Goal: Task Accomplishment & Management: Use online tool/utility

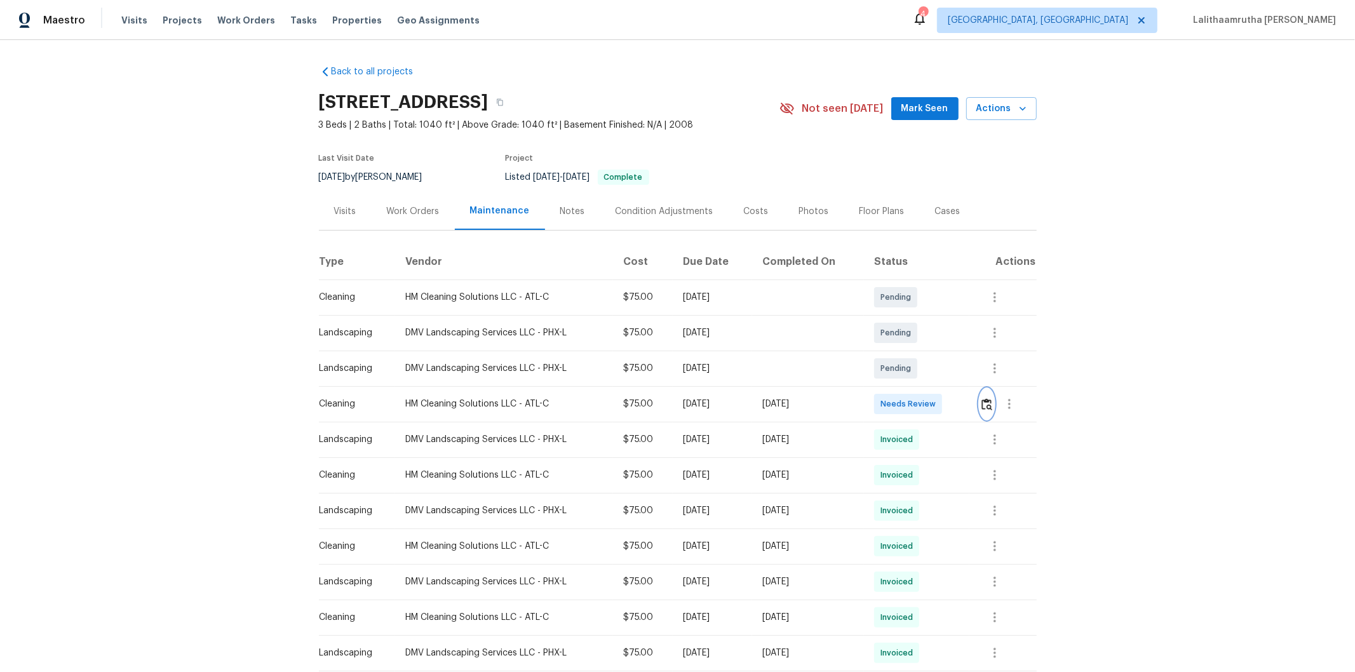
click at [963, 403] on img "button" at bounding box center [986, 404] width 11 height 12
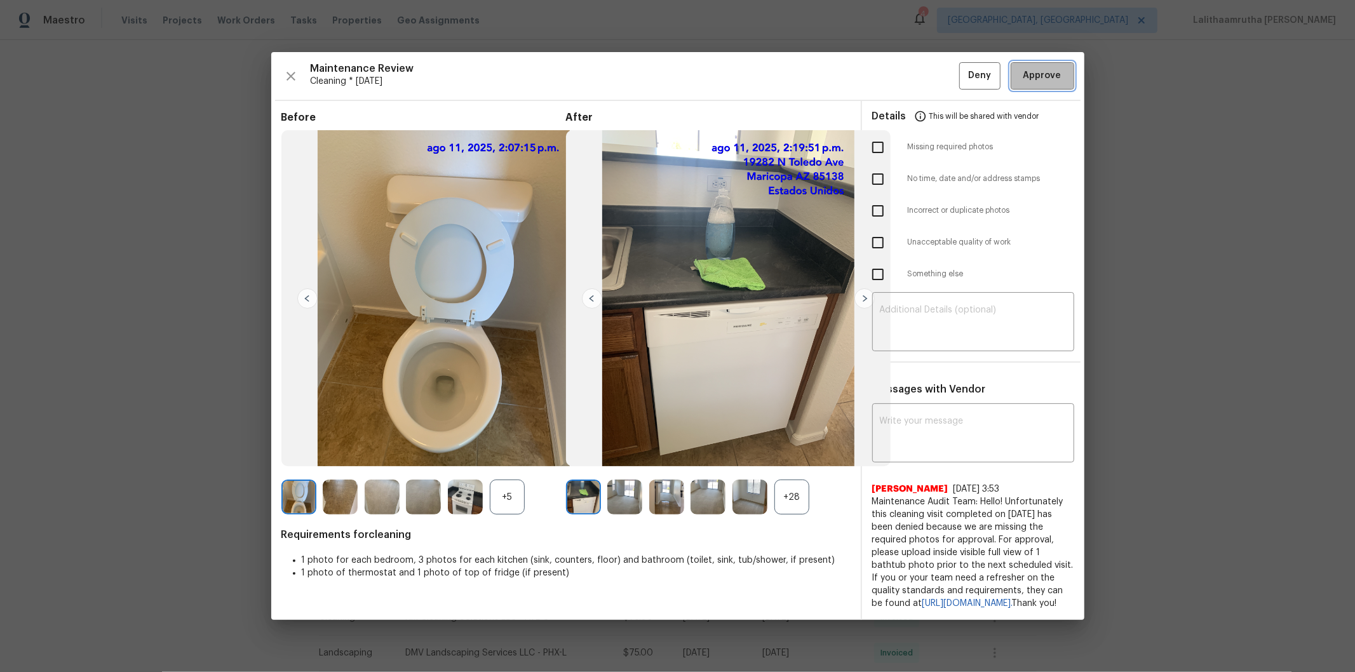
click at [963, 68] on span "Approve" at bounding box center [1042, 76] width 38 height 16
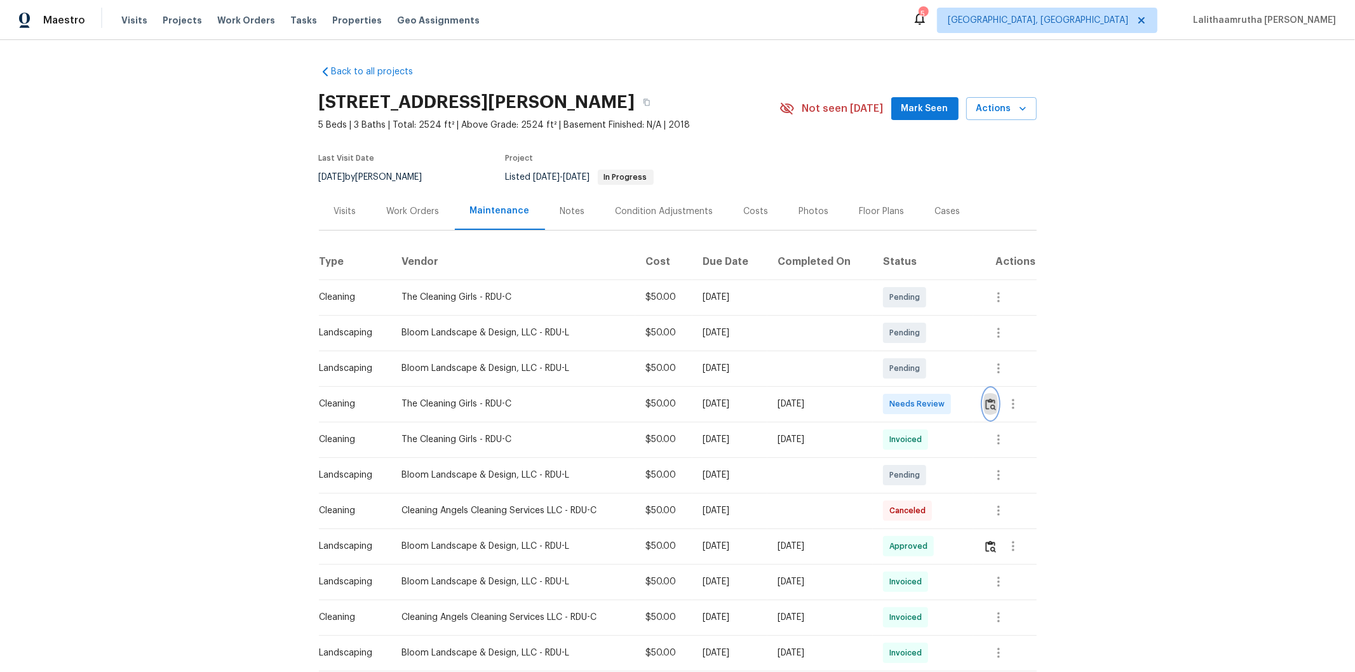
click at [988, 405] on img "button" at bounding box center [990, 404] width 11 height 12
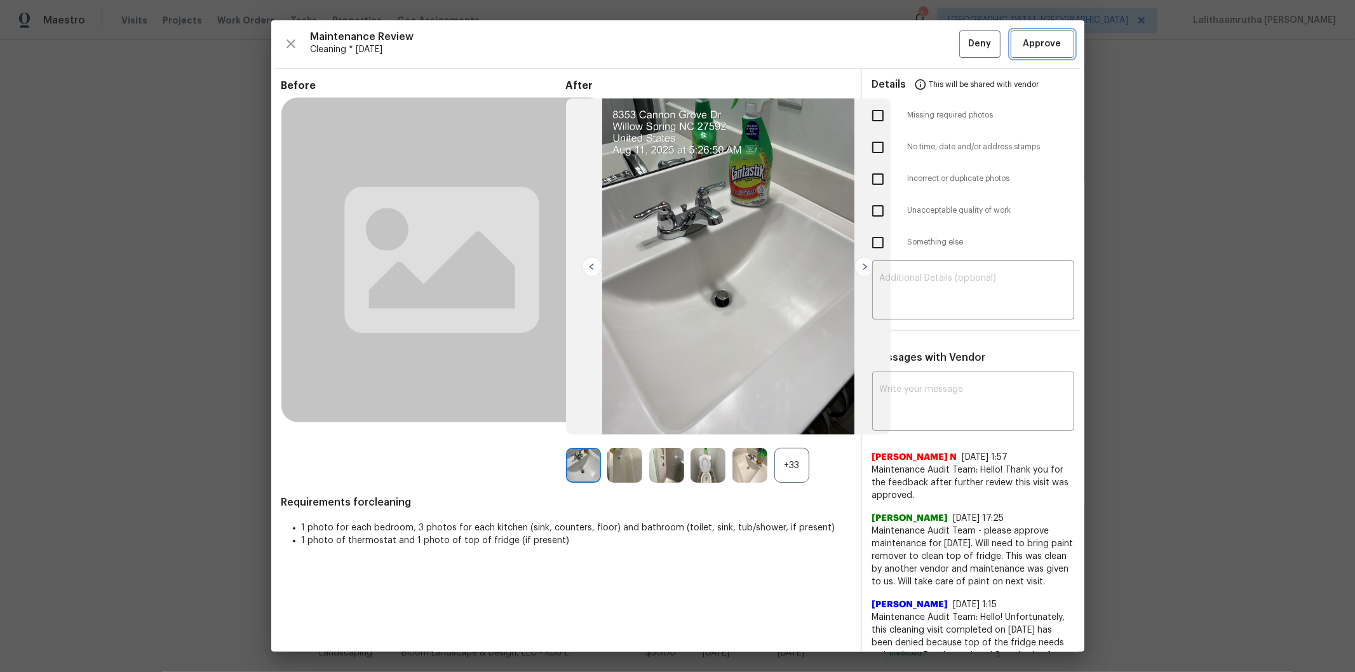
click at [1042, 46] on span "Approve" at bounding box center [1042, 44] width 38 height 16
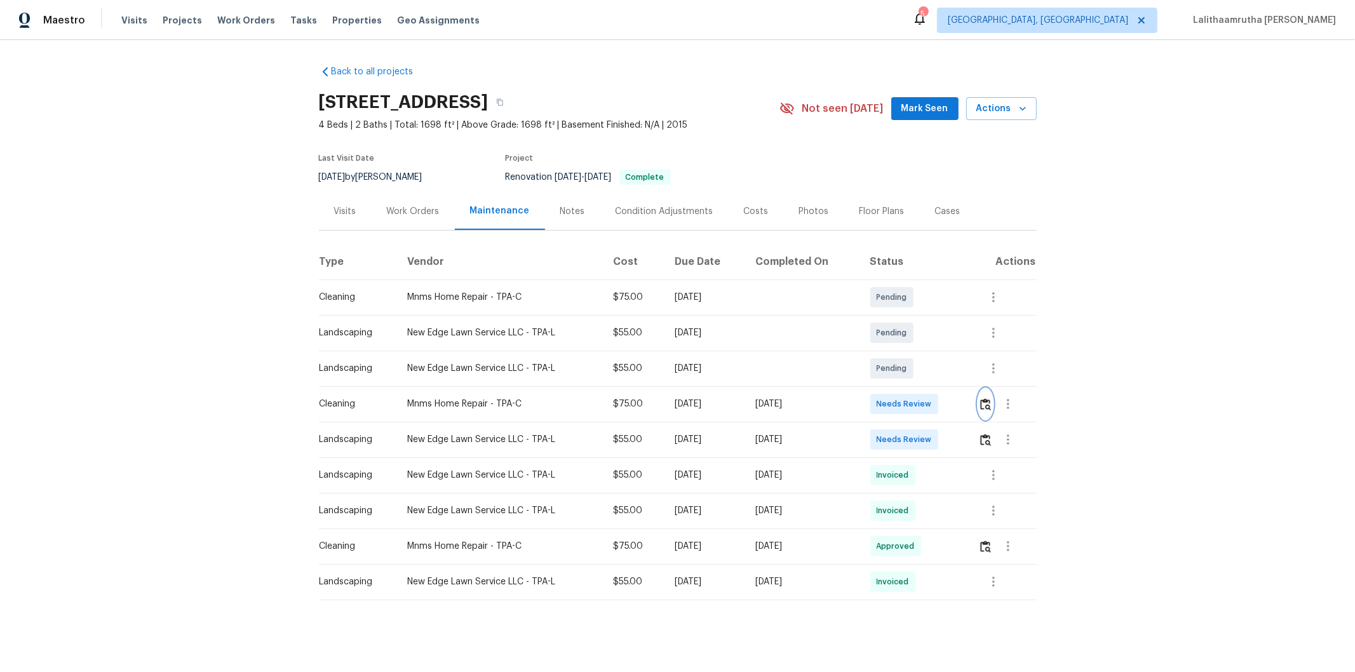
click at [963, 403] on img "button" at bounding box center [985, 404] width 11 height 12
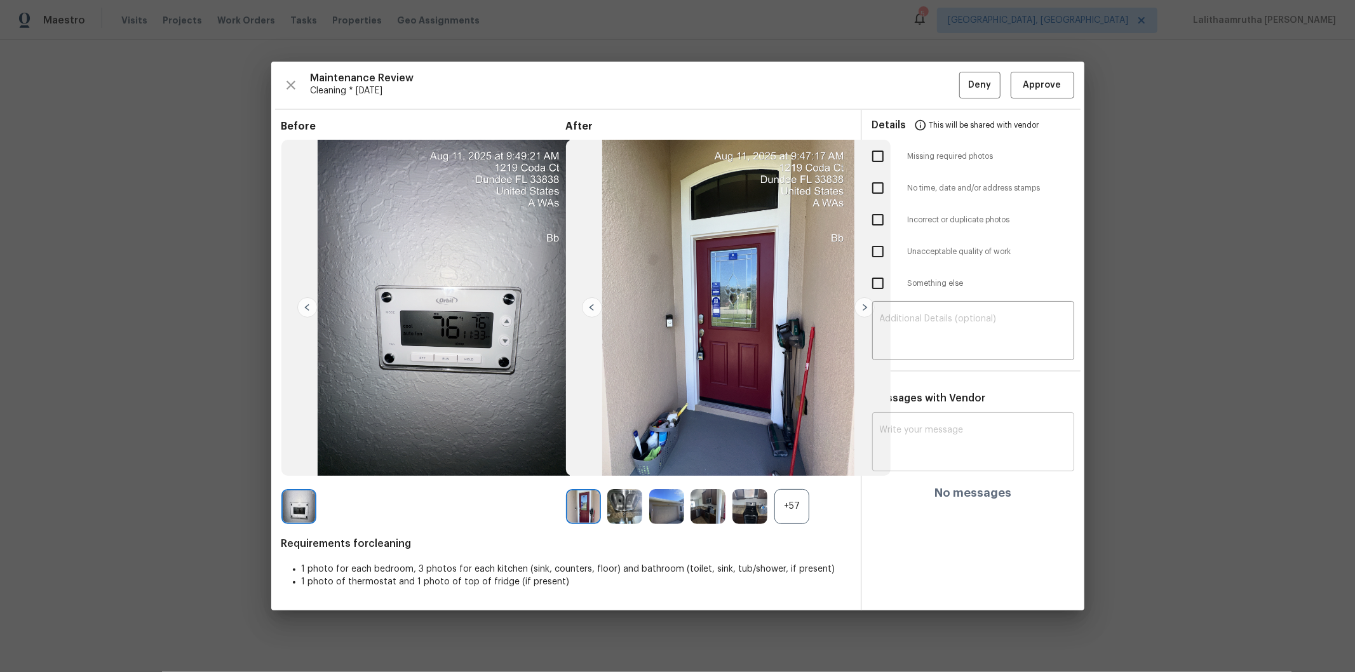
click at [963, 419] on div "x ​" at bounding box center [973, 443] width 202 height 56
paste textarea "Maintenance Audit Team: Hello! Unfortunately, this cleaning visit completed on …"
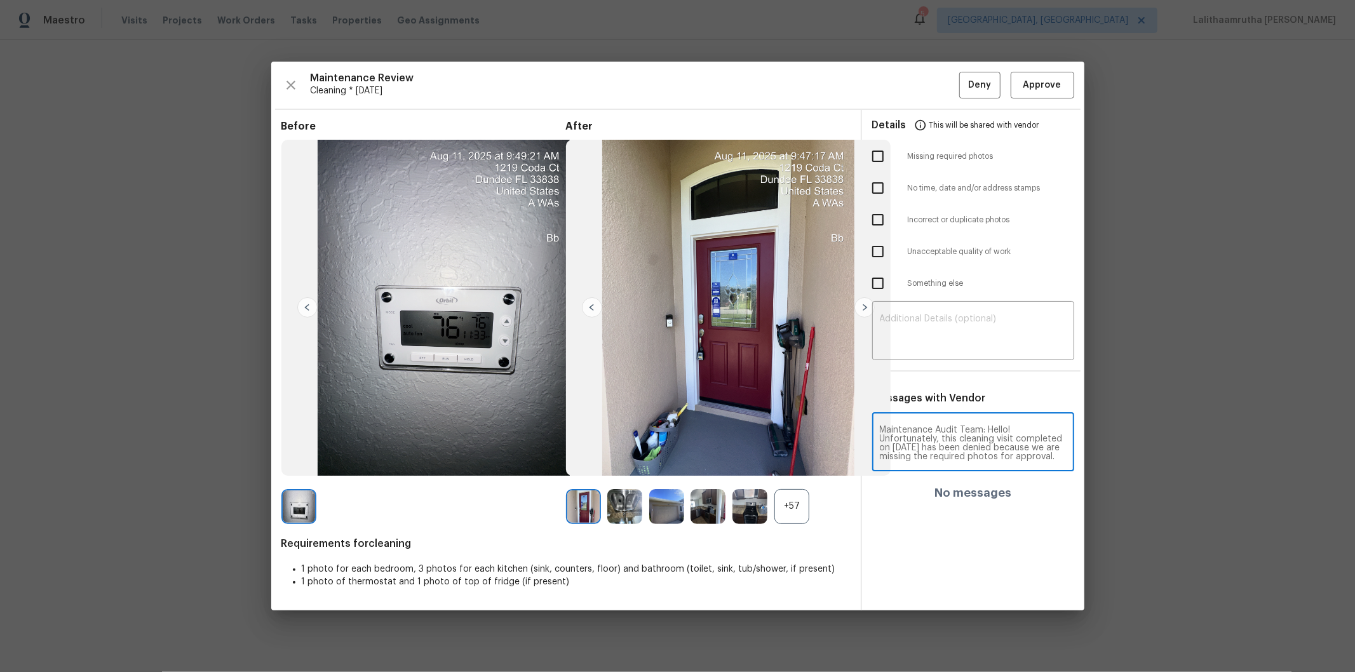
scroll to position [168, 0]
type textarea "Maintenance Audit Team: Hello! Unfortunately, this cleaning visit completed on …"
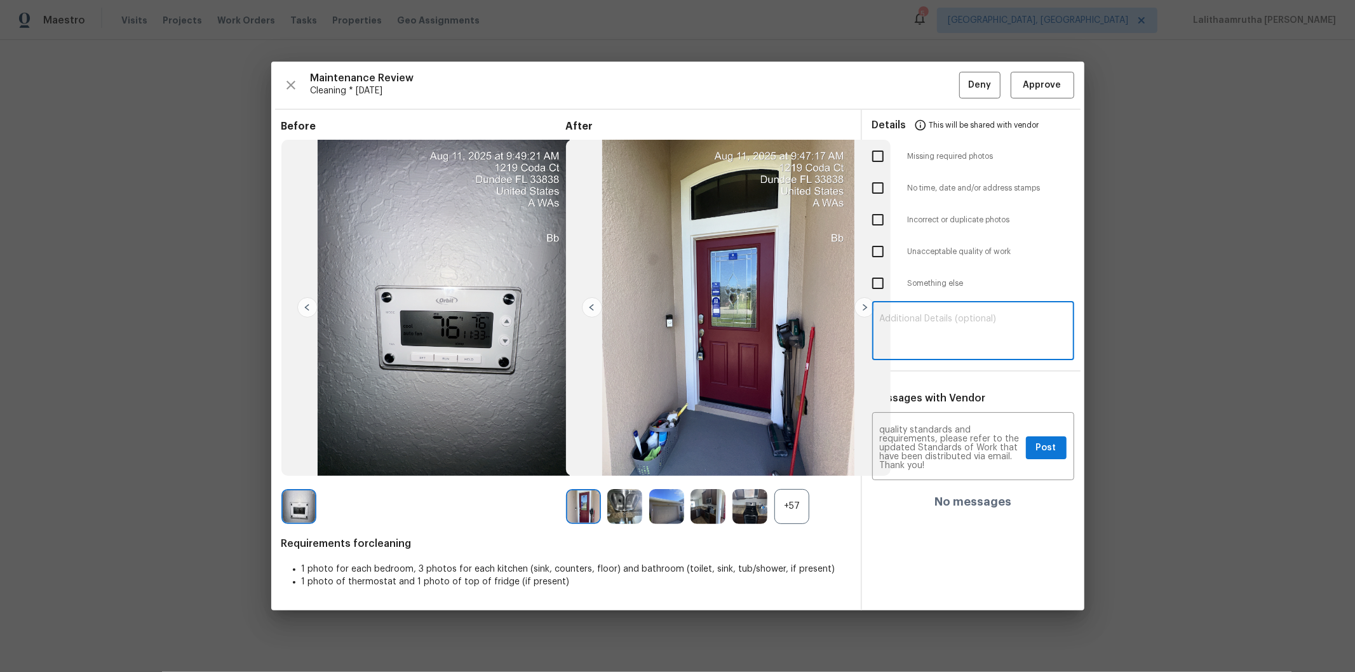
click at [963, 327] on textarea at bounding box center [973, 332] width 187 height 36
paste textarea "Maintenance Audit Team: Hello! Unfortunately, this cleaning visit completed on …"
type textarea "Maintenance Audit Team: Hello! Unfortunately, this cleaning visit completed on …"
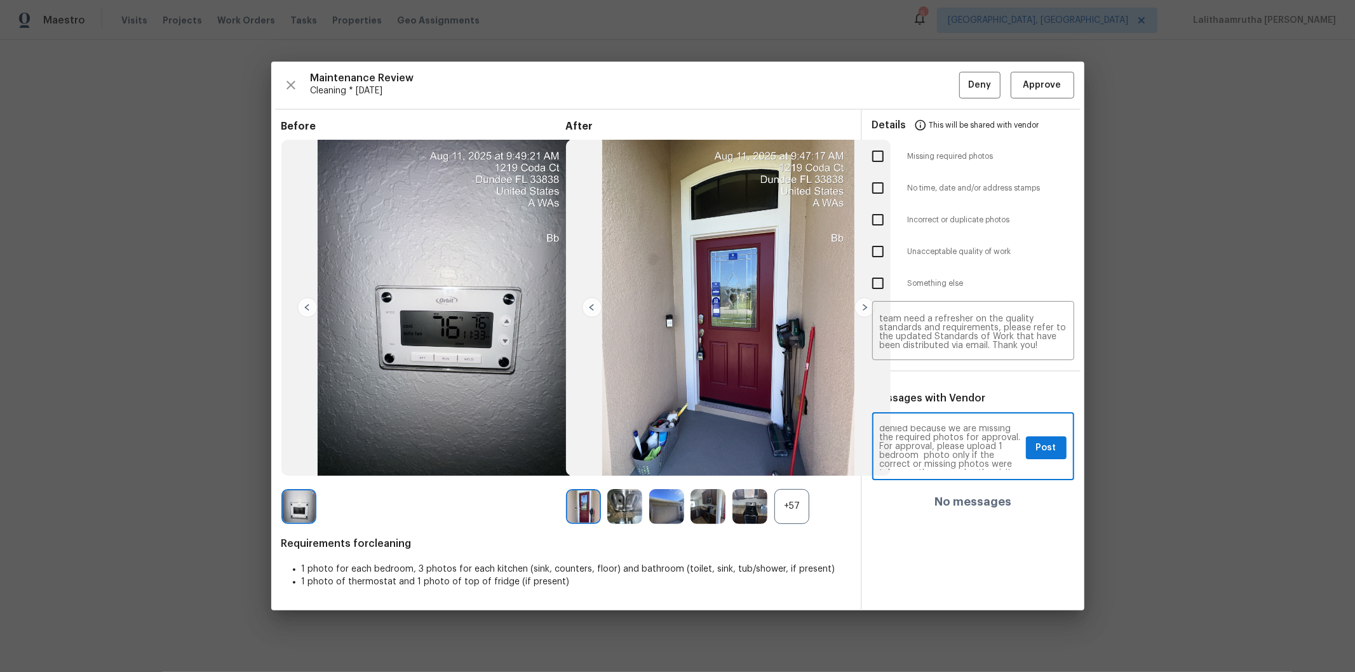
scroll to position [56, 0]
click at [963, 452] on button "Post" at bounding box center [1046, 448] width 41 height 24
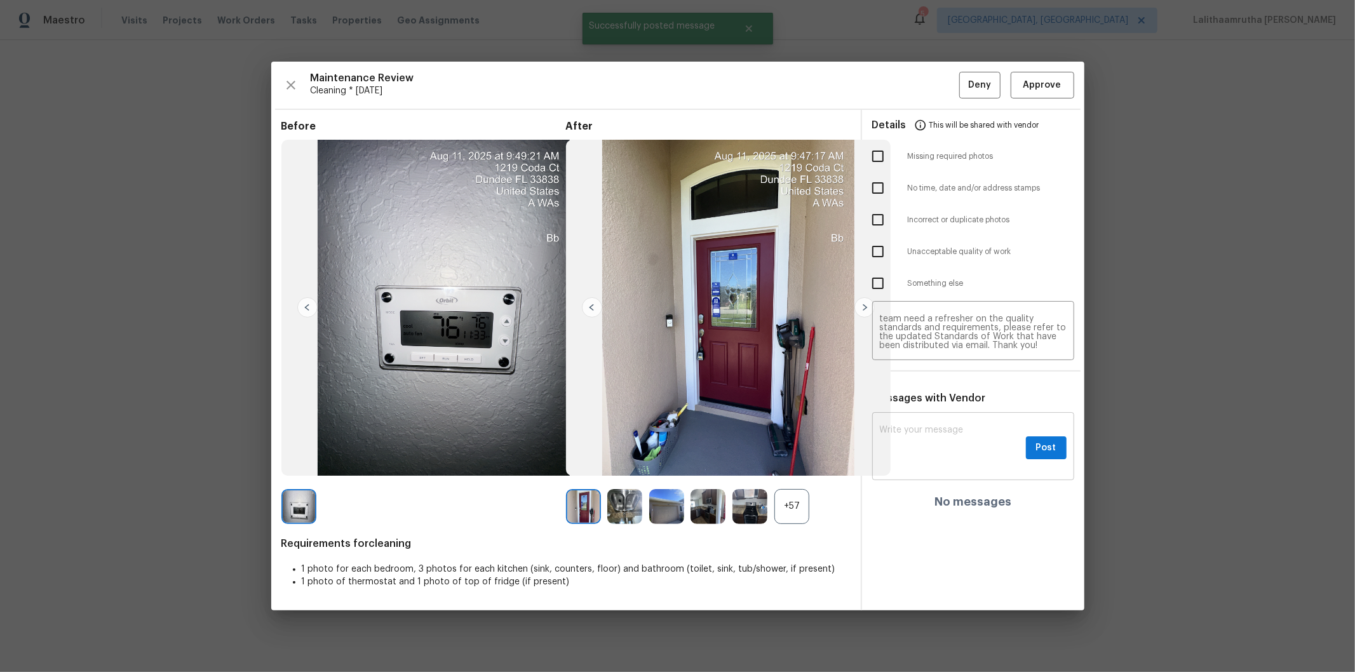
scroll to position [0, 0]
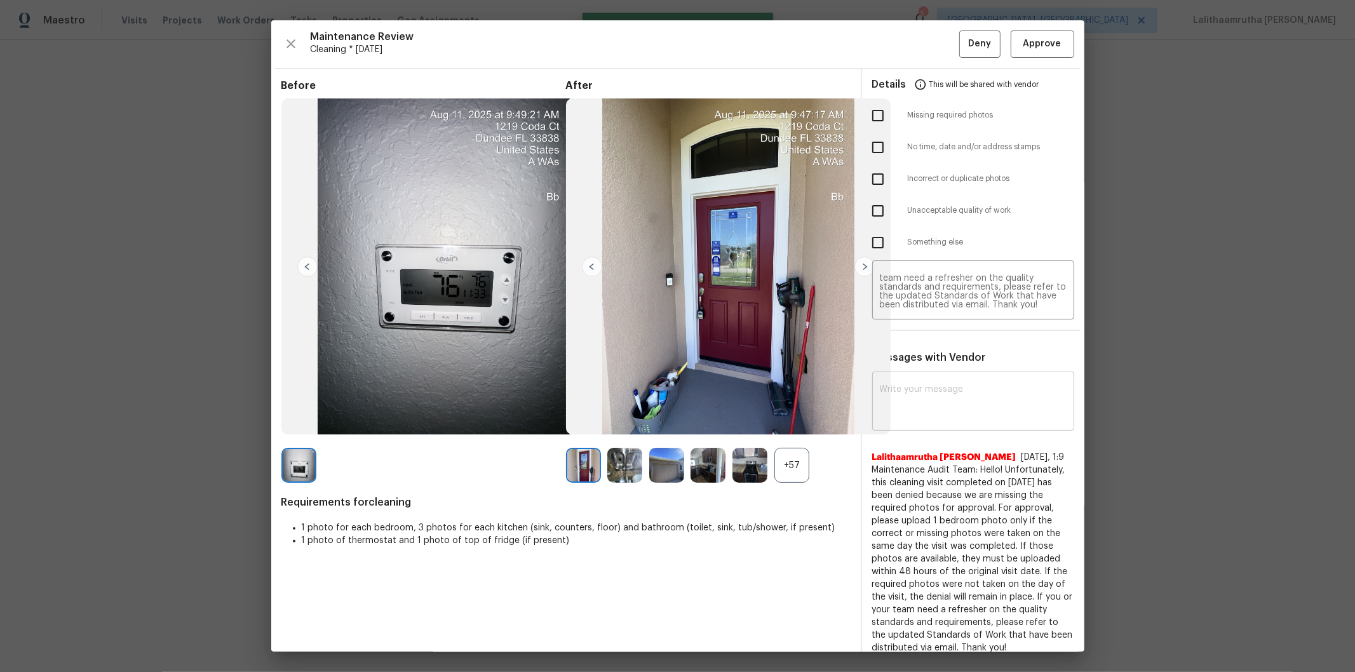
click at [872, 109] on input "checkbox" at bounding box center [878, 115] width 27 height 27
checkbox input "true"
click at [963, 40] on span "Deny" at bounding box center [979, 44] width 23 height 16
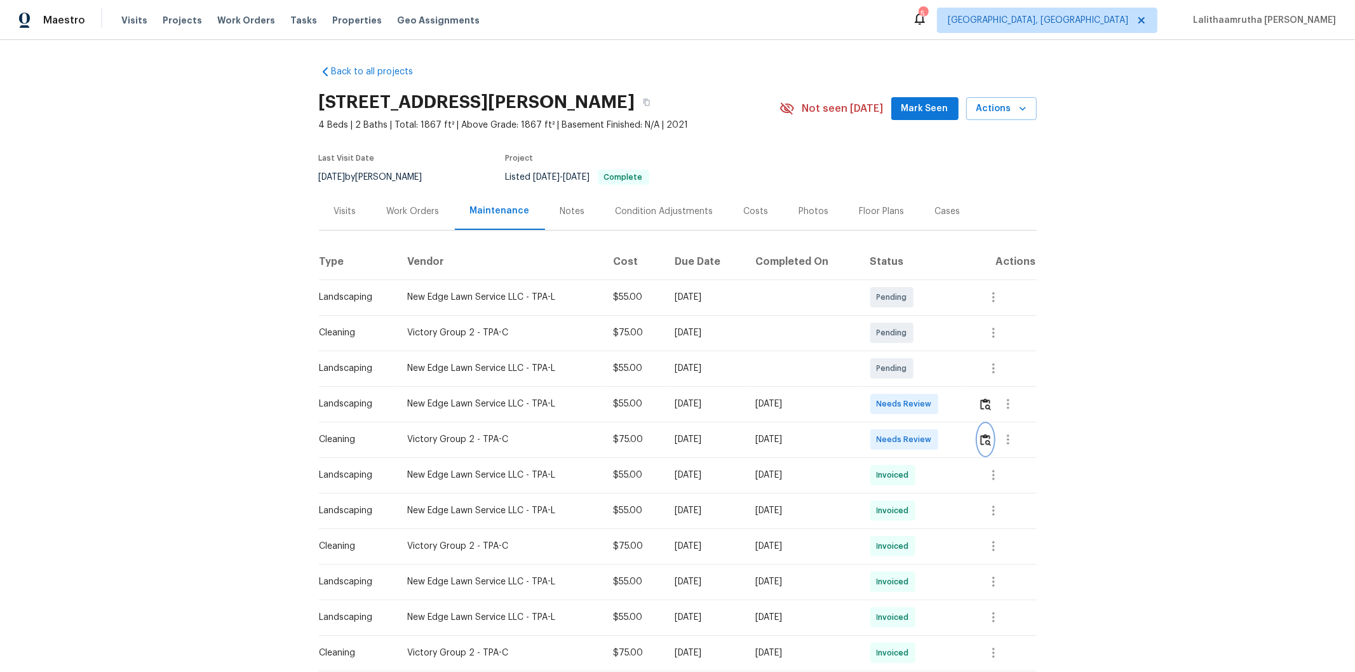
click at [963, 445] on button "button" at bounding box center [985, 439] width 15 height 30
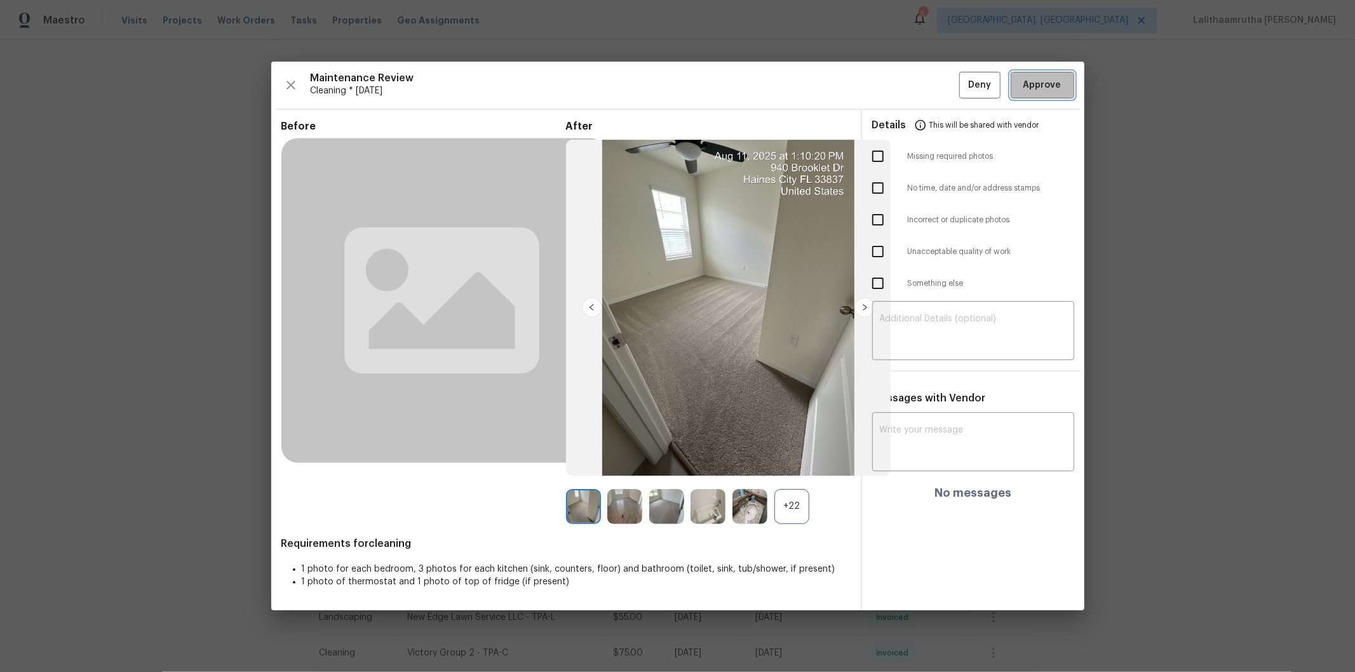
click at [963, 89] on span "Approve" at bounding box center [1042, 85] width 38 height 16
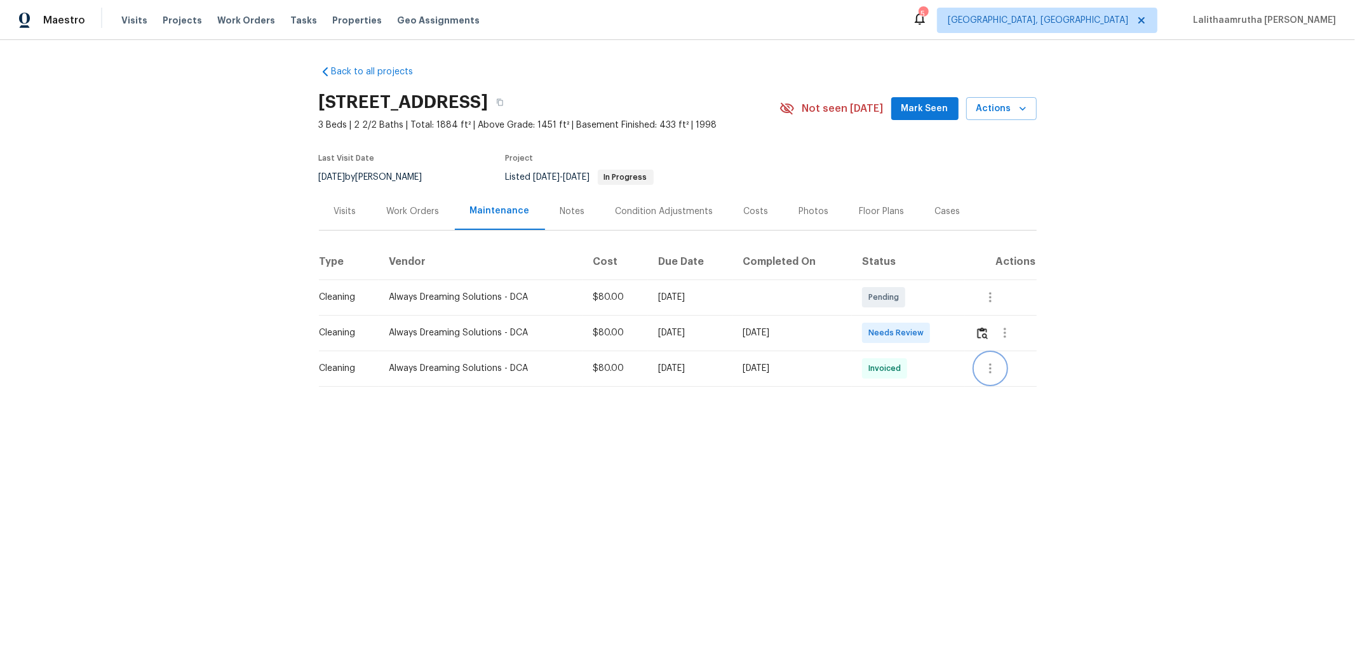
click at [963, 371] on icon "button" at bounding box center [990, 368] width 15 height 15
click at [963, 389] on li "View details" at bounding box center [1017, 389] width 89 height 21
click at [963, 331] on div at bounding box center [677, 336] width 1355 height 672
click at [963, 331] on img "button" at bounding box center [982, 333] width 11 height 12
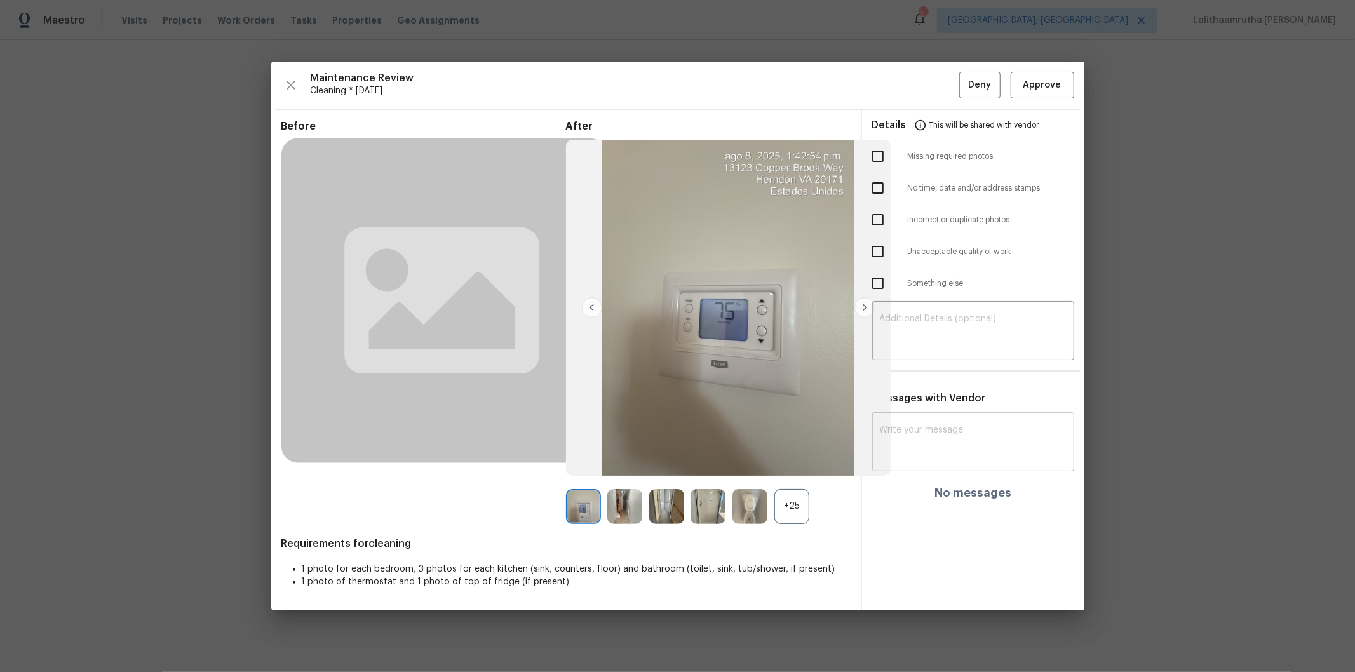
click at [963, 424] on div "x ​" at bounding box center [973, 443] width 202 height 56
paste textarea "Maintenance Audit Team: Hello! After further review, the visit([DATE]) has been…"
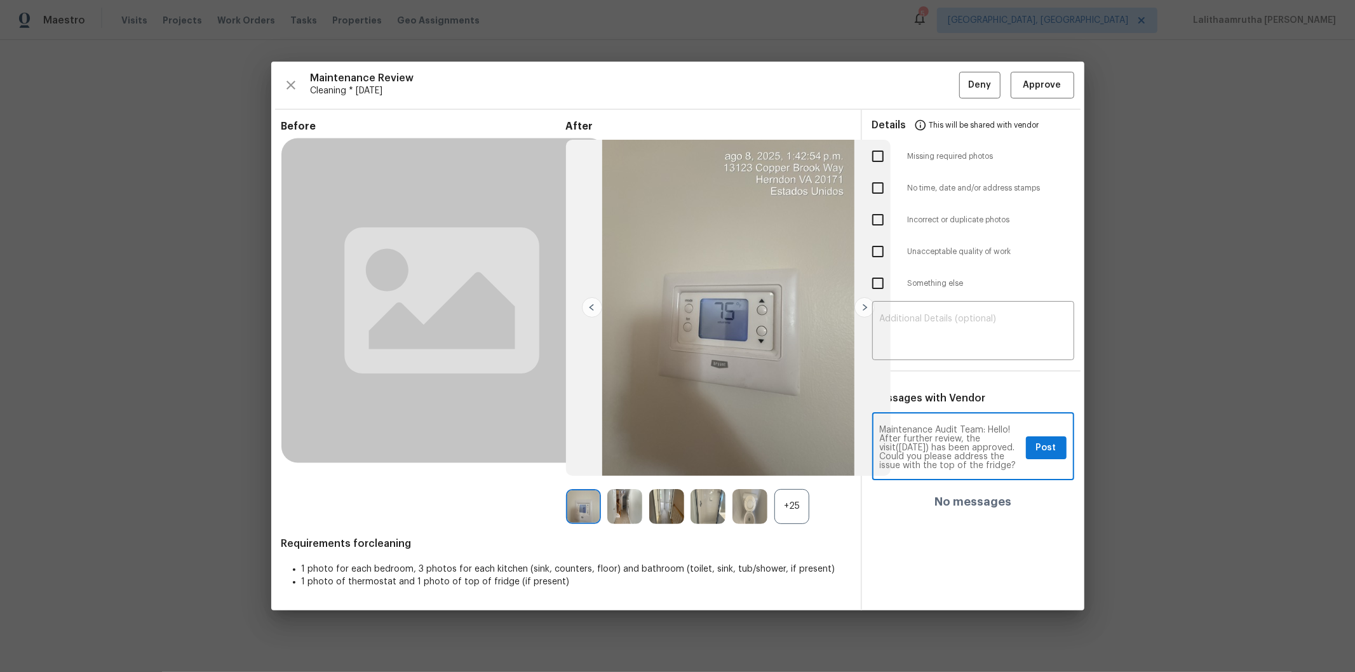
click at [923, 447] on textarea "Maintenance Audit Team: Hello! After further review, the visit([DATE]) has been…" at bounding box center [950, 448] width 141 height 44
click at [950, 452] on textarea "Maintenance Audit Team: Hello! After further review, the visit([DATE]) has been…" at bounding box center [950, 448] width 141 height 44
type textarea "Maintenance Audit Team: Hello! After further review, the visit(08/11/2025) has …"
click at [963, 452] on div "Maintenance Audit Team: Hello! After further review, the visit(08/11/2025) has …" at bounding box center [973, 447] width 202 height 65
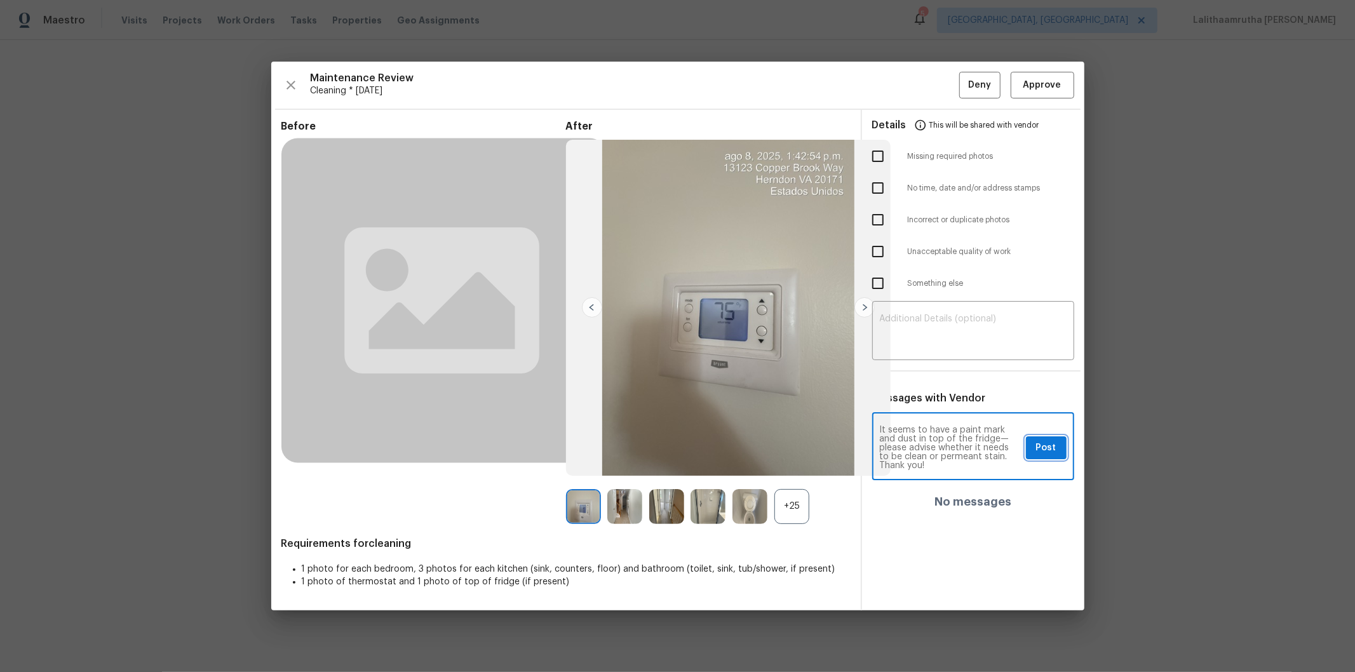
click at [963, 448] on span "Post" at bounding box center [1046, 448] width 20 height 16
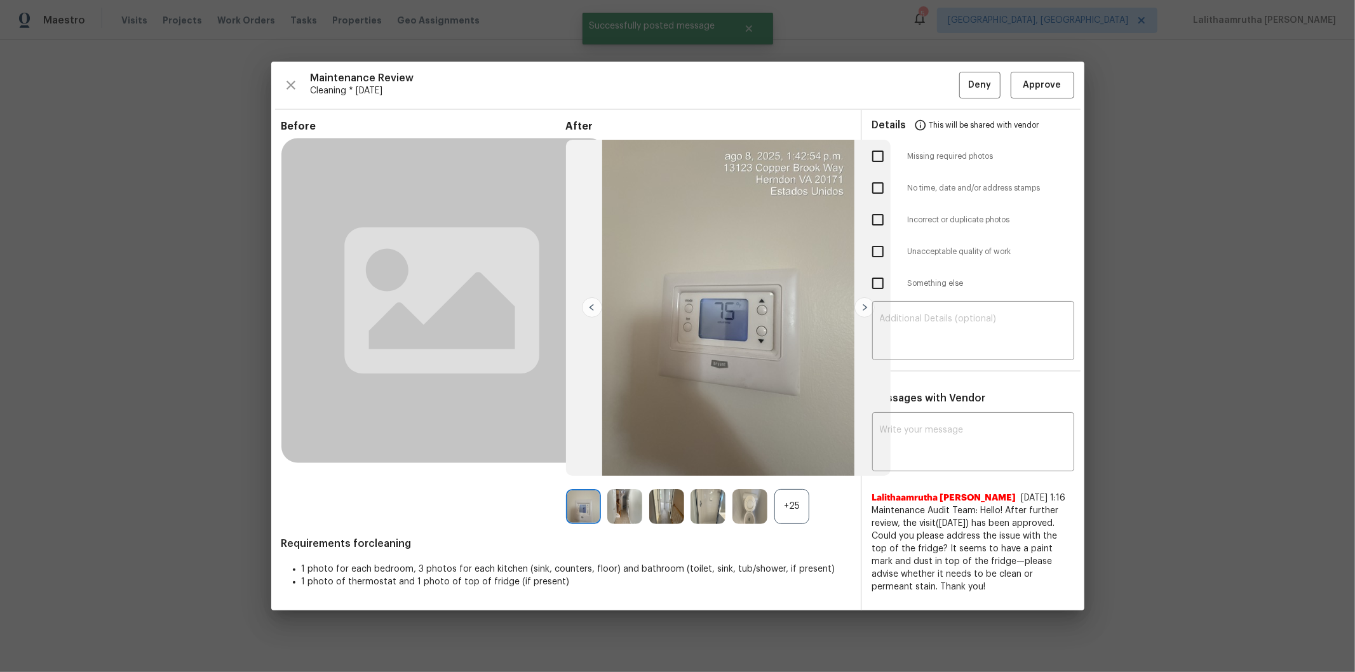
scroll to position [0, 0]
click at [963, 87] on span "Approve" at bounding box center [1042, 85] width 38 height 16
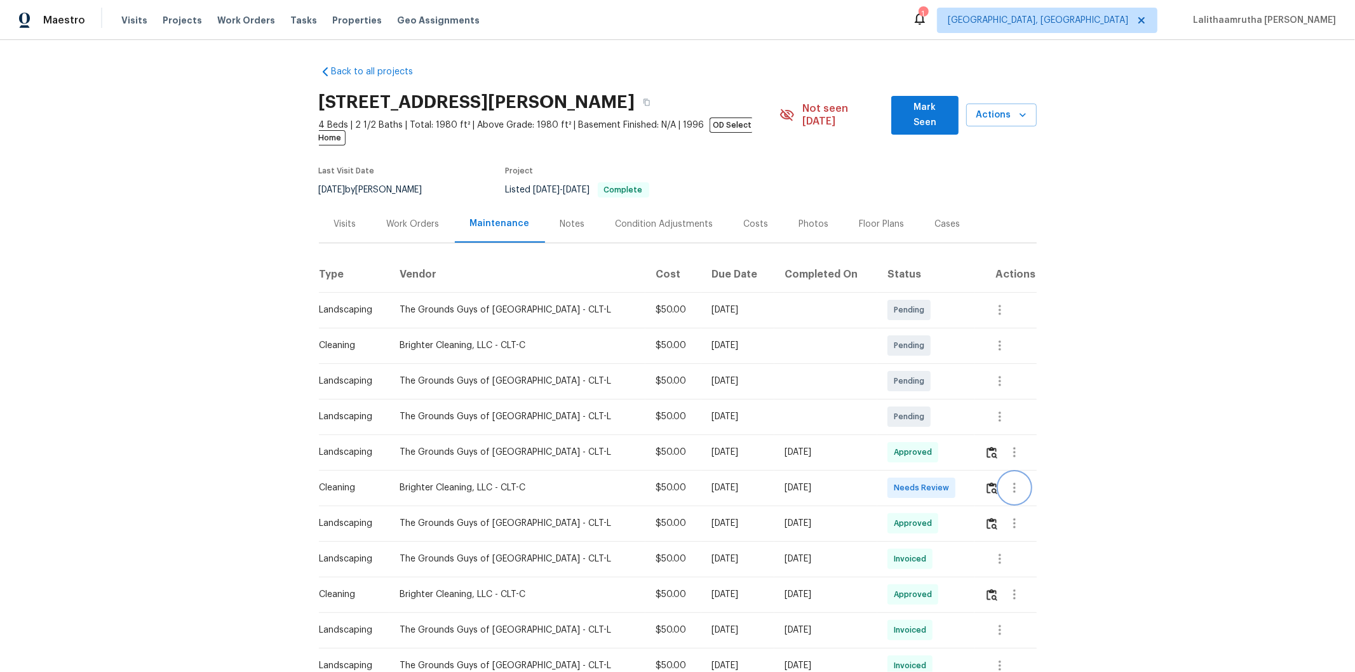
click at [963, 452] on button "button" at bounding box center [1014, 488] width 30 height 30
click at [963, 452] on div at bounding box center [677, 336] width 1355 height 672
click at [963, 452] on img "button" at bounding box center [992, 488] width 11 height 12
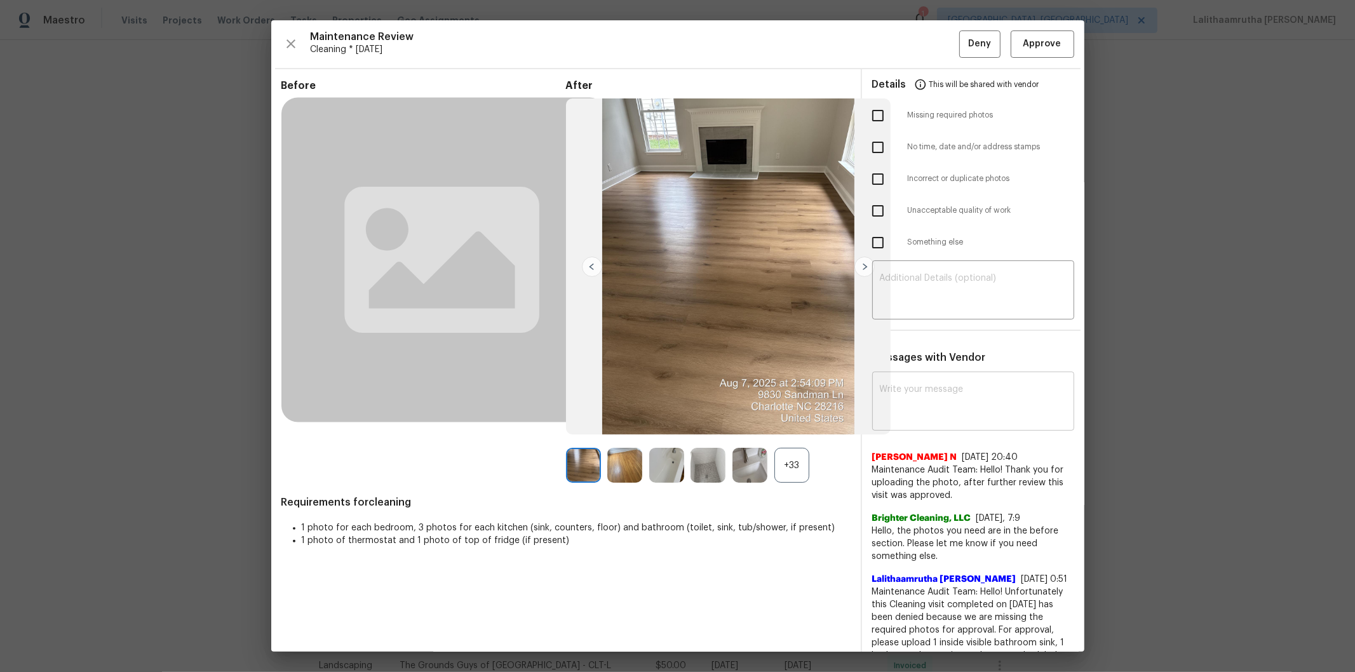
click at [955, 405] on textarea at bounding box center [973, 403] width 187 height 36
paste textarea "Maintenance Audit Team: Hello! Unfortunately, this cleaning visit completed on …"
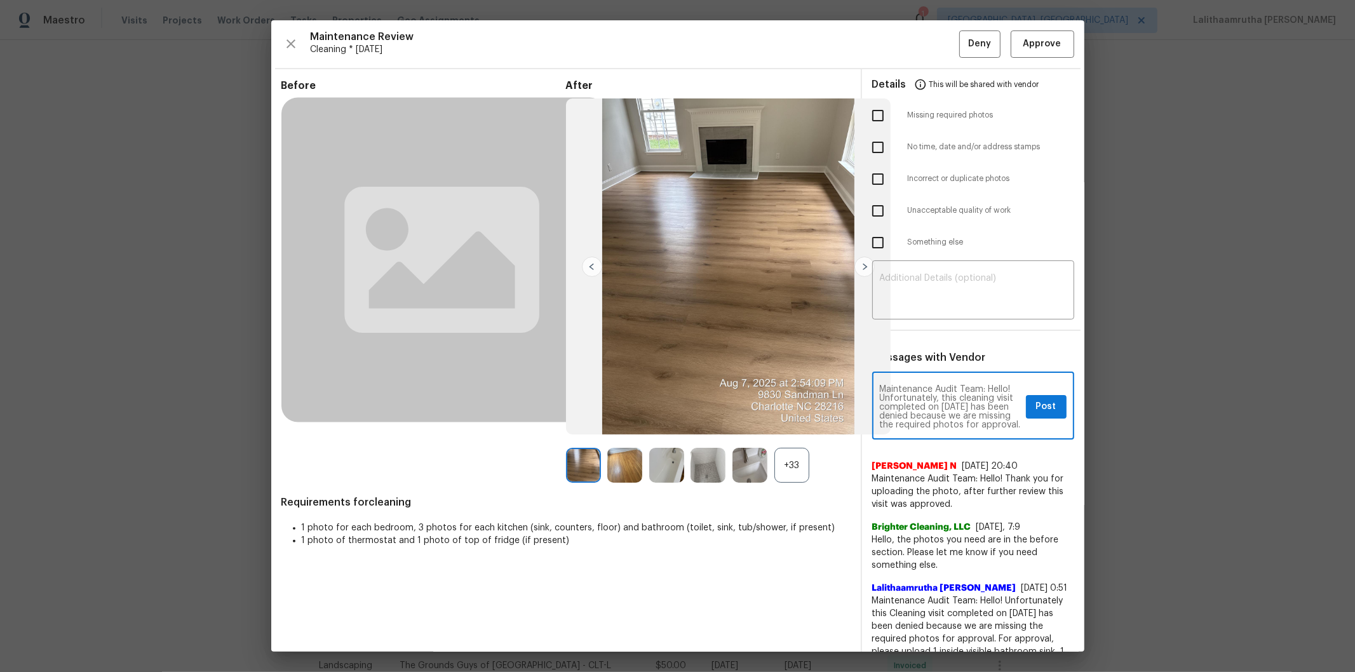
scroll to position [178, 0]
type textarea "Maintenance Audit Team: Hello! Unfortunately, this cleaning visit completed on …"
click at [935, 282] on textarea at bounding box center [973, 292] width 187 height 36
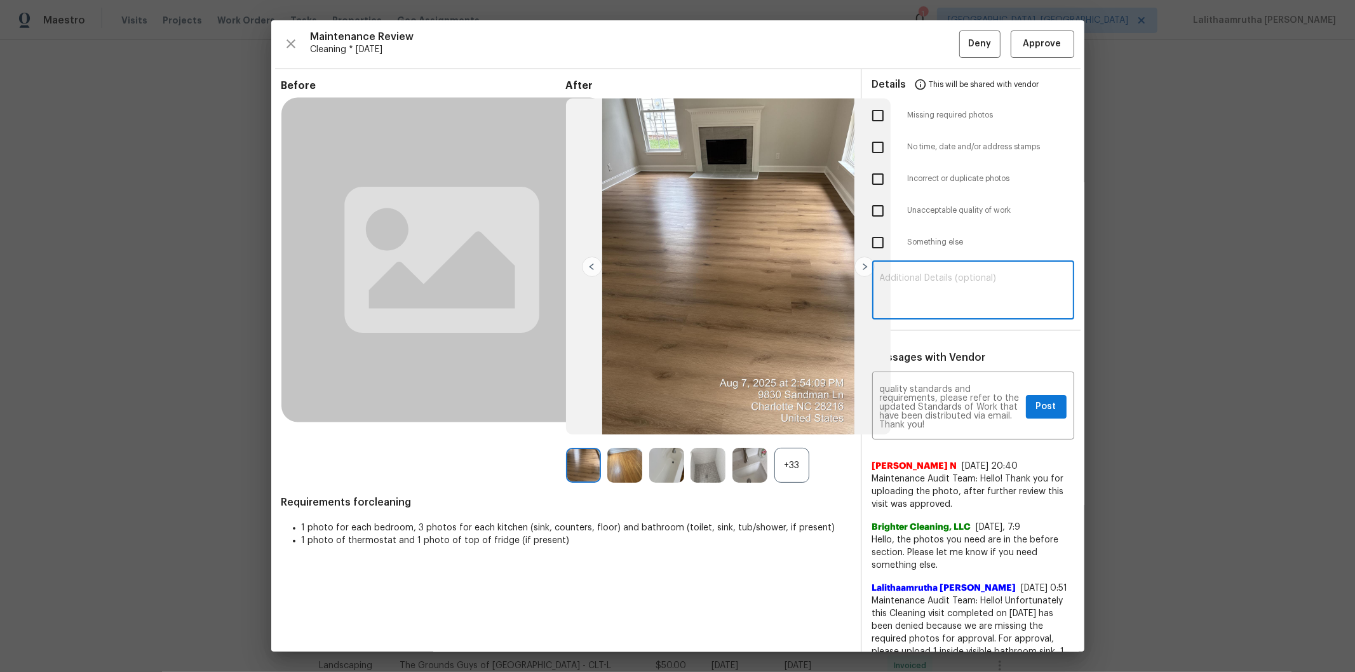
paste textarea "Maintenance Audit Team: Hello! Unfortunately, this cleaning visit completed on …"
type textarea "Maintenance Audit Team: Hello! Unfortunately, this cleaning visit completed on …"
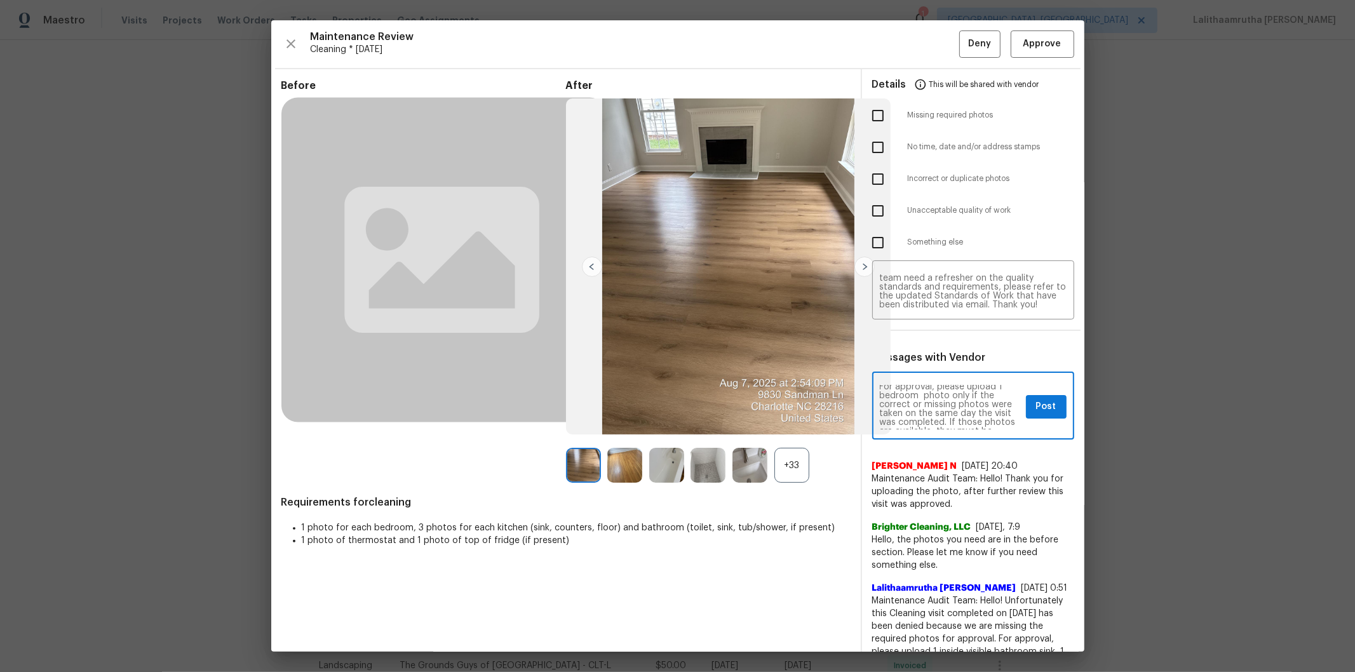
scroll to position [56, 0]
click at [963, 408] on span "Post" at bounding box center [1046, 407] width 20 height 16
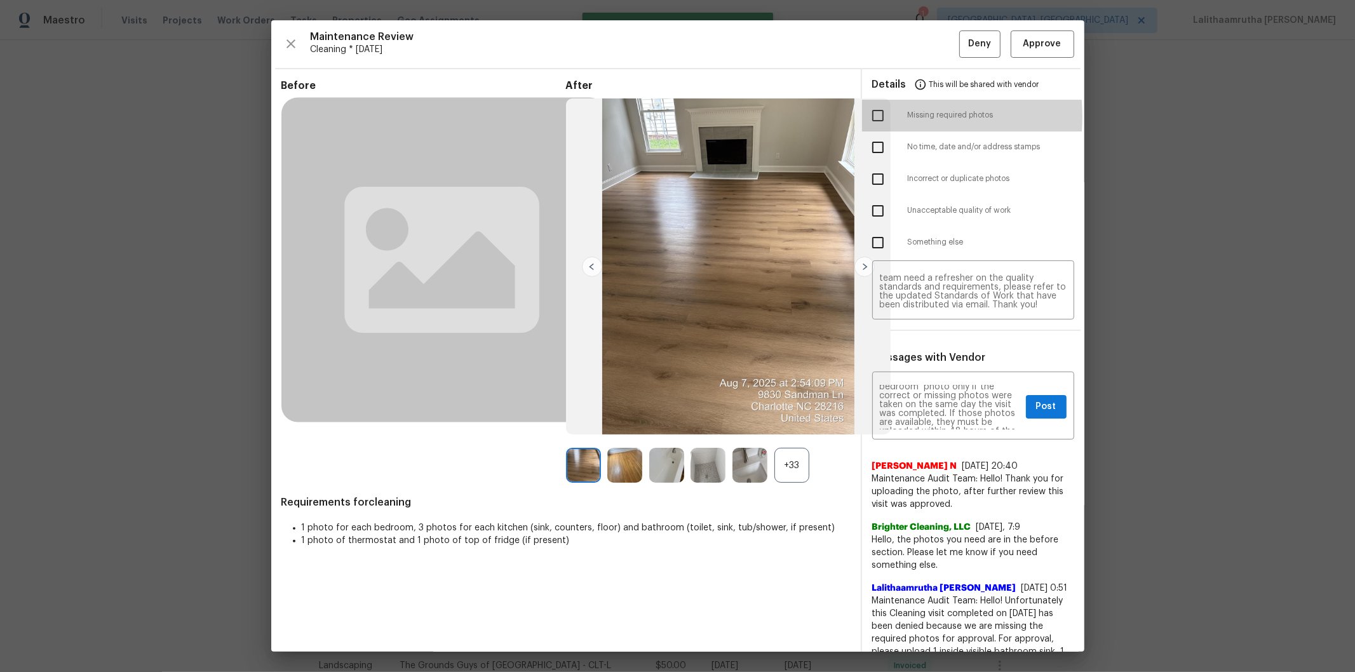
click at [870, 117] on input "checkbox" at bounding box center [878, 115] width 27 height 27
checkbox input "true"
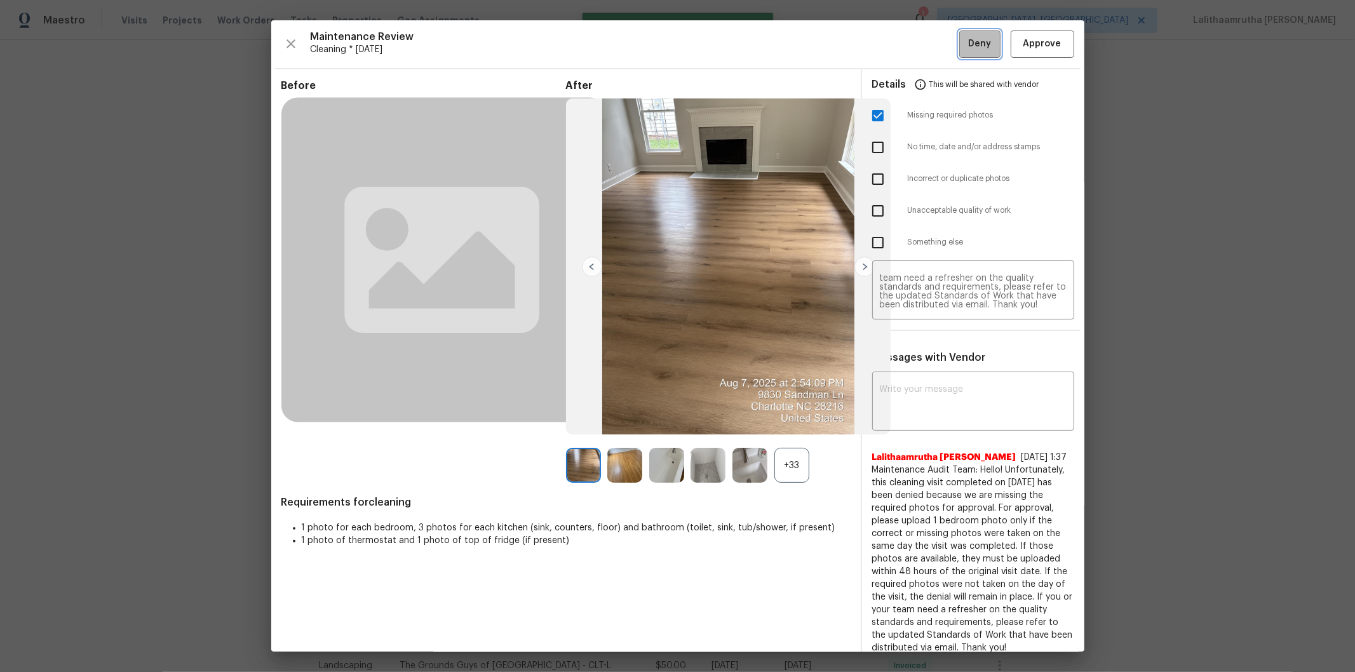
click at [963, 34] on button "Deny" at bounding box center [979, 43] width 41 height 27
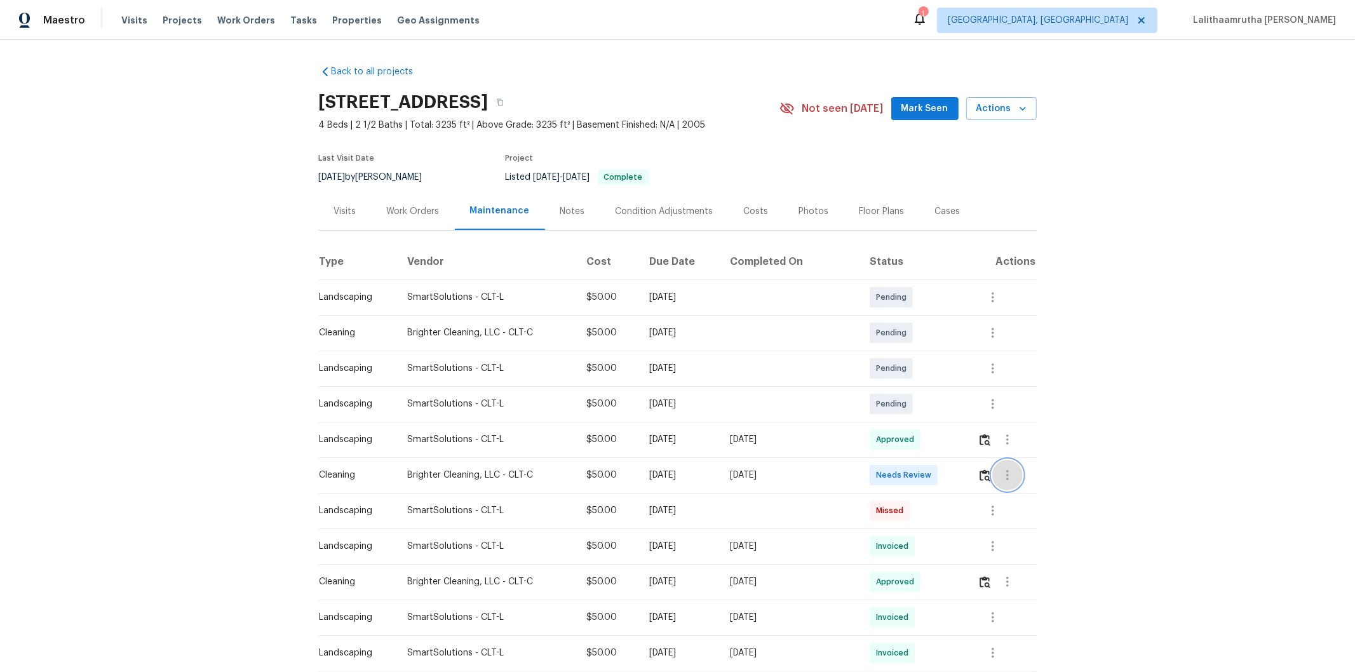
click at [963, 452] on button "button" at bounding box center [1007, 475] width 30 height 30
click at [963, 452] on div at bounding box center [677, 336] width 1355 height 672
click at [963, 452] on img "button" at bounding box center [985, 475] width 11 height 12
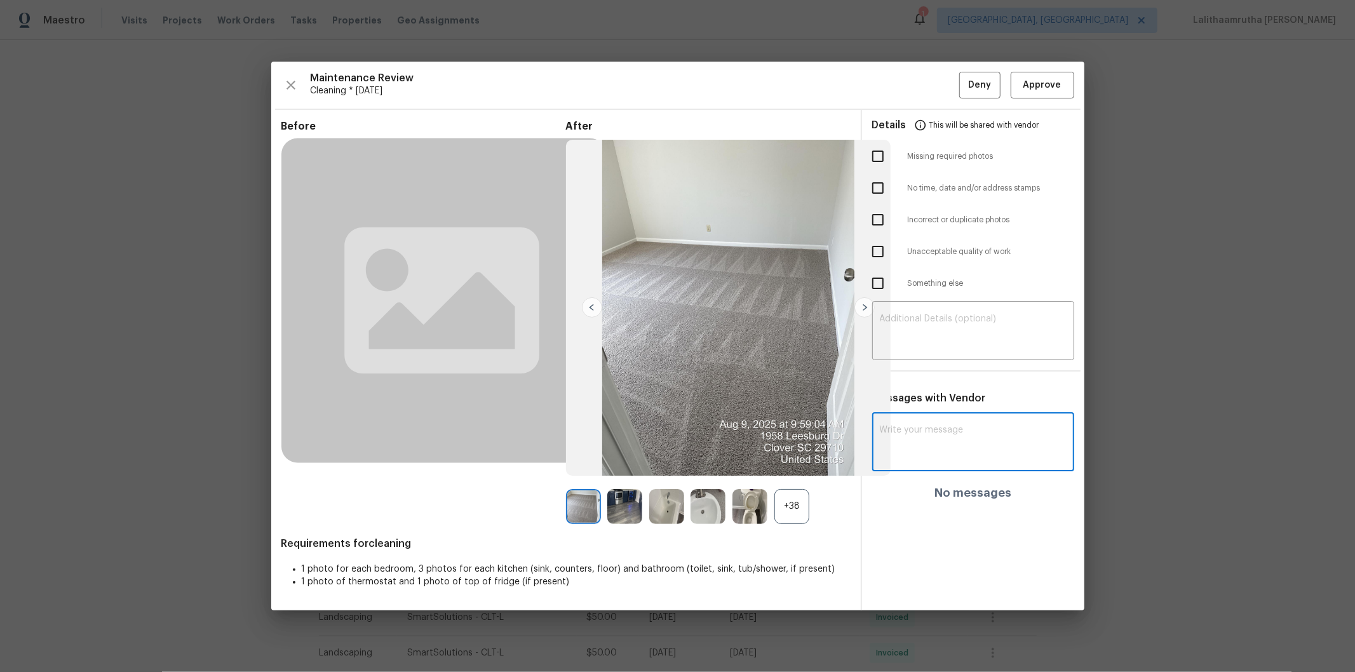
click at [948, 431] on textarea at bounding box center [973, 444] width 187 height 36
paste textarea "Maintenance Audit Team: Hello! Unfortunately, this cleaning visit completed on …"
type textarea "Maintenance Audit Team: Hello! Unfortunately, this cleaning visit completed on …"
click at [951, 333] on textarea at bounding box center [973, 332] width 187 height 36
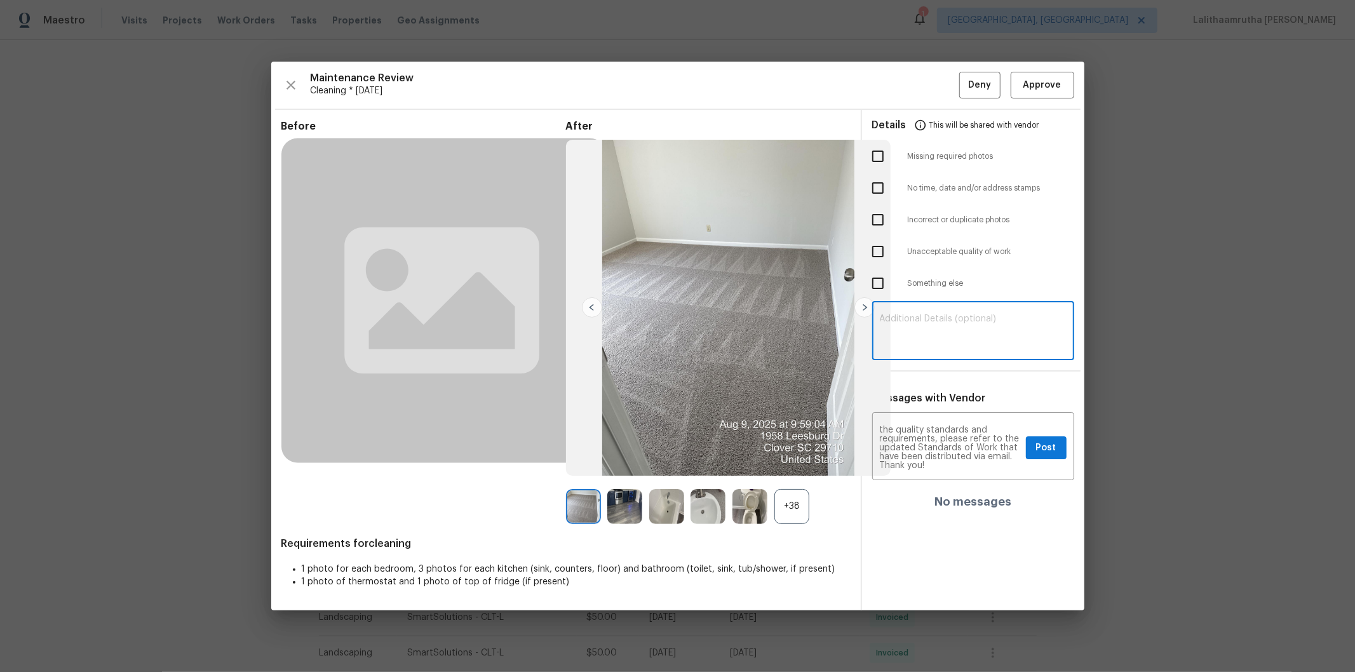
paste textarea "Maintenance Audit Team: Hello! Unfortunately, this cleaning visit completed on …"
type textarea "Maintenance Audit Team: Hello! Unfortunately, this cleaning visit completed on …"
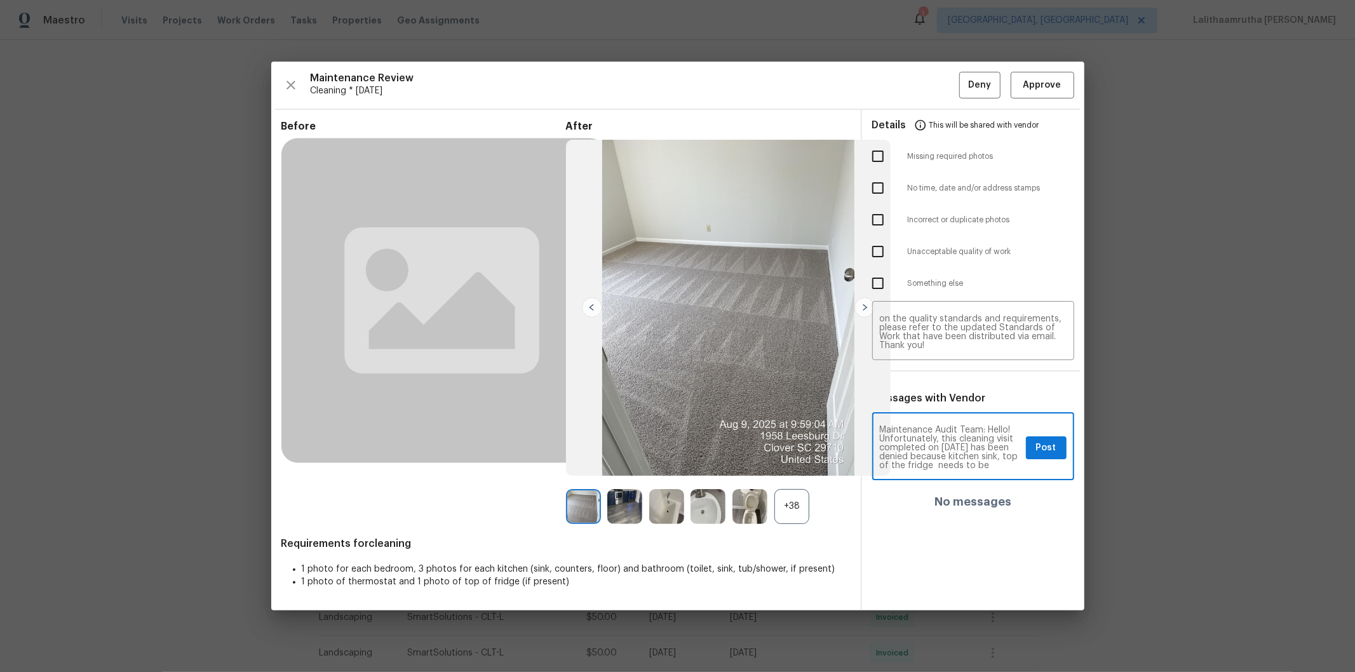
scroll to position [28, 0]
click at [963, 449] on button "Post" at bounding box center [1046, 448] width 41 height 24
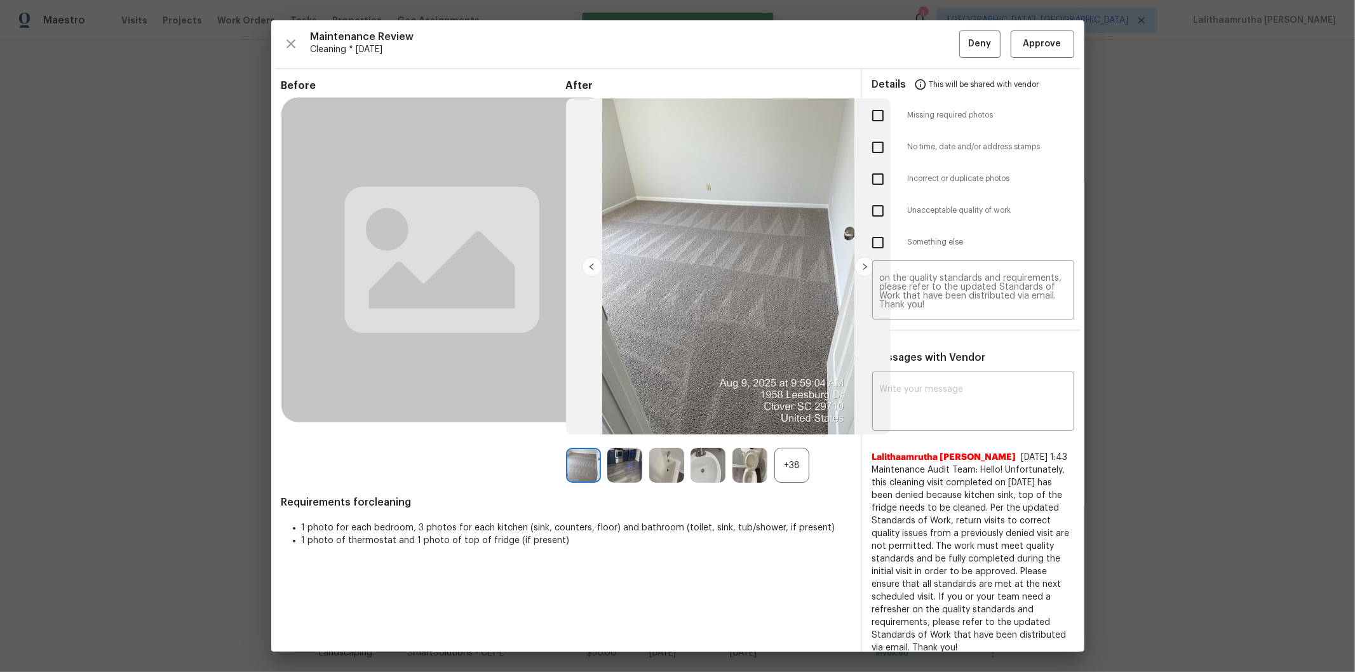
scroll to position [0, 0]
click at [865, 116] on input "checkbox" at bounding box center [878, 115] width 27 height 27
click at [873, 109] on input "checkbox" at bounding box center [878, 115] width 27 height 27
checkbox input "false"
click at [877, 215] on input "checkbox" at bounding box center [878, 211] width 27 height 27
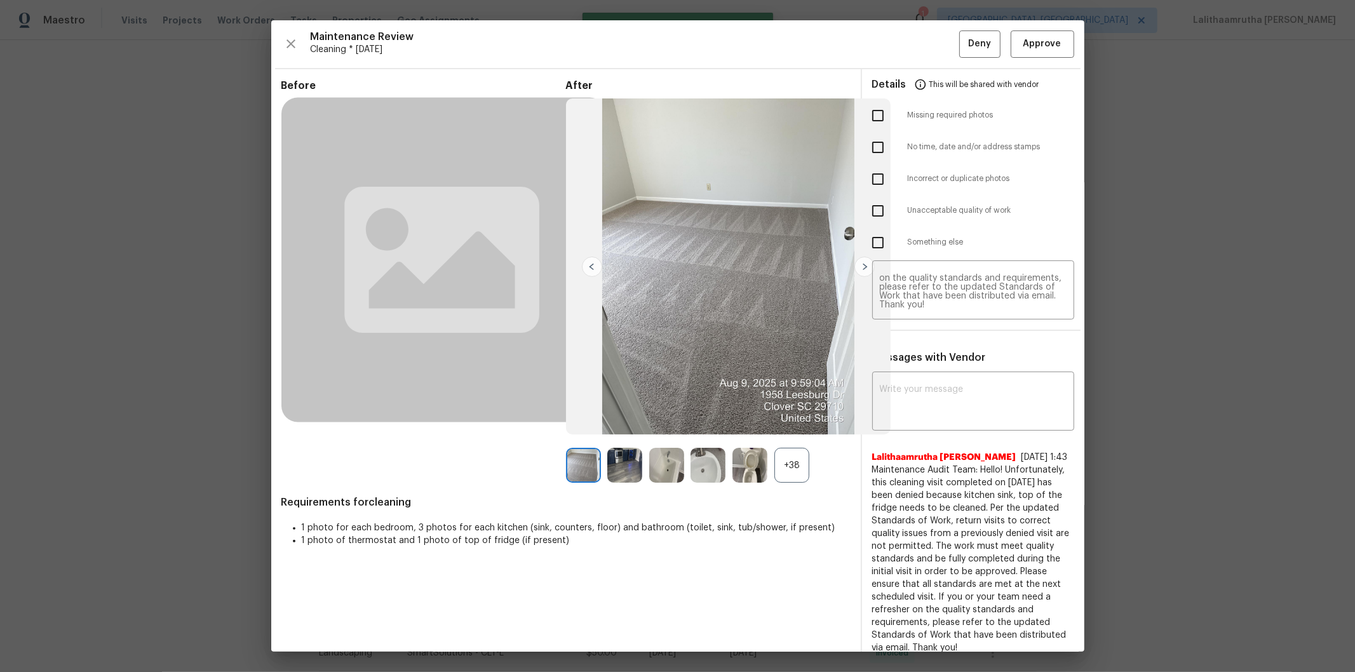
checkbox input "true"
click at [963, 43] on span "Deny" at bounding box center [979, 44] width 23 height 16
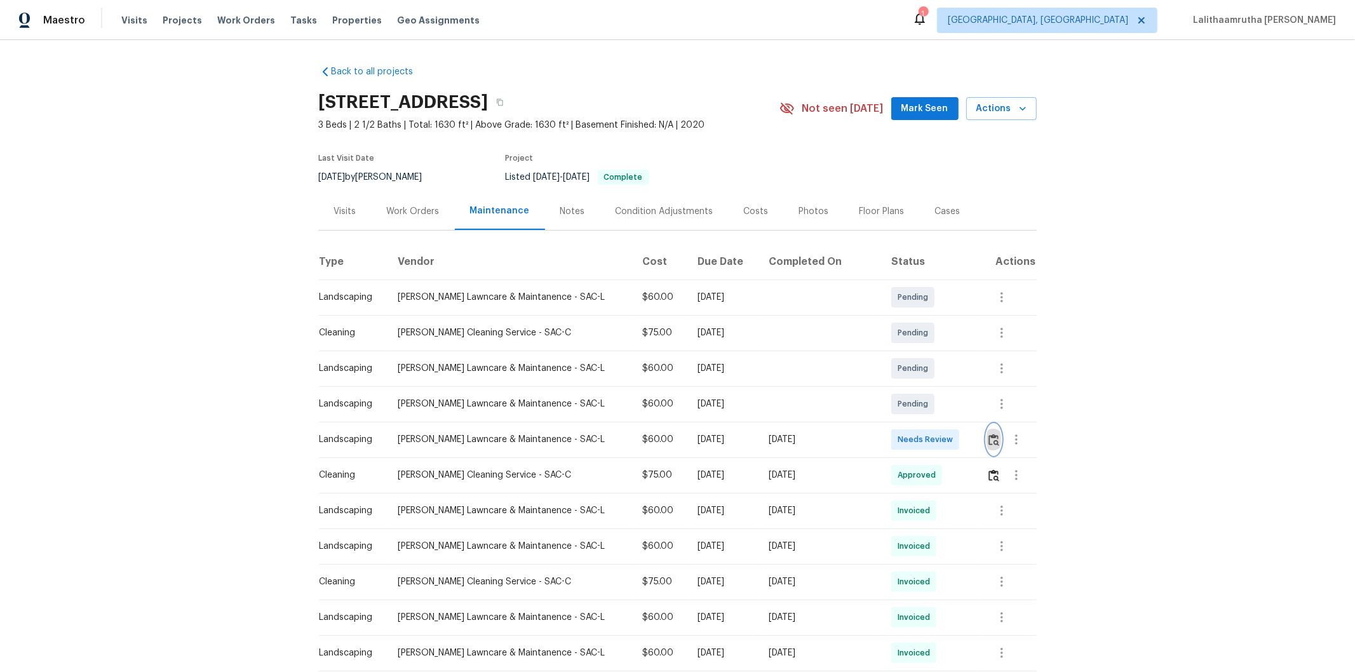
click at [963, 440] on button "button" at bounding box center [994, 439] width 15 height 30
click at [963, 452] on button "button" at bounding box center [1002, 510] width 30 height 30
click at [963, 452] on li "View details" at bounding box center [1023, 532] width 89 height 21
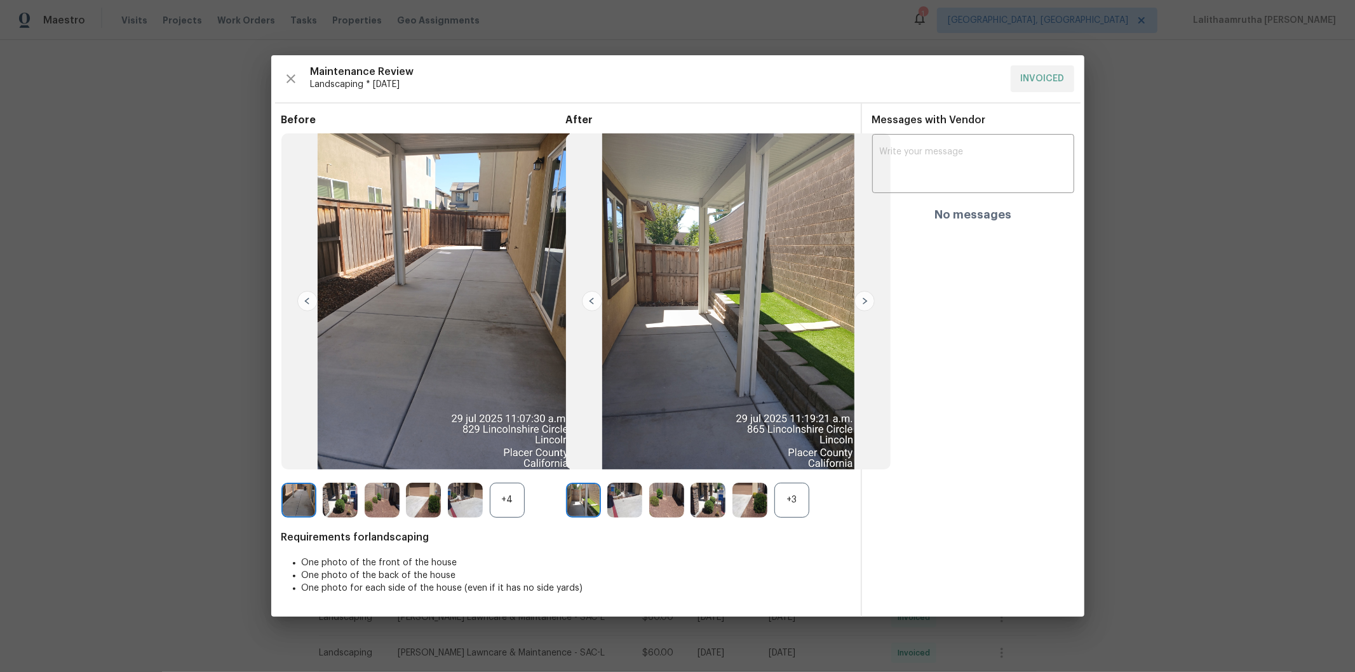
click at [729, 452] on div at bounding box center [711, 500] width 42 height 35
click at [747, 452] on img at bounding box center [749, 500] width 35 height 35
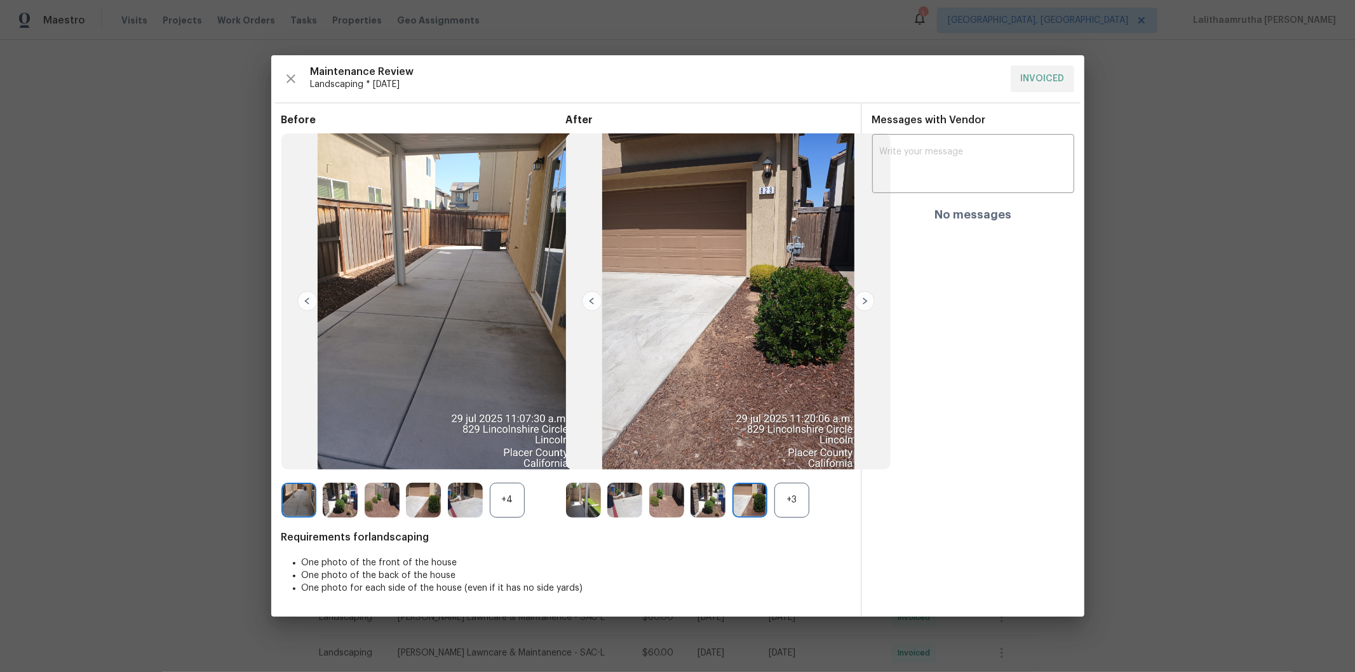
click at [716, 452] on img at bounding box center [707, 500] width 35 height 35
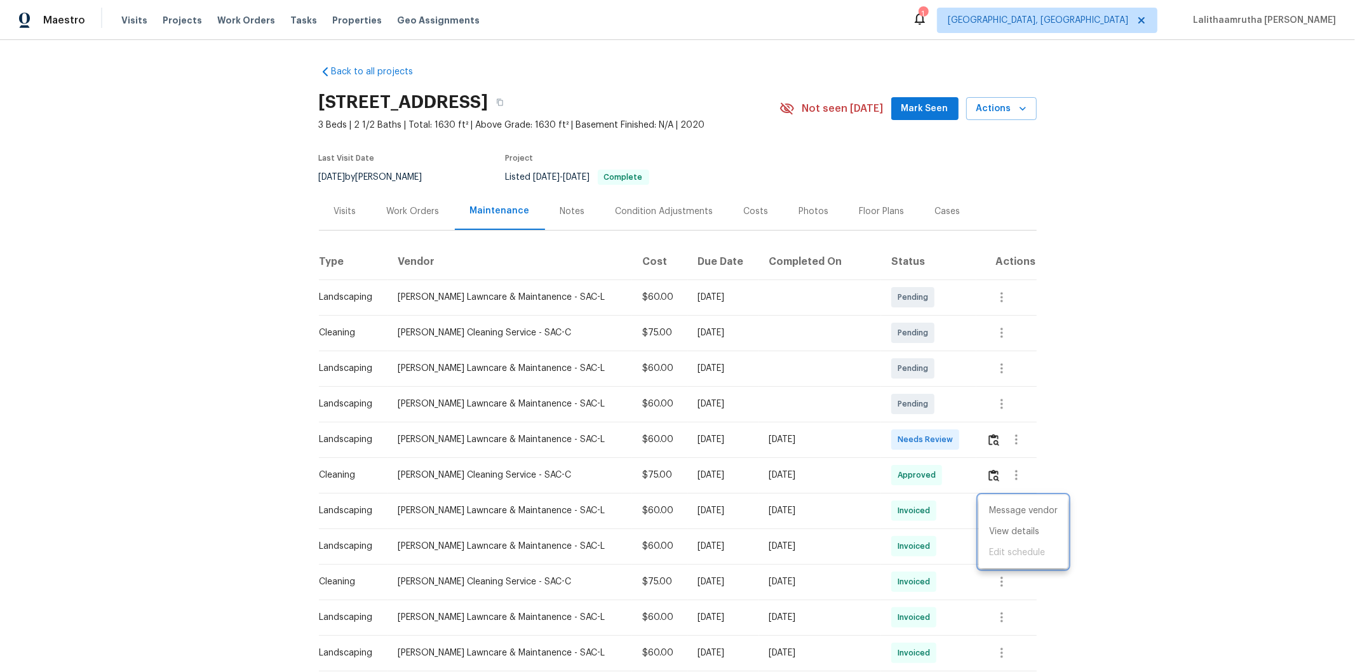
click at [963, 441] on div at bounding box center [677, 336] width 1355 height 672
click at [963, 441] on img "button" at bounding box center [993, 440] width 11 height 12
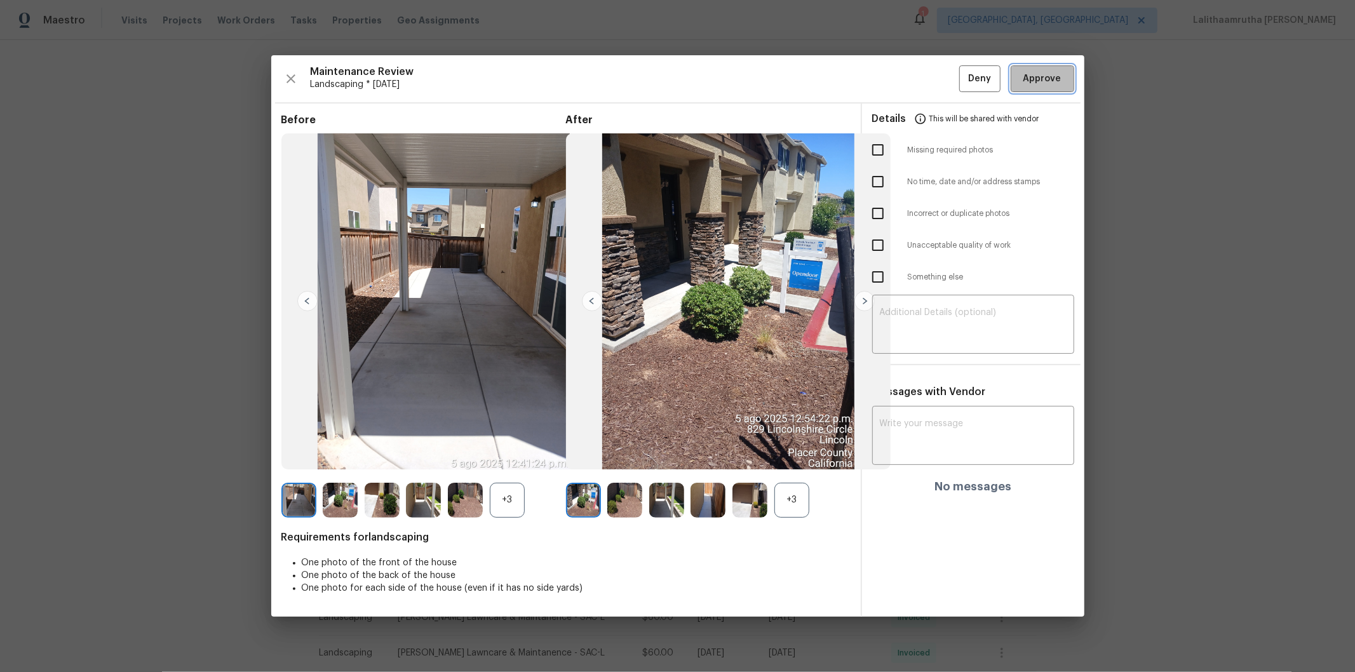
click at [963, 71] on span "Approve" at bounding box center [1042, 79] width 38 height 16
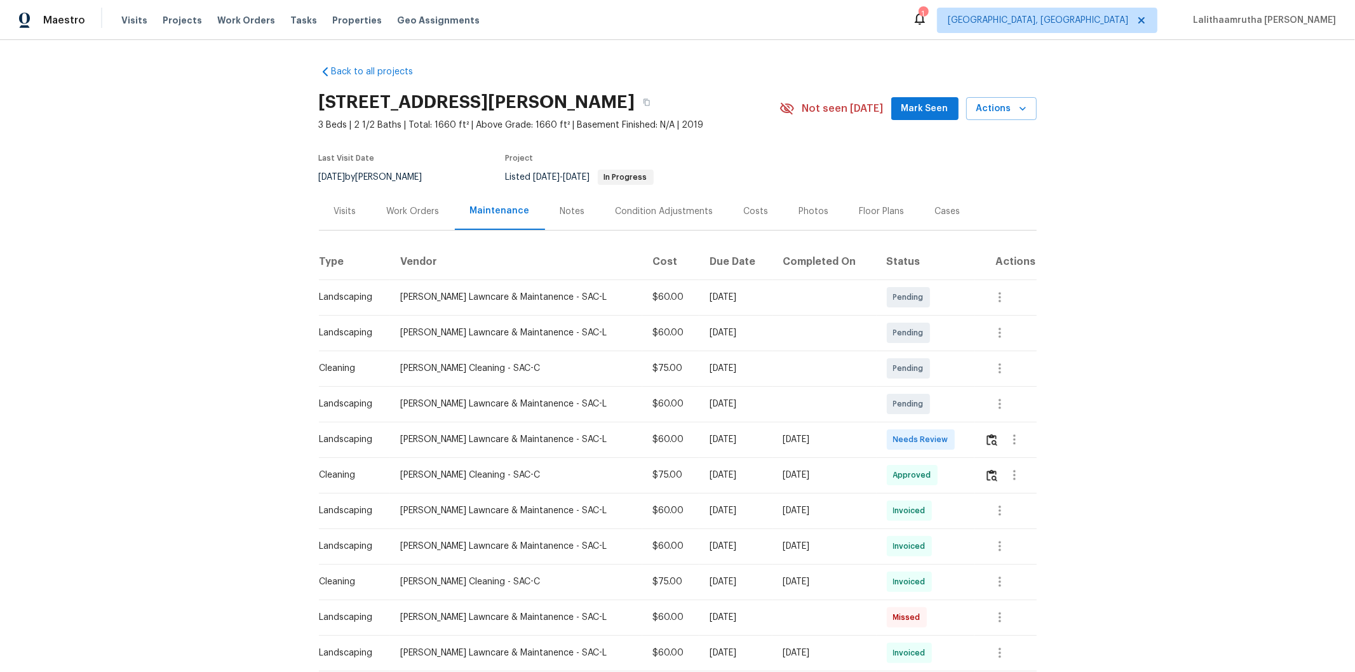
click at [963, 437] on td at bounding box center [1005, 440] width 62 height 36
click at [963, 434] on td at bounding box center [1005, 440] width 62 height 36
click at [963, 435] on img "button" at bounding box center [992, 440] width 11 height 12
click at [963, 452] on icon "button" at bounding box center [999, 510] width 15 height 15
click at [963, 452] on li "View details" at bounding box center [1023, 532] width 89 height 21
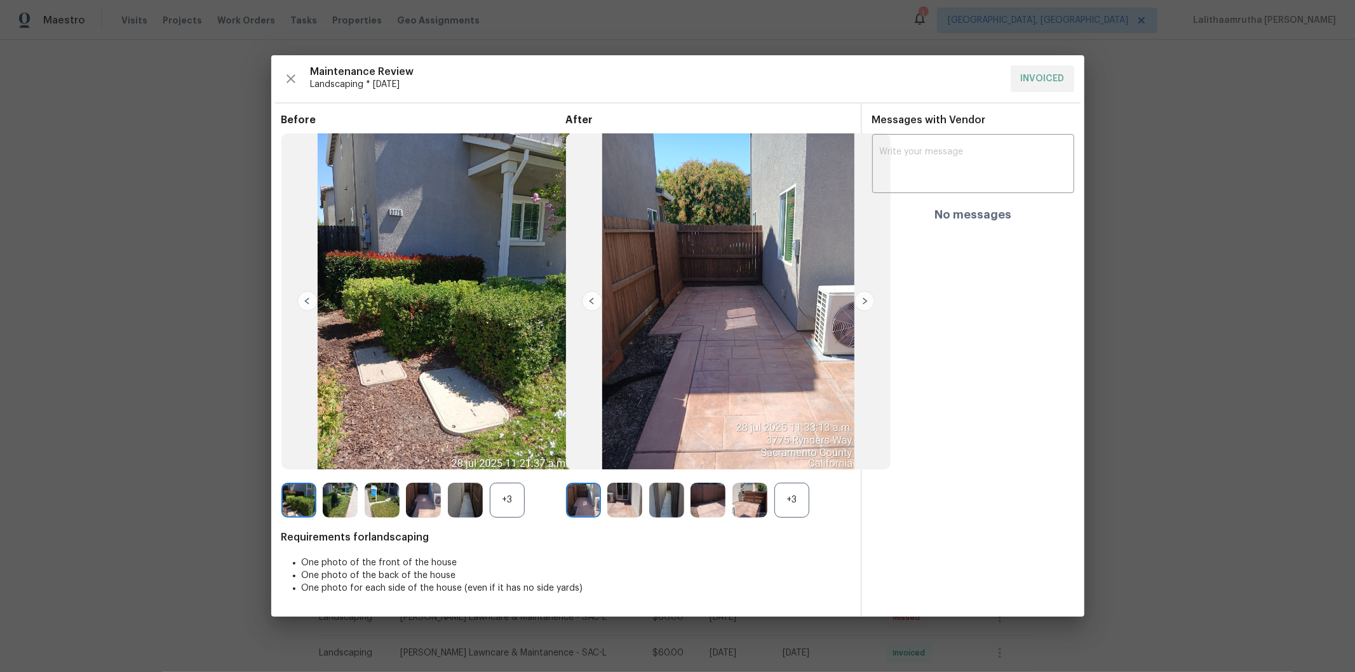
click at [702, 452] on img at bounding box center [707, 500] width 35 height 35
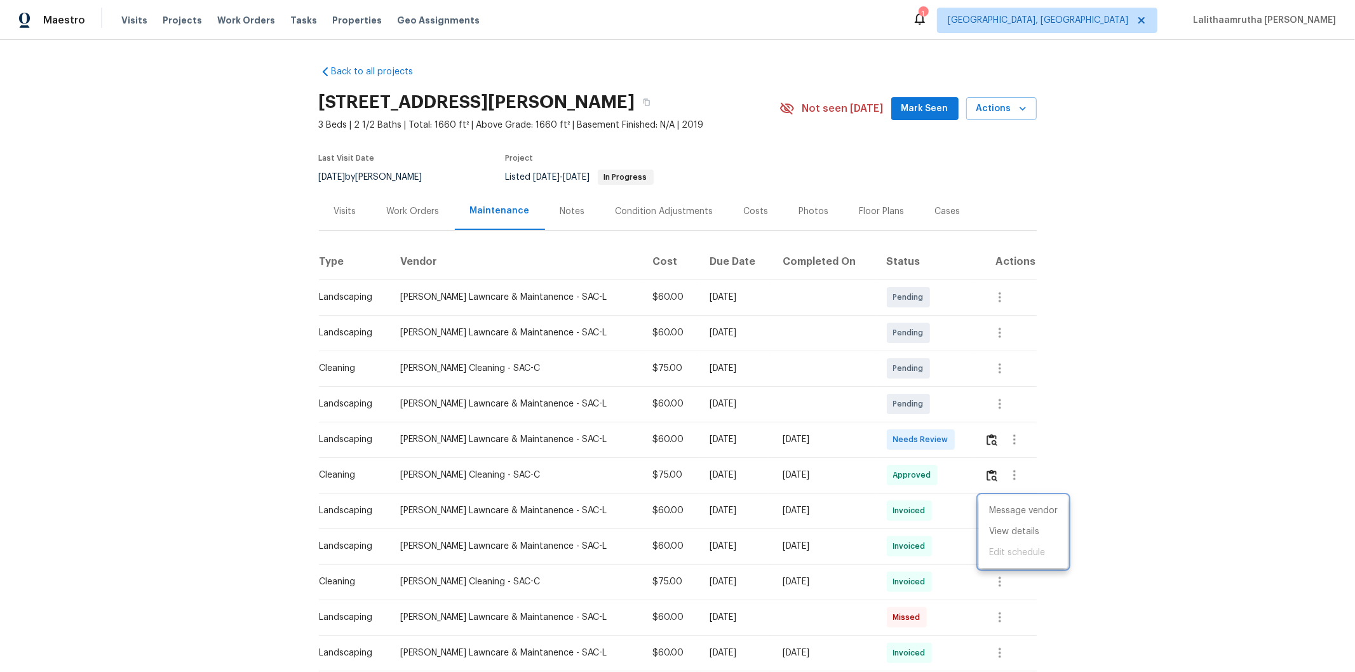
click at [963, 438] on div at bounding box center [677, 336] width 1355 height 672
click at [963, 438] on img "button" at bounding box center [992, 440] width 11 height 12
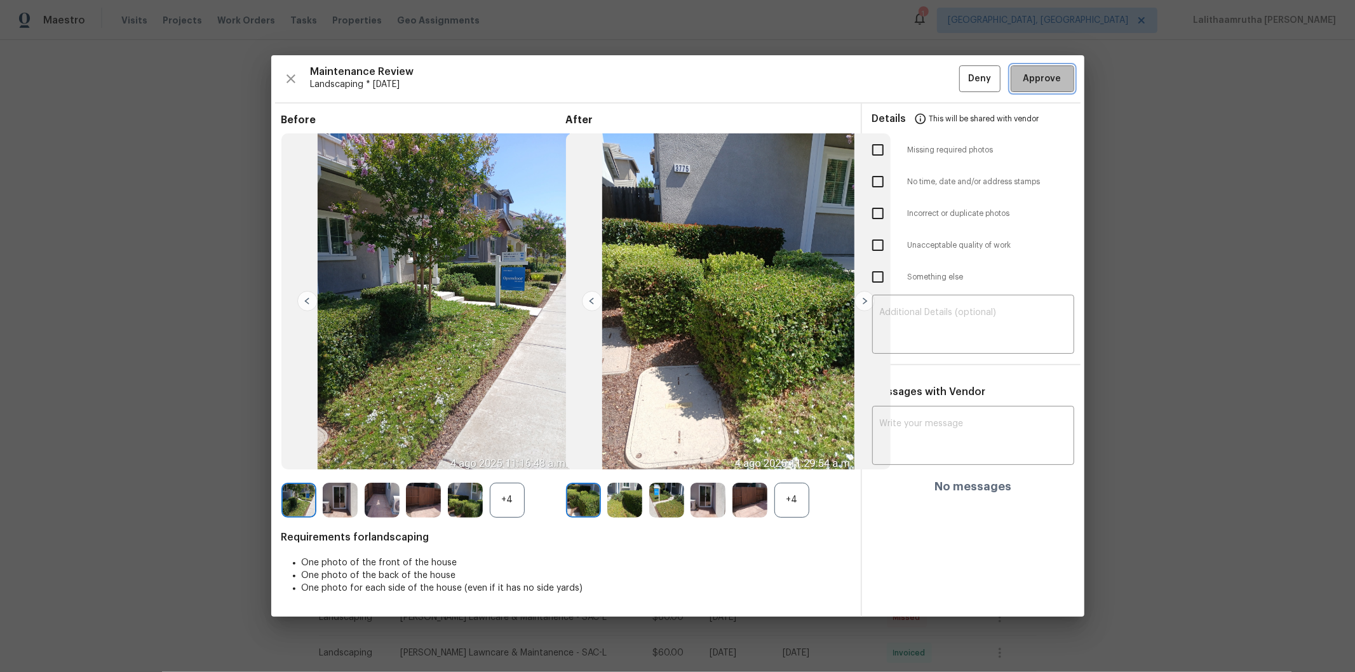
click at [963, 83] on span "Approve" at bounding box center [1042, 79] width 38 height 16
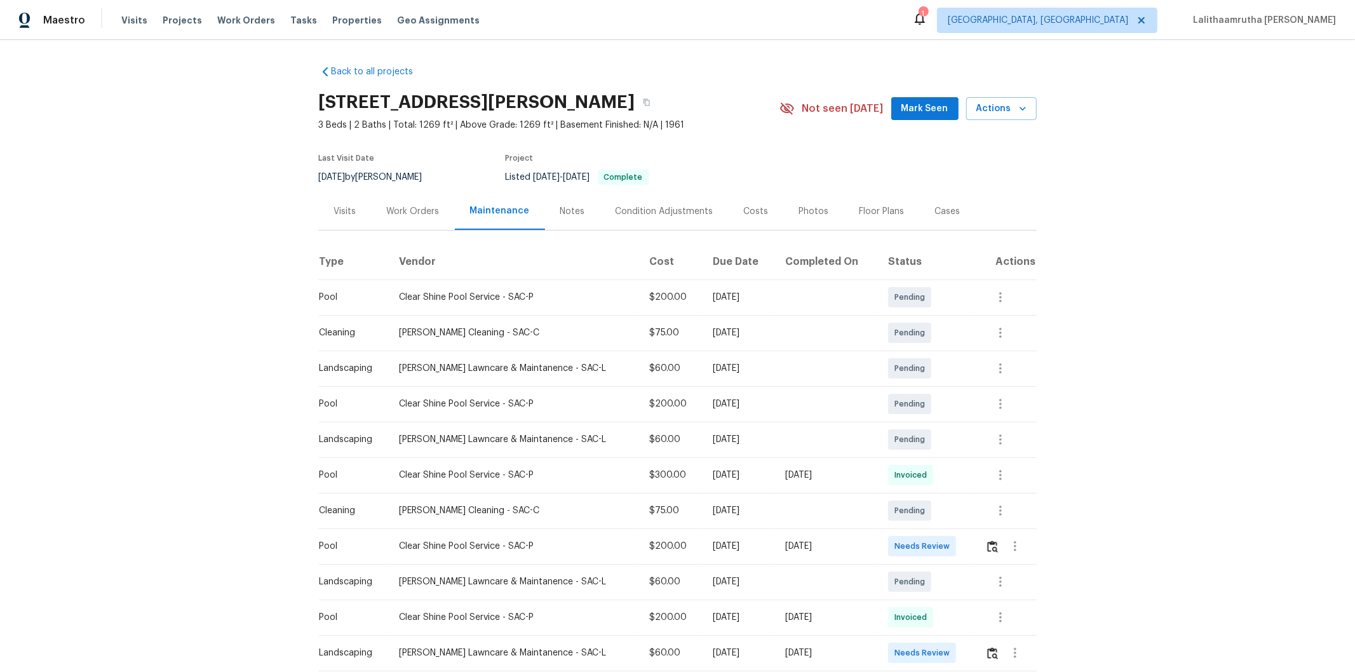
scroll to position [71, 0]
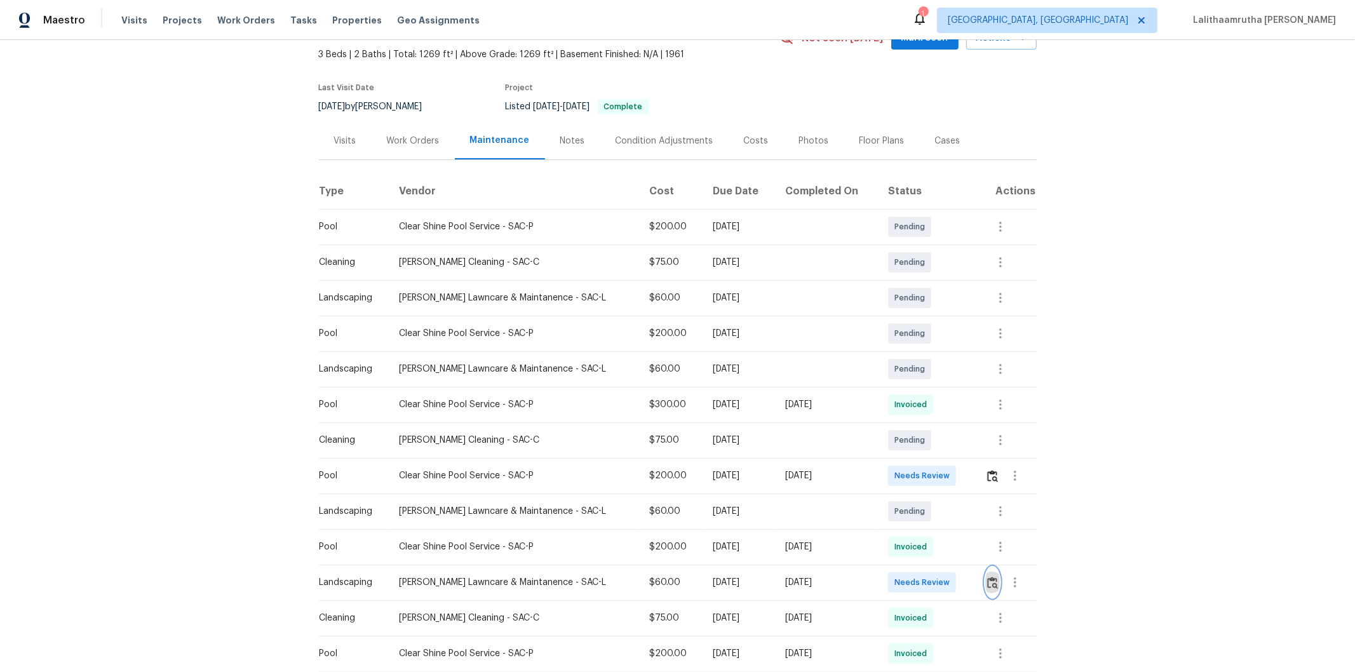
click at [963, 452] on button "button" at bounding box center [992, 582] width 15 height 30
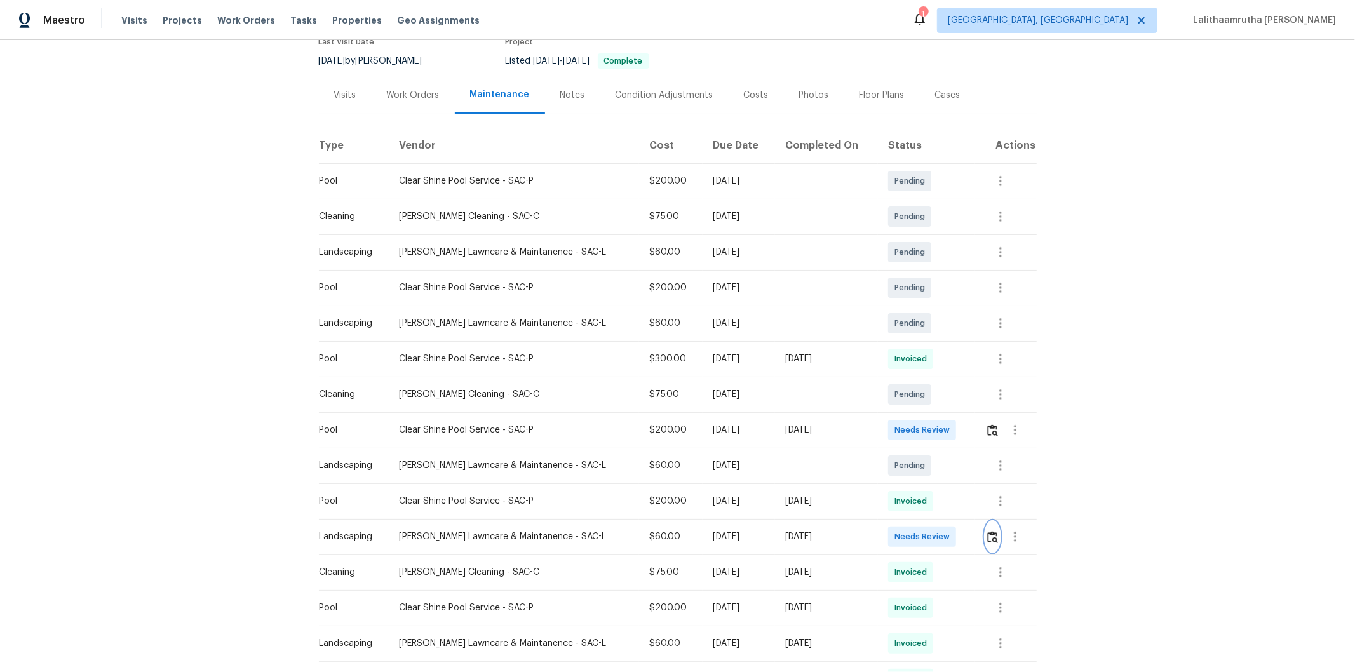
scroll to position [141, 0]
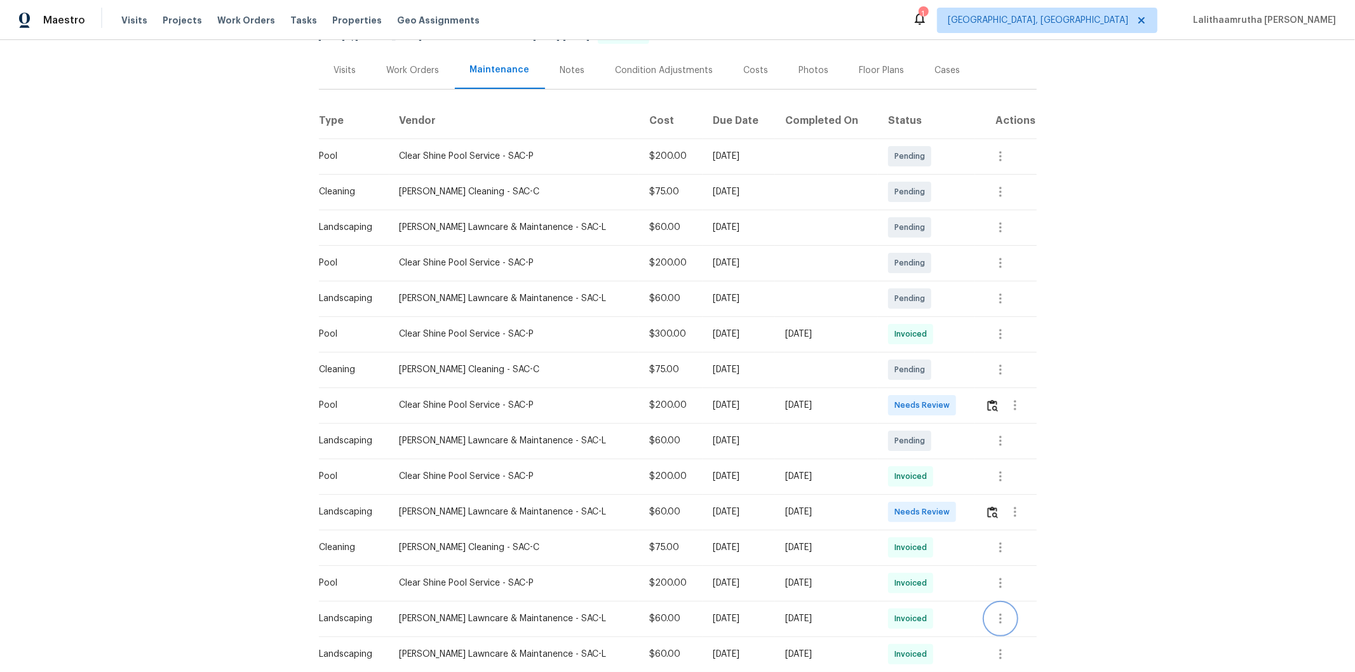
click at [963, 452] on icon "button" at bounding box center [1000, 618] width 15 height 15
click at [963, 452] on li "View details" at bounding box center [1024, 625] width 89 height 21
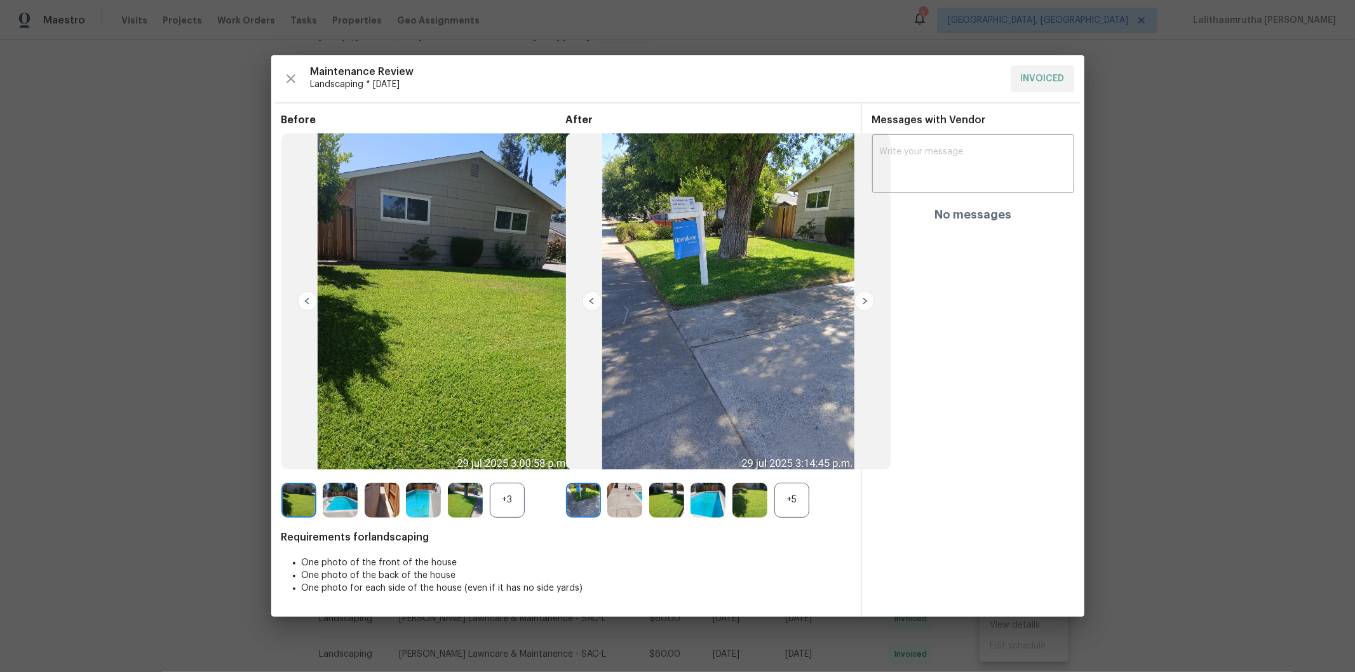
click at [668, 452] on img at bounding box center [666, 500] width 35 height 35
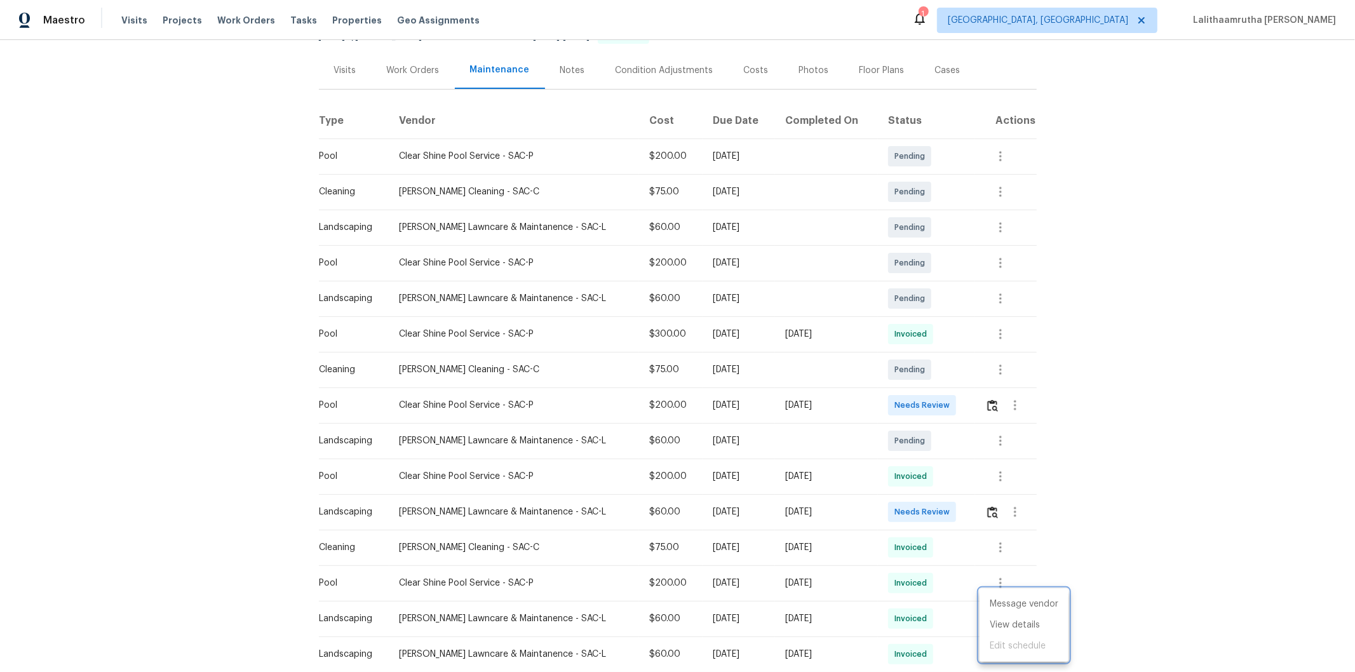
click at [963, 452] on div at bounding box center [677, 336] width 1355 height 672
click at [963, 452] on img "button" at bounding box center [992, 512] width 11 height 12
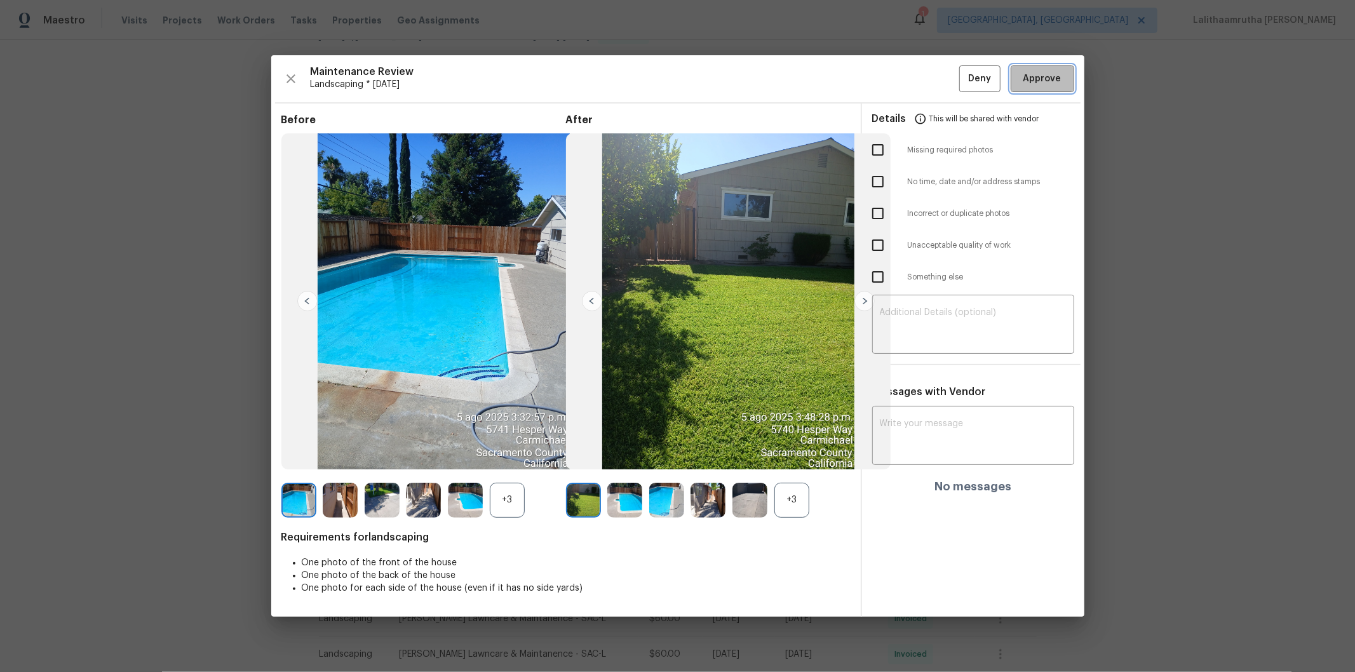
click at [963, 79] on span "Approve" at bounding box center [1042, 79] width 38 height 16
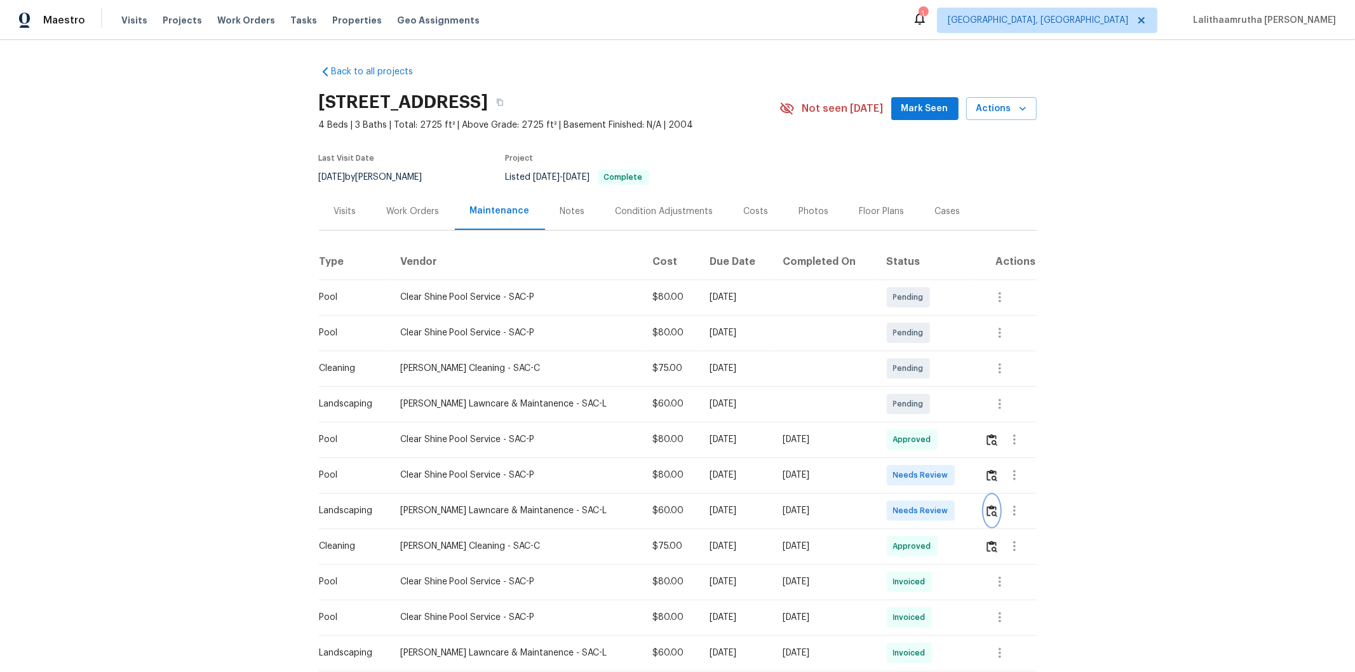
click at [963, 452] on img "button" at bounding box center [992, 511] width 11 height 12
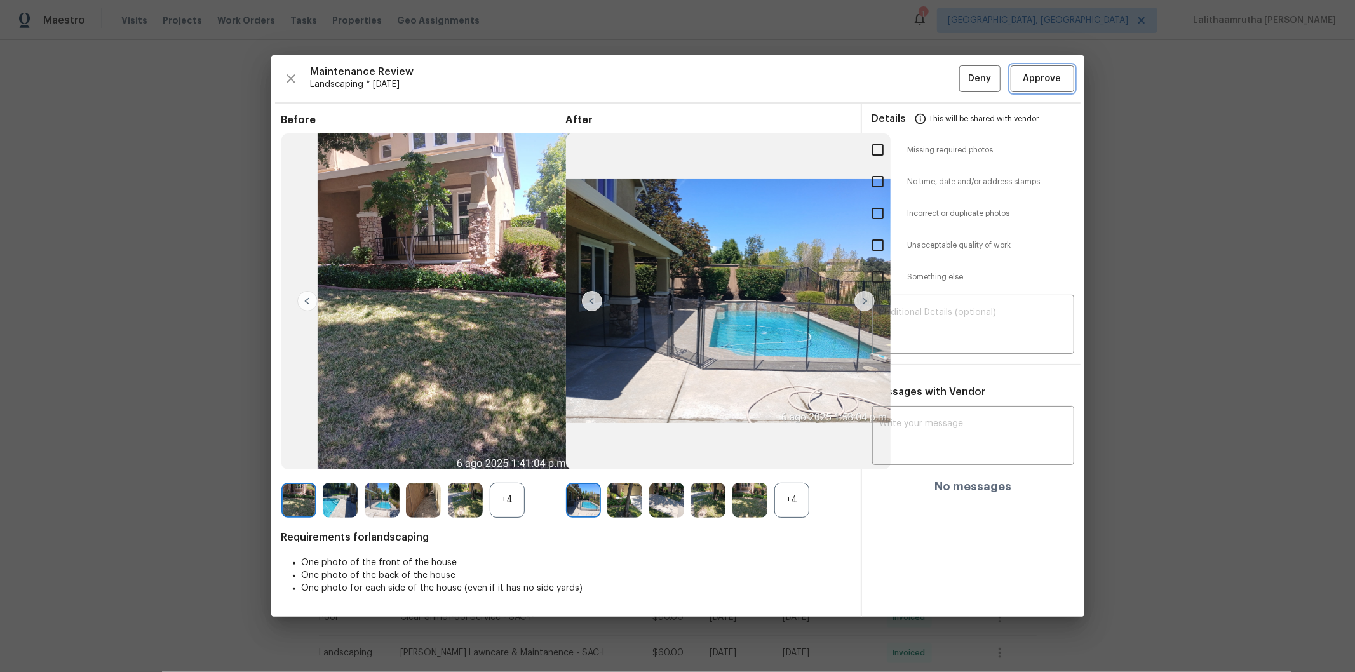
click at [963, 83] on span "Approve" at bounding box center [1042, 79] width 38 height 16
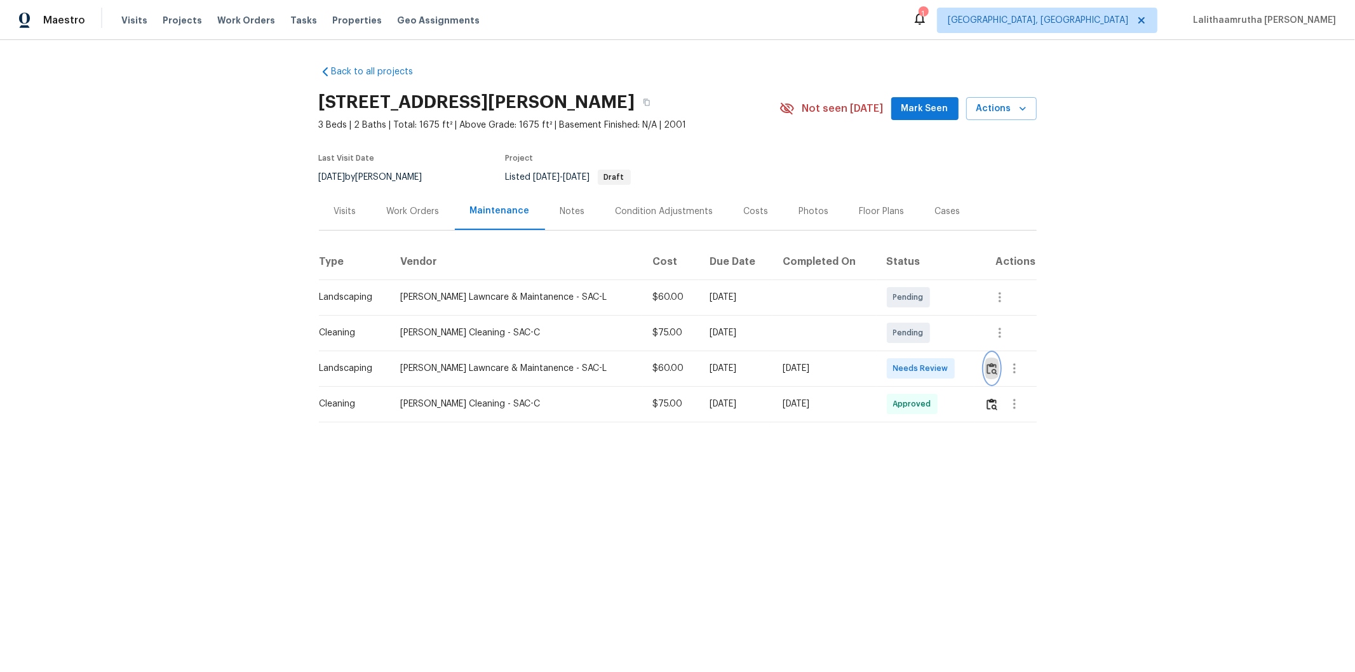
click at [963, 369] on img "button" at bounding box center [992, 369] width 11 height 12
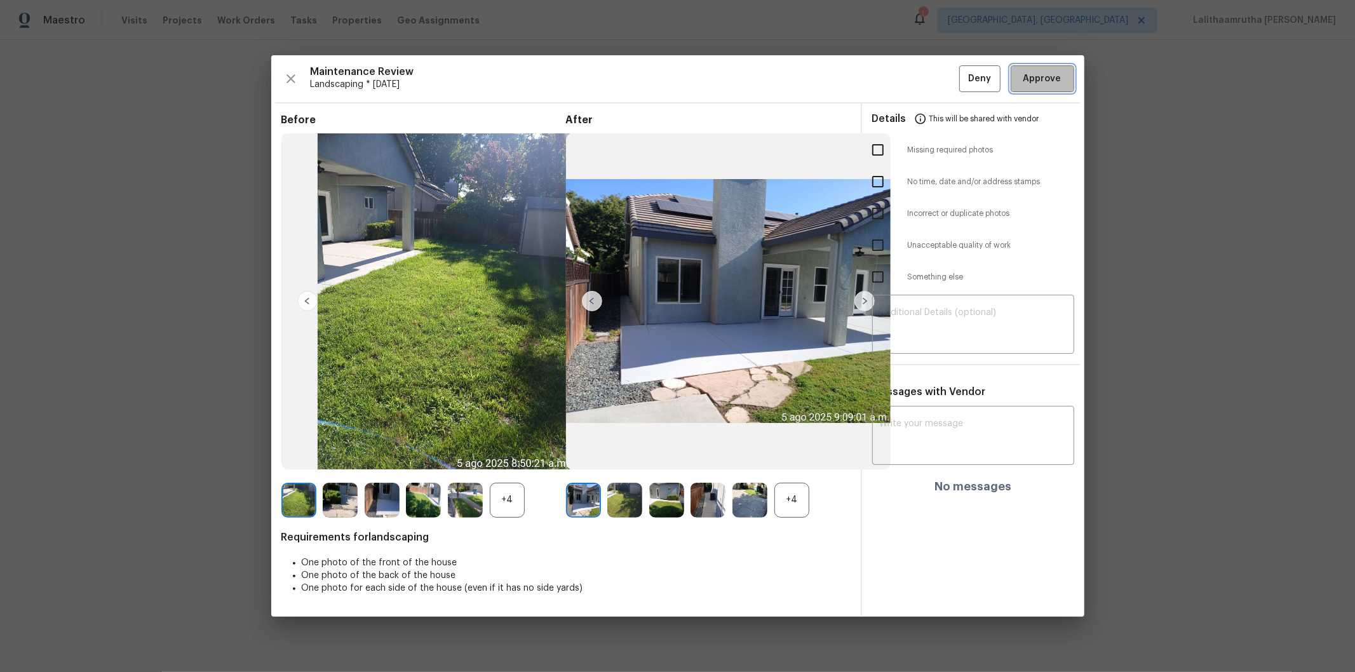
click at [963, 74] on button "Approve" at bounding box center [1043, 78] width 64 height 27
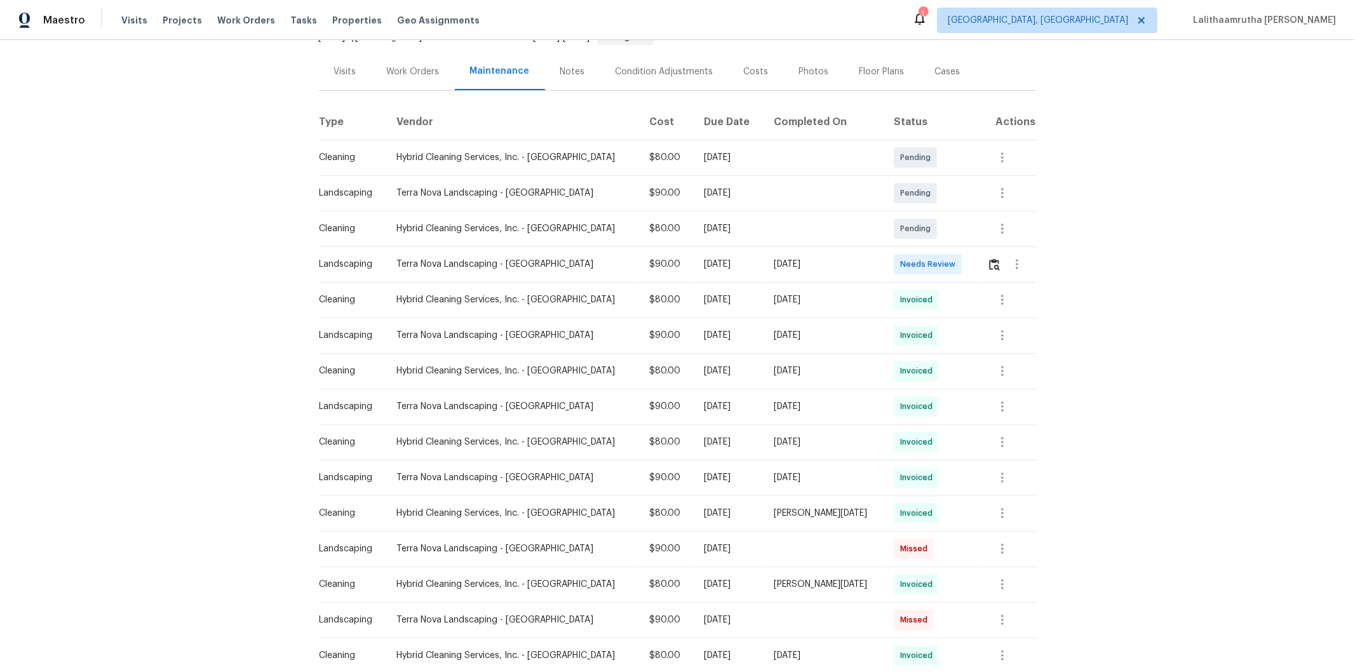
scroll to position [141, 0]
click at [963, 252] on div at bounding box center [1011, 263] width 48 height 30
click at [963, 256] on button "button" at bounding box center [994, 263] width 15 height 30
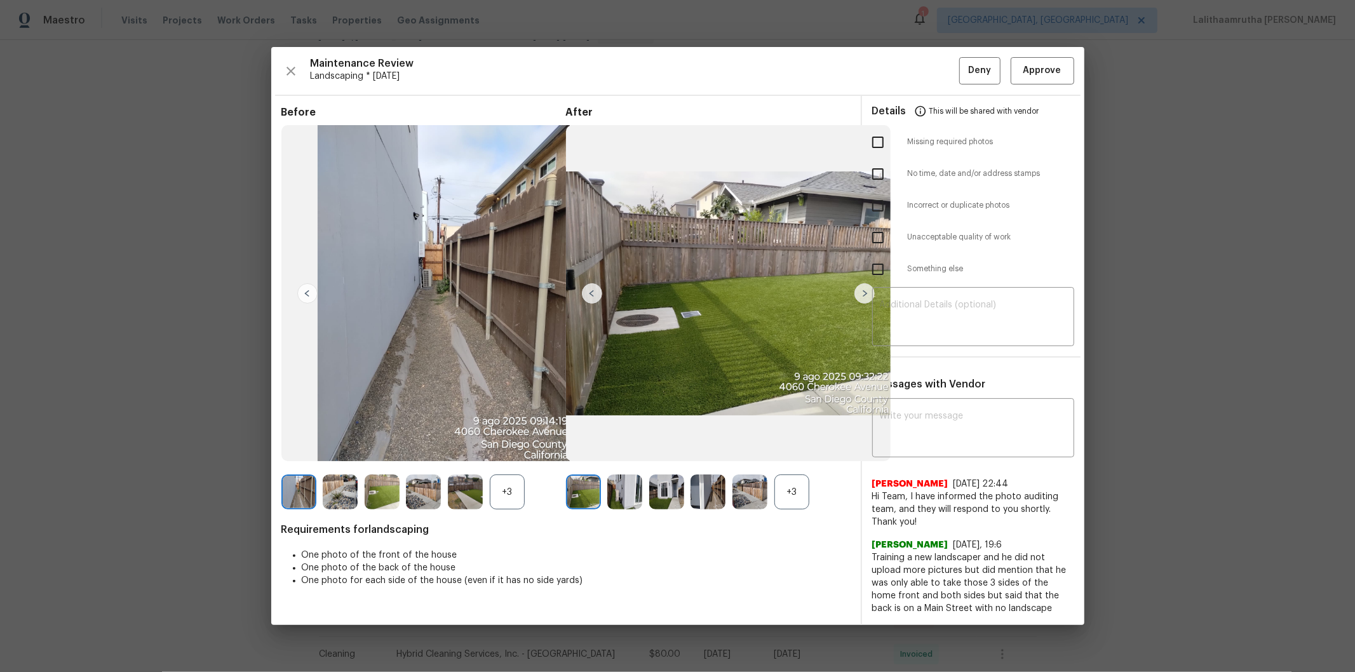
click at [963, 55] on div "Maintenance Review Landscaping * Mon, Aug 04 Deny Approve Before +3 After +3 Re…" at bounding box center [677, 336] width 813 height 578
click at [963, 84] on button "Approve" at bounding box center [1043, 70] width 64 height 27
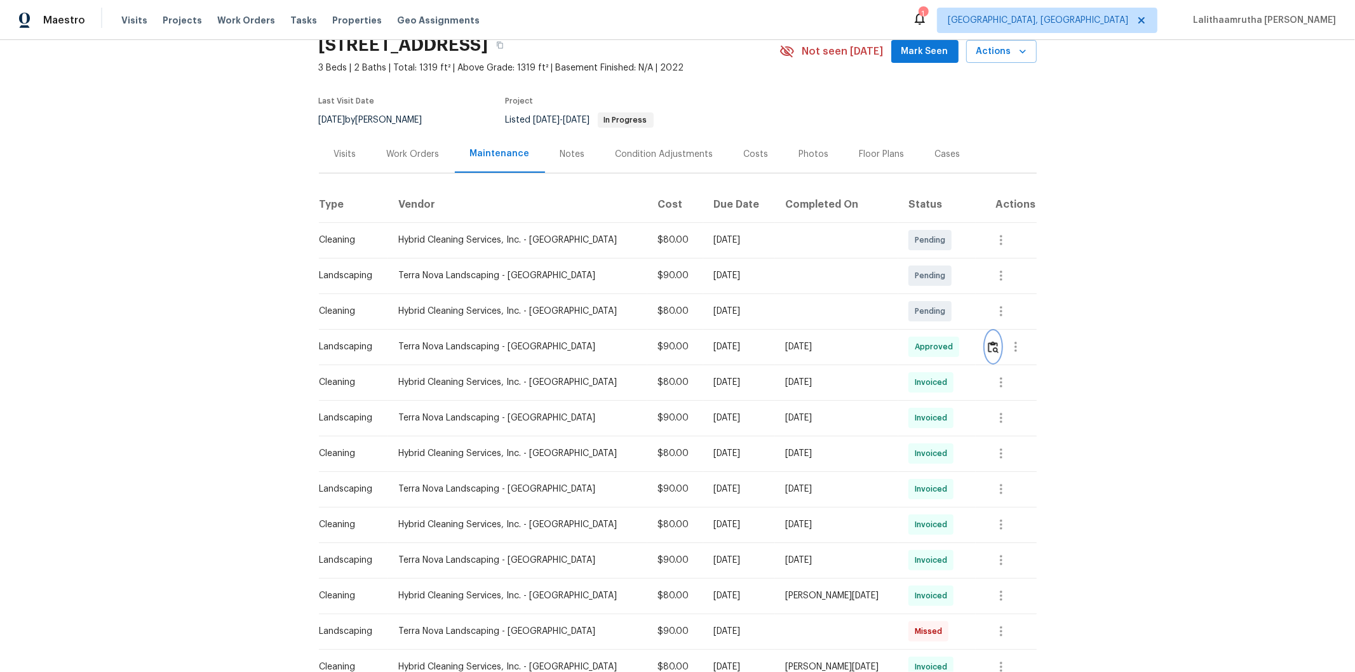
scroll to position [0, 0]
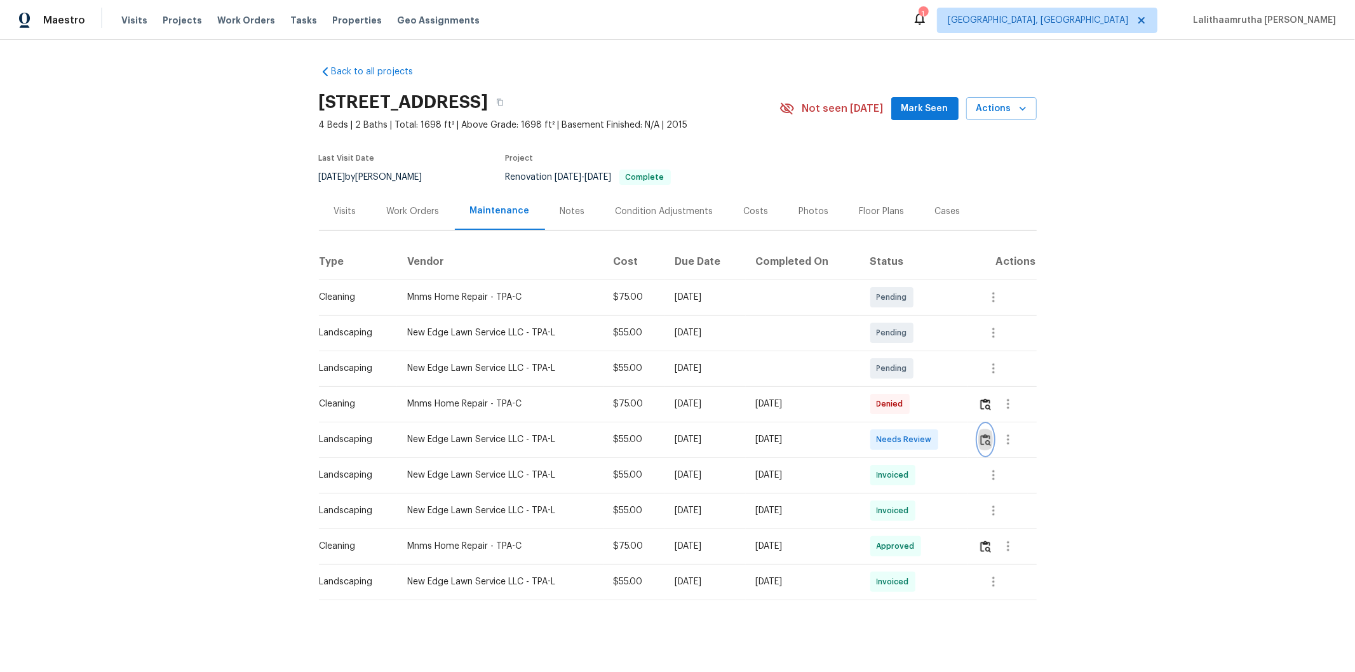
click at [963, 441] on img "button" at bounding box center [985, 440] width 11 height 12
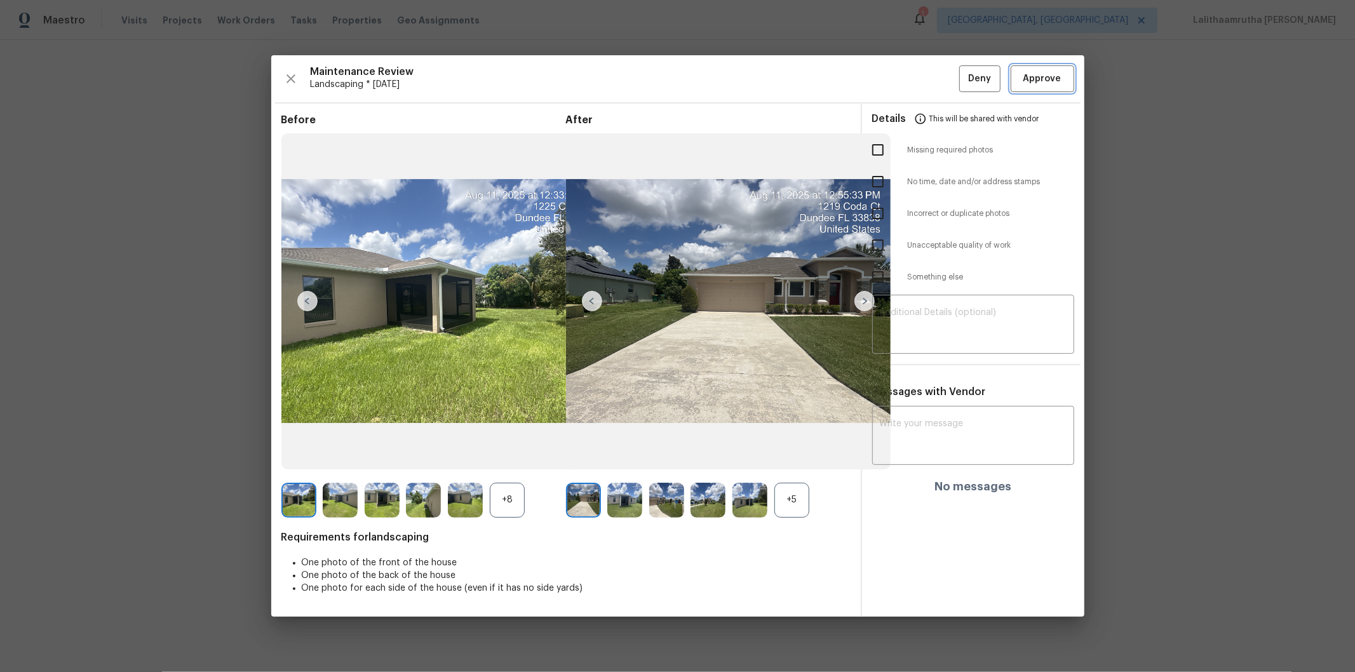
click at [963, 75] on span "Approve" at bounding box center [1042, 79] width 38 height 16
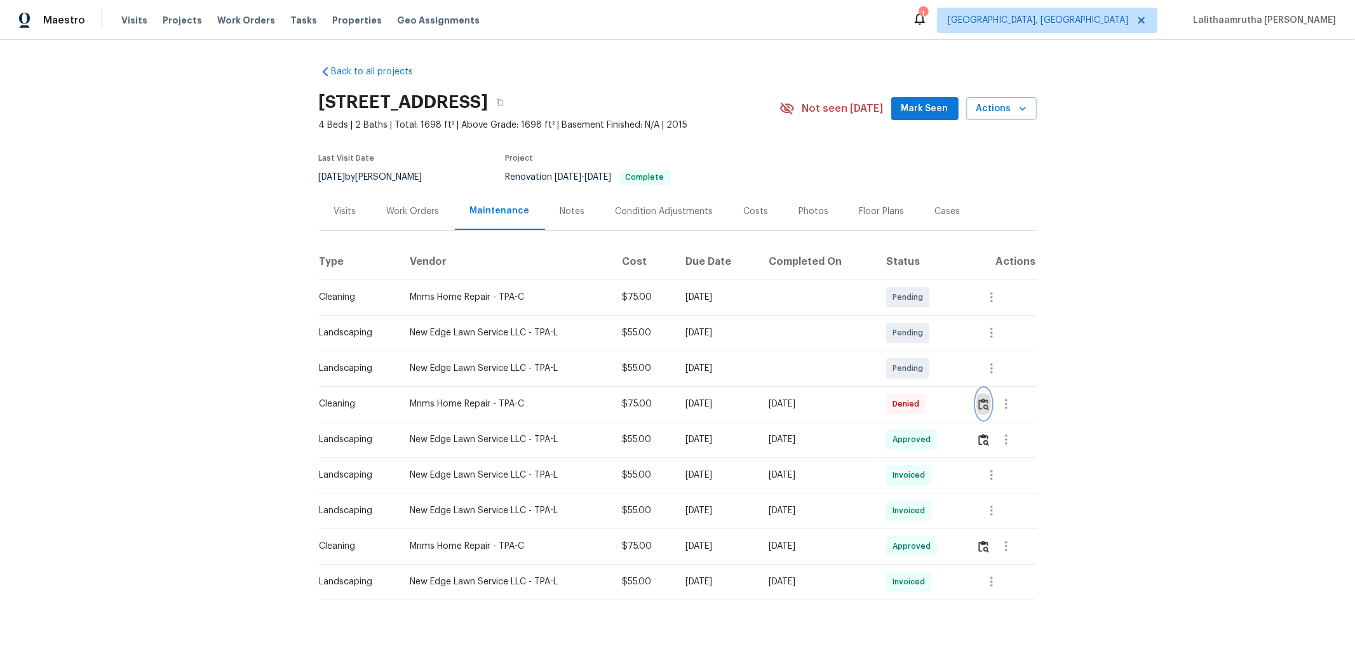
click at [963, 405] on img "button" at bounding box center [983, 404] width 11 height 12
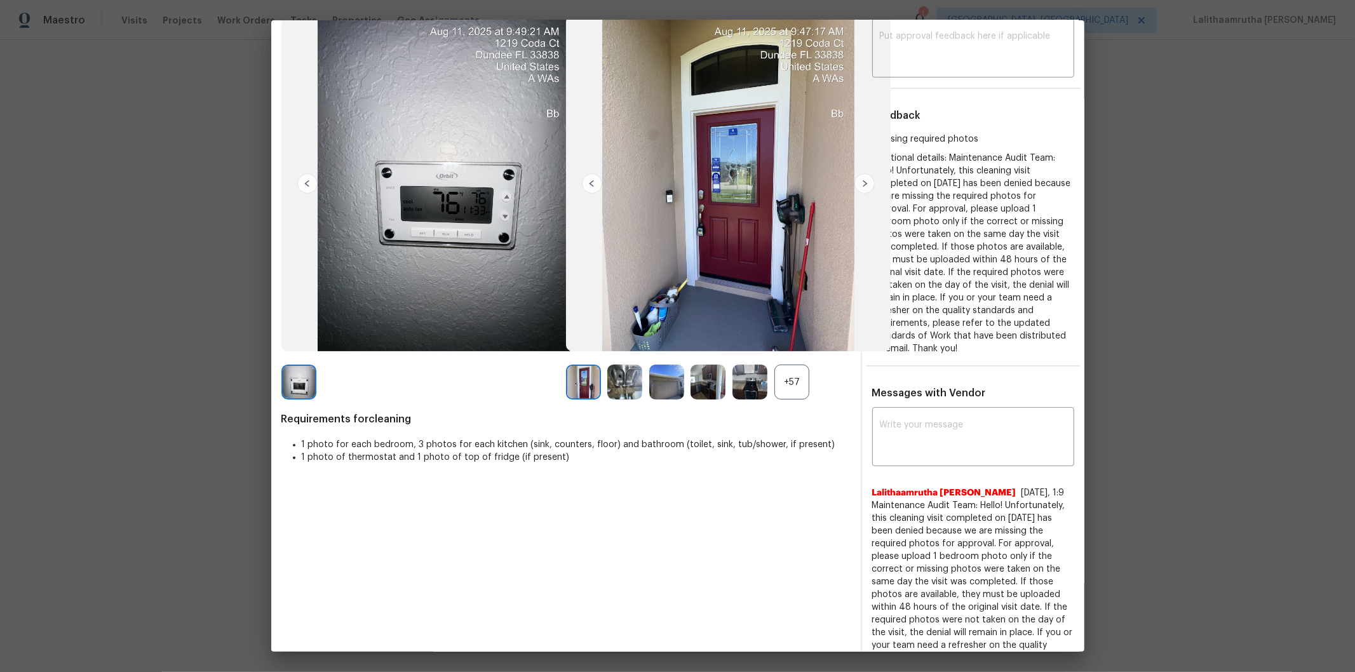
scroll to position [130, 0]
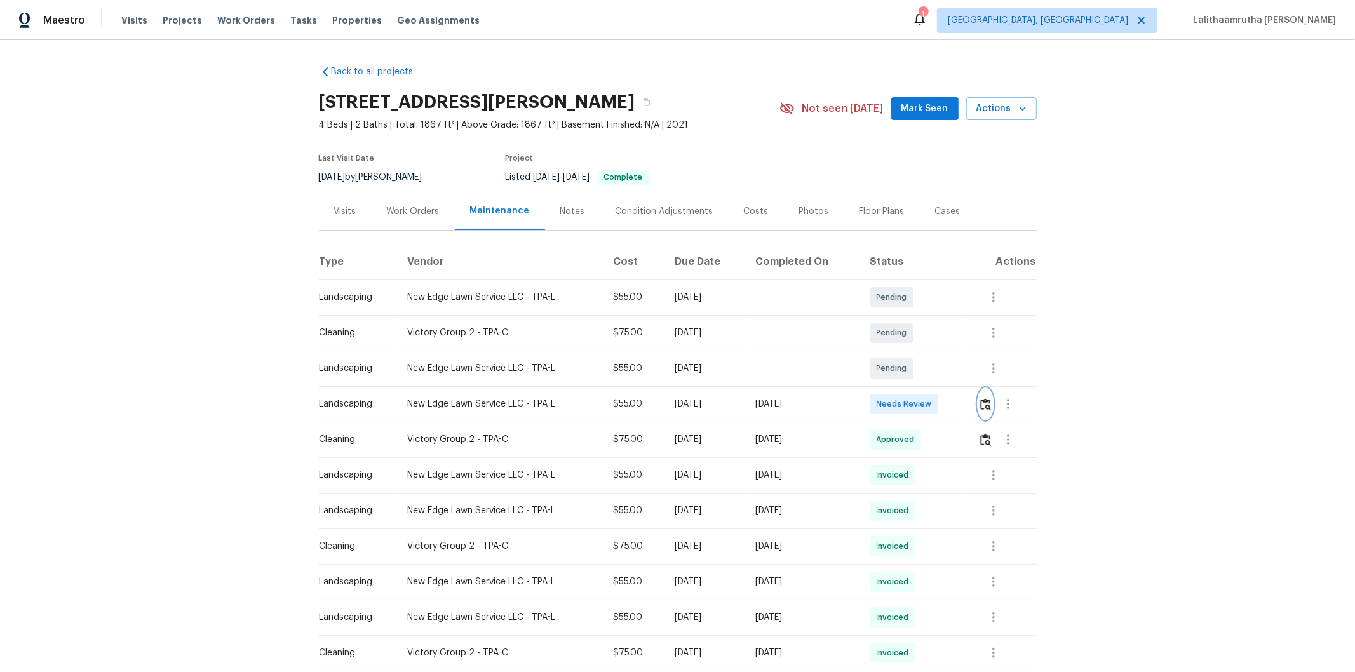
click at [989, 400] on button "button" at bounding box center [985, 404] width 15 height 30
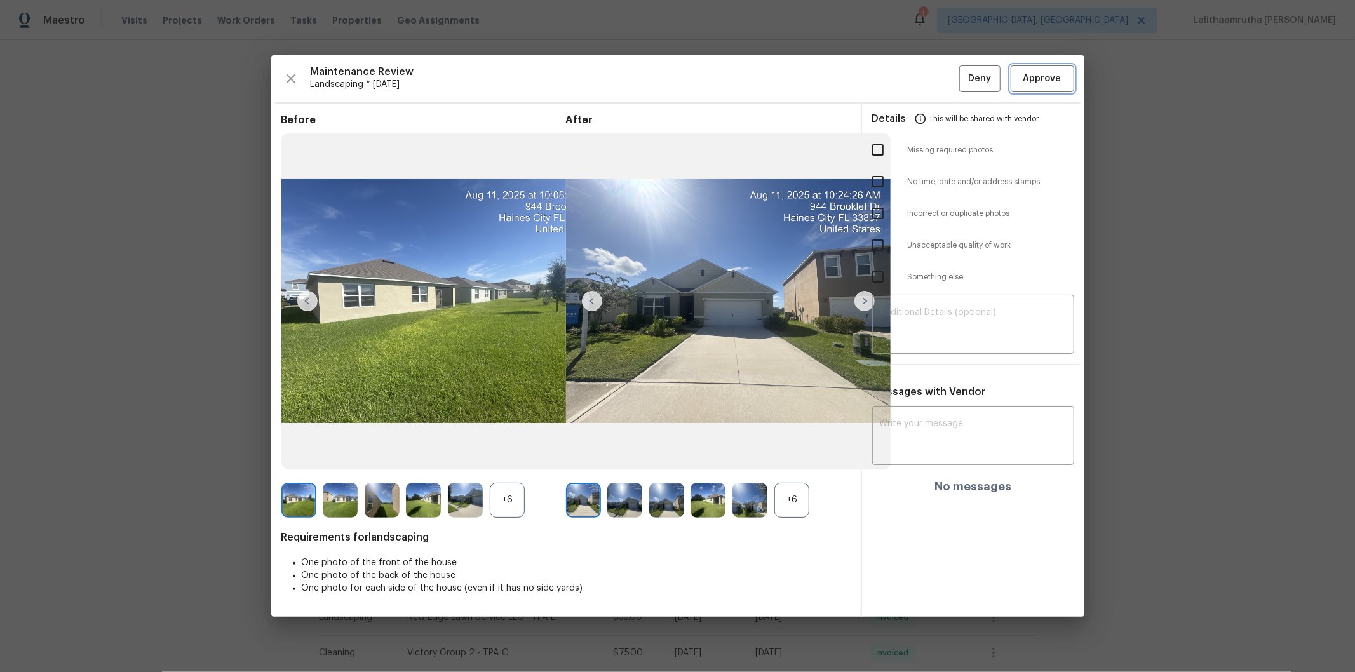
click at [1042, 68] on button "Approve" at bounding box center [1043, 78] width 64 height 27
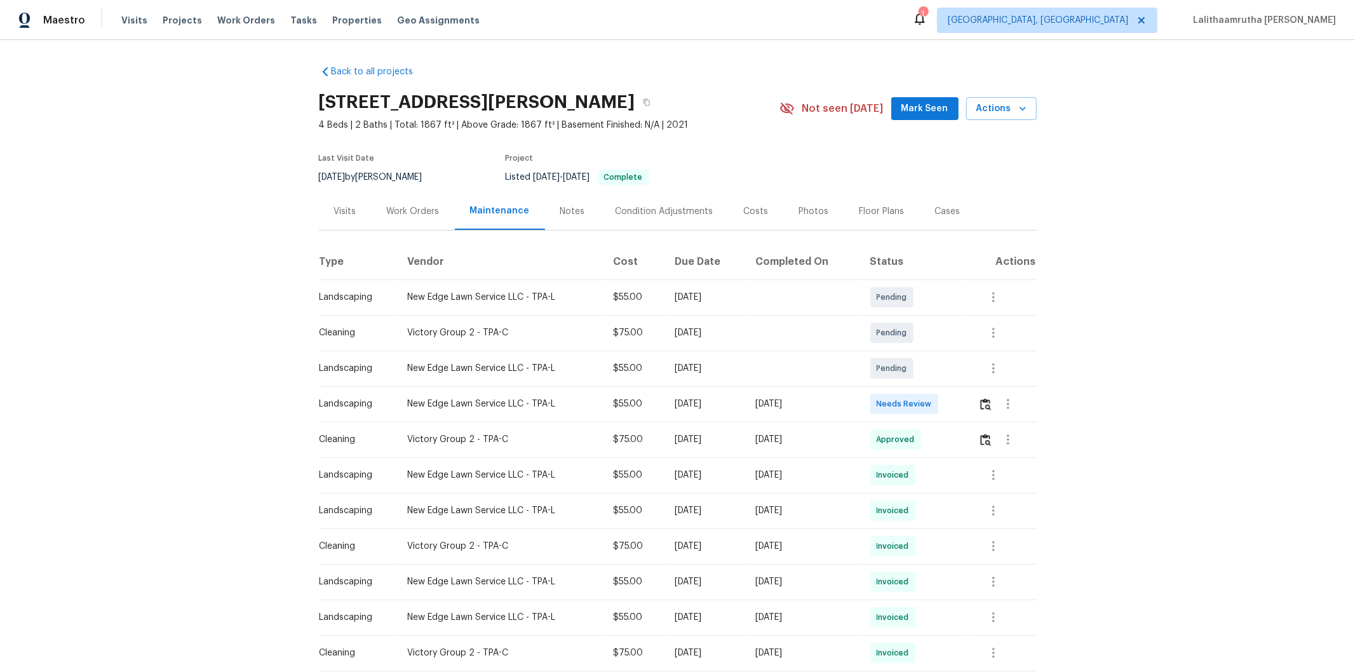
click at [1042, 74] on div "Back to all projects 944 Brooklet Dr, Davenport, FL 33837 4 Beds | 2 Baths | To…" at bounding box center [677, 356] width 1355 height 632
click at [963, 335] on div at bounding box center [1007, 333] width 57 height 30
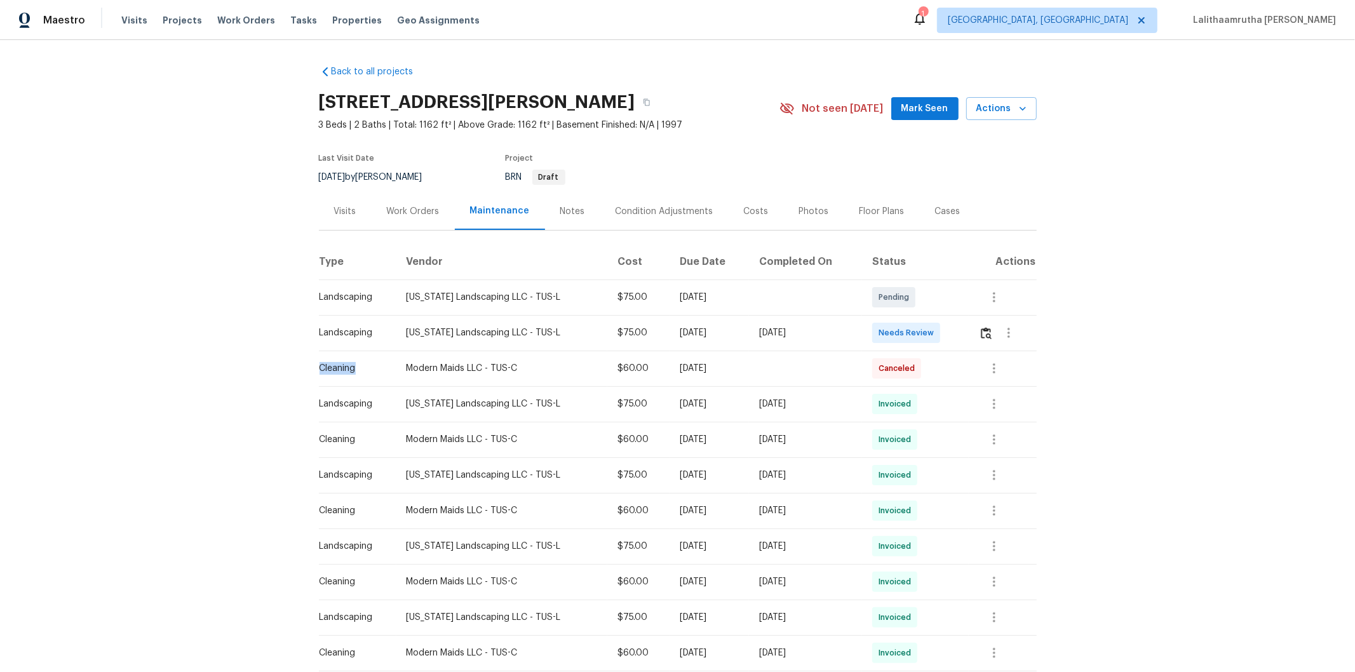
click at [963, 334] on div at bounding box center [1007, 333] width 57 height 30
click at [963, 328] on img "button" at bounding box center [986, 333] width 11 height 12
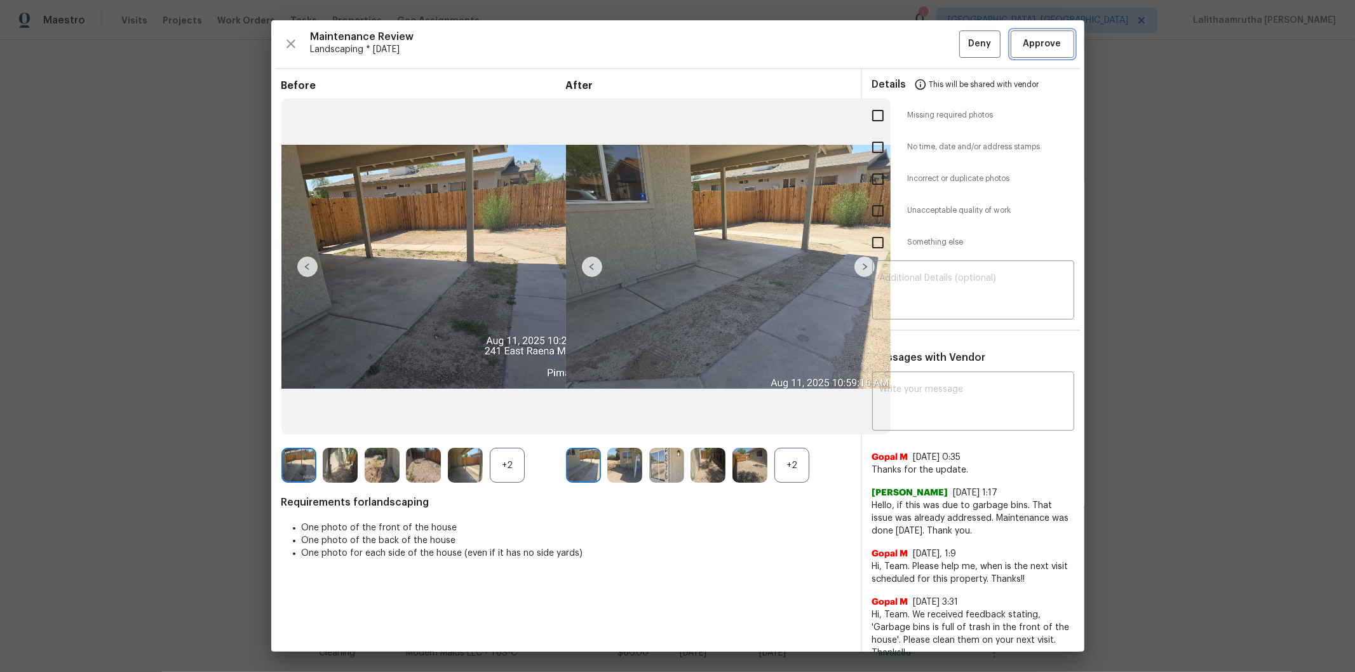
click at [963, 48] on span "Approve" at bounding box center [1042, 44] width 38 height 16
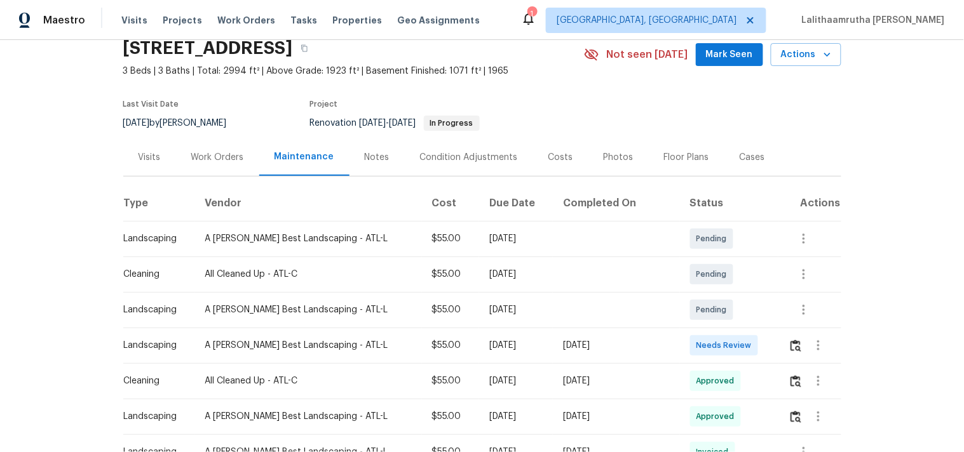
scroll to position [71, 0]
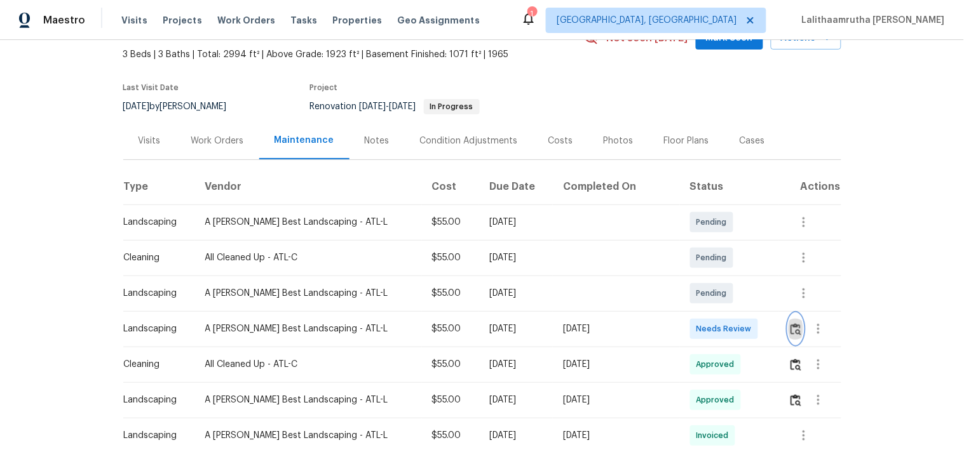
click at [790, 340] on button "button" at bounding box center [795, 329] width 15 height 30
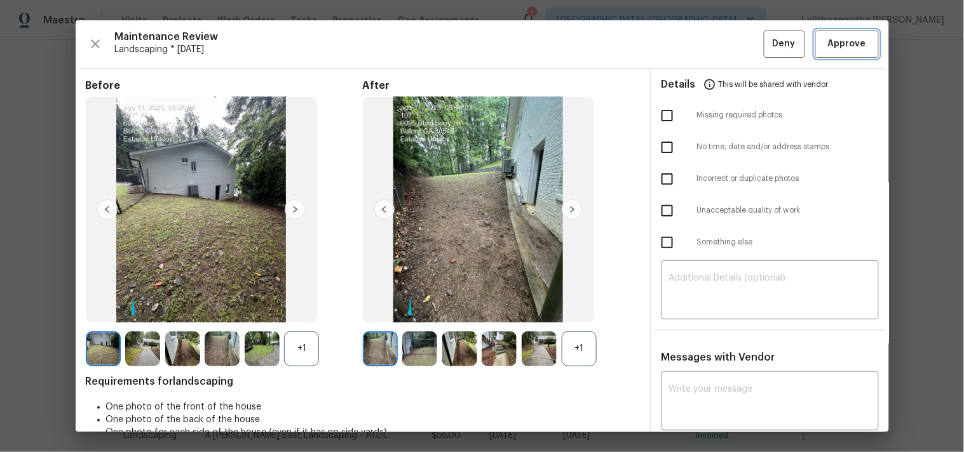
click at [846, 49] on span "Approve" at bounding box center [847, 44] width 38 height 16
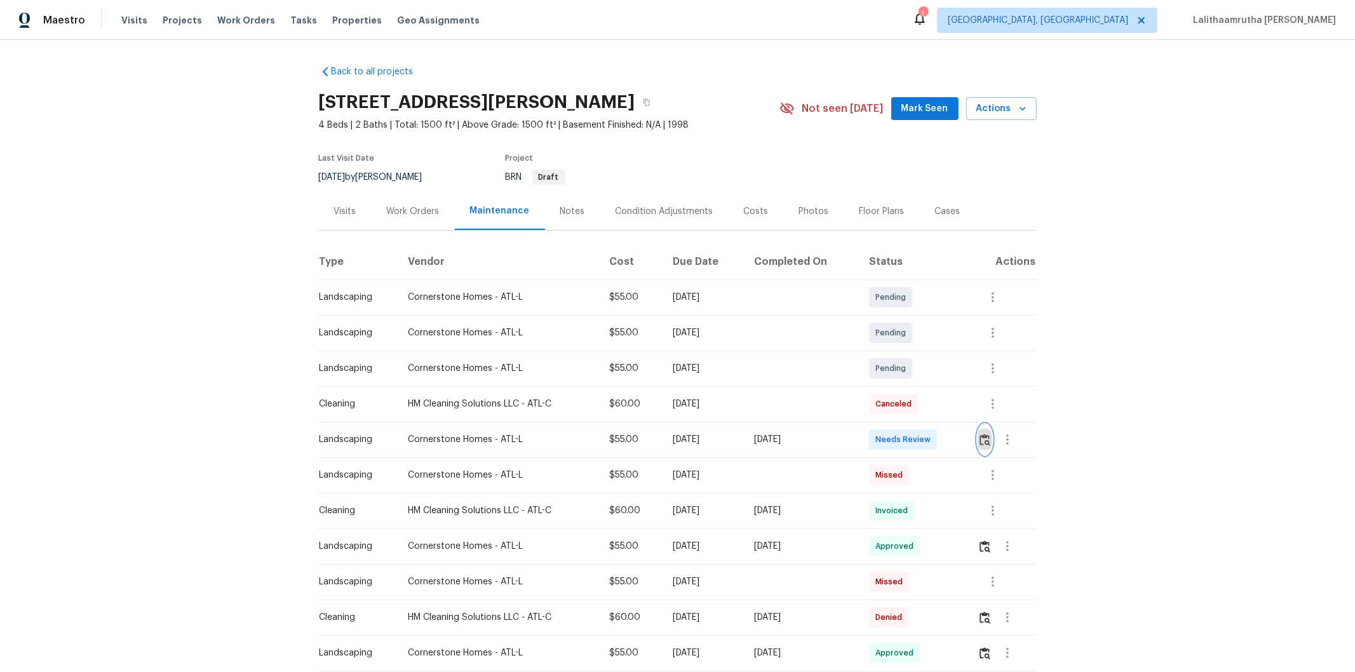
click at [963, 434] on img "button" at bounding box center [985, 440] width 11 height 12
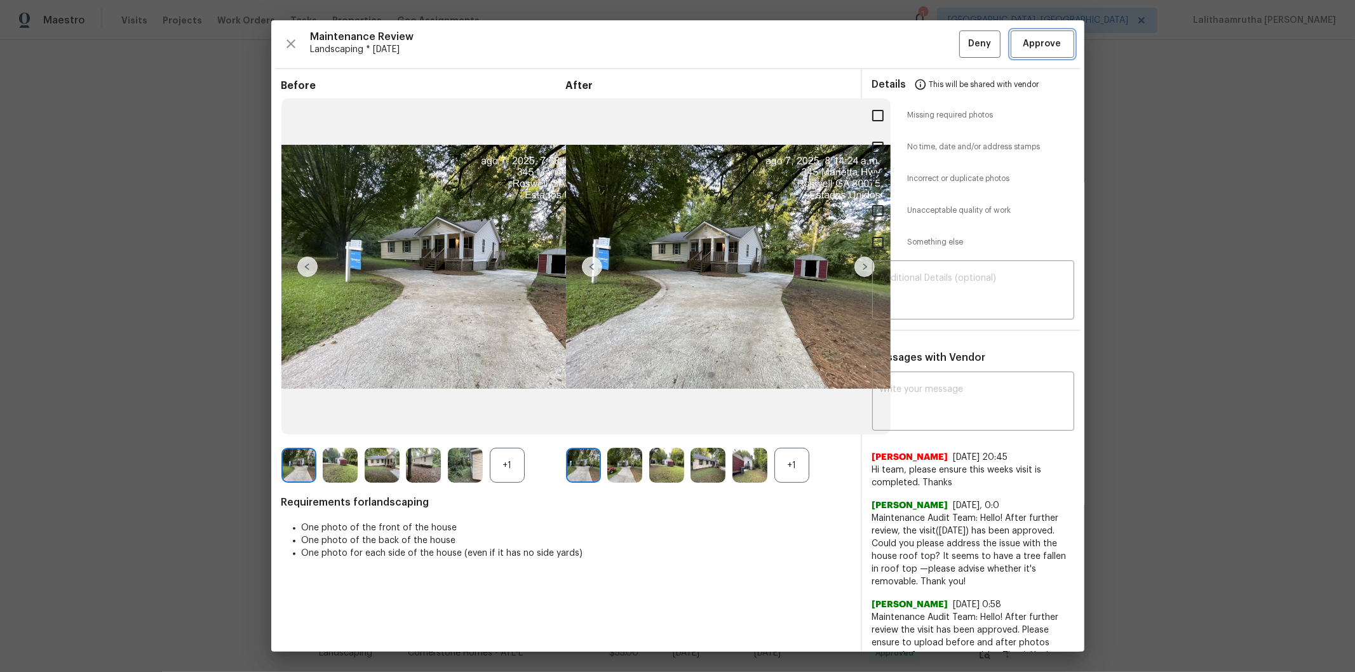
click at [963, 37] on span "Approve" at bounding box center [1042, 44] width 38 height 16
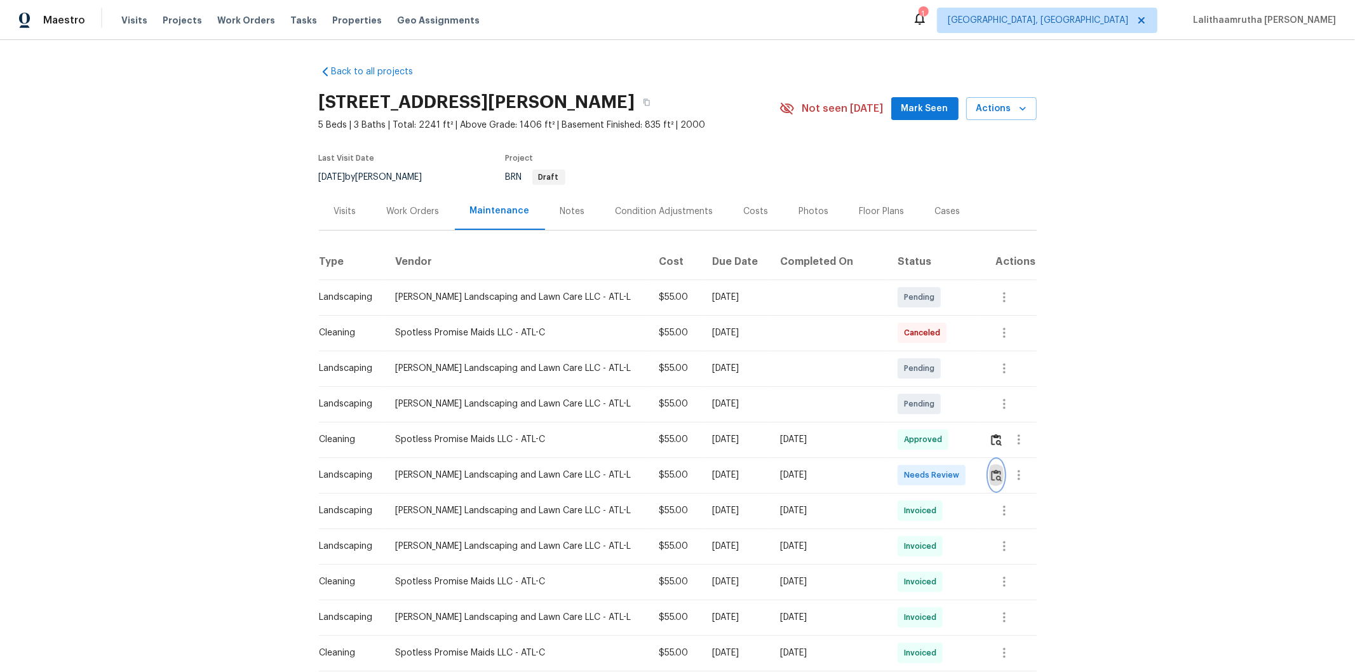
click at [963, 452] on img "button" at bounding box center [996, 475] width 11 height 12
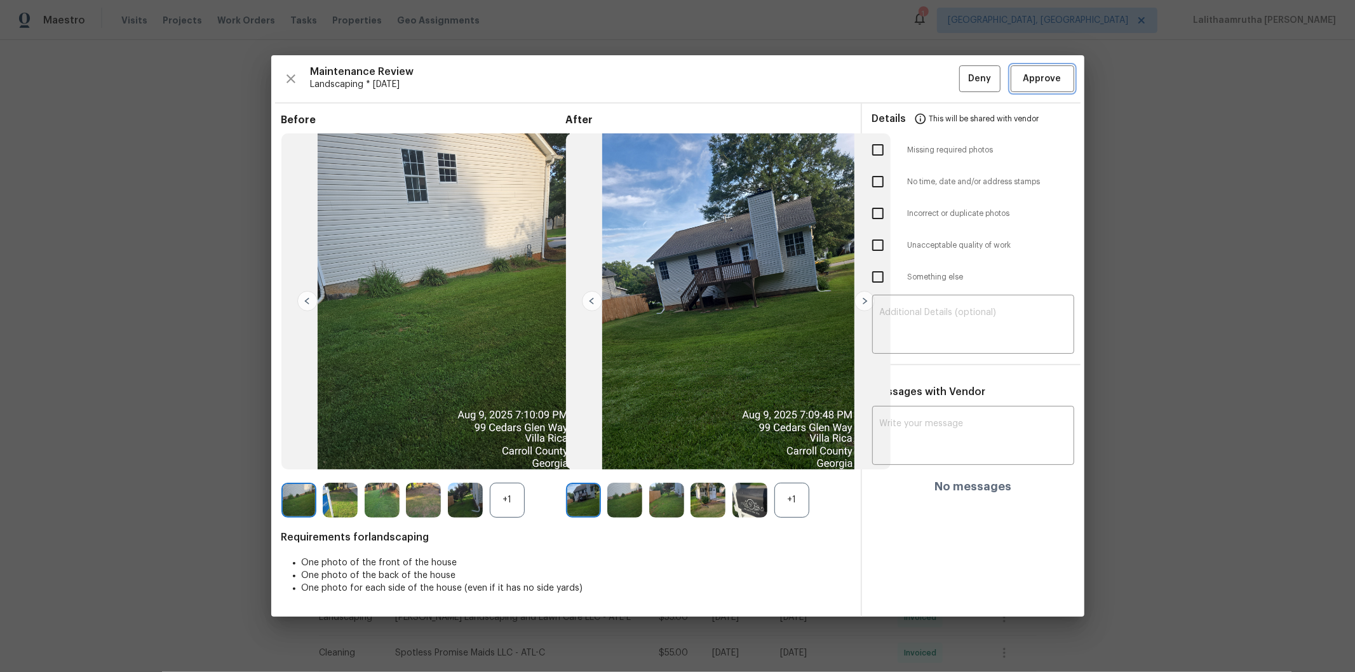
click at [963, 71] on span "Approve" at bounding box center [1042, 79] width 38 height 16
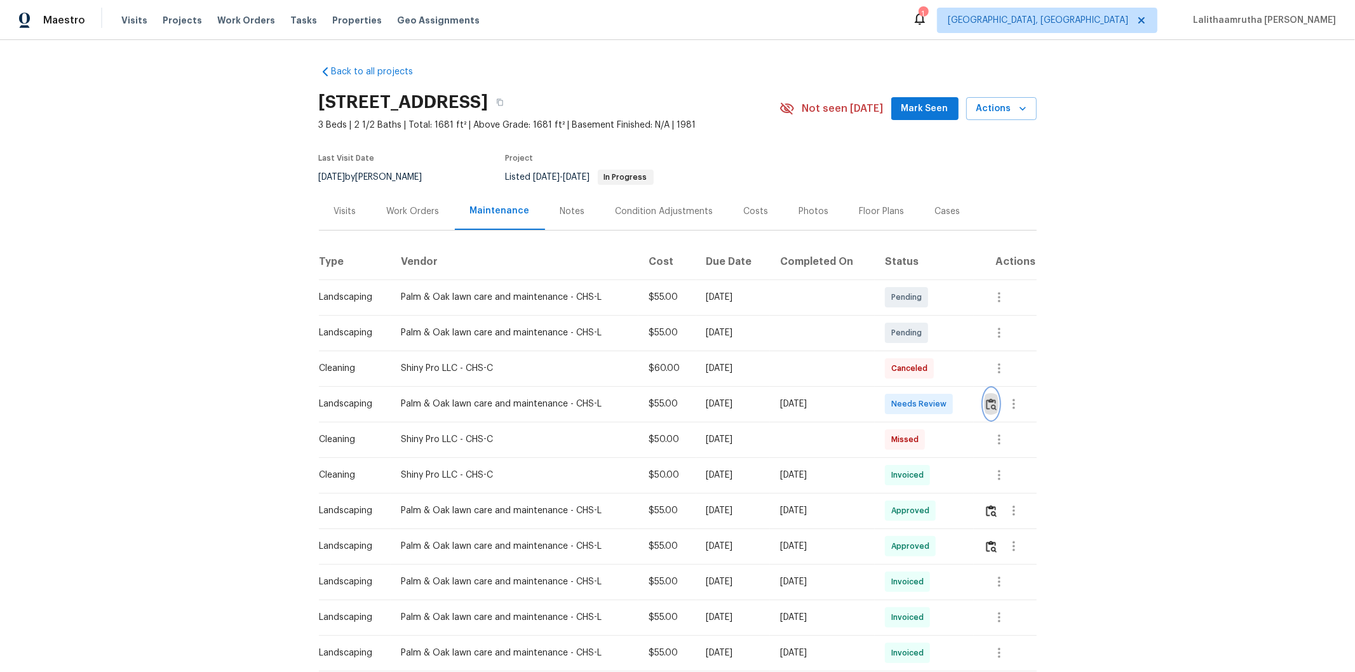
click at [963, 408] on img "button" at bounding box center [991, 404] width 11 height 12
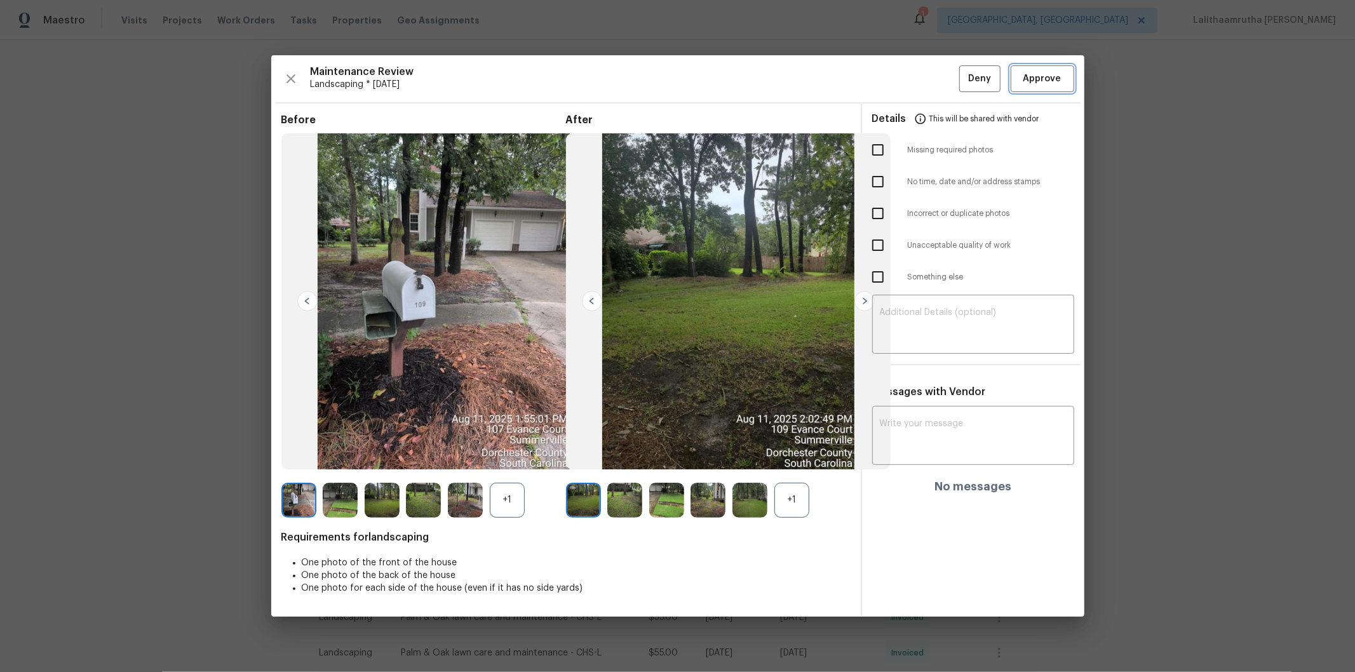
click at [963, 79] on span "Approve" at bounding box center [1042, 79] width 38 height 16
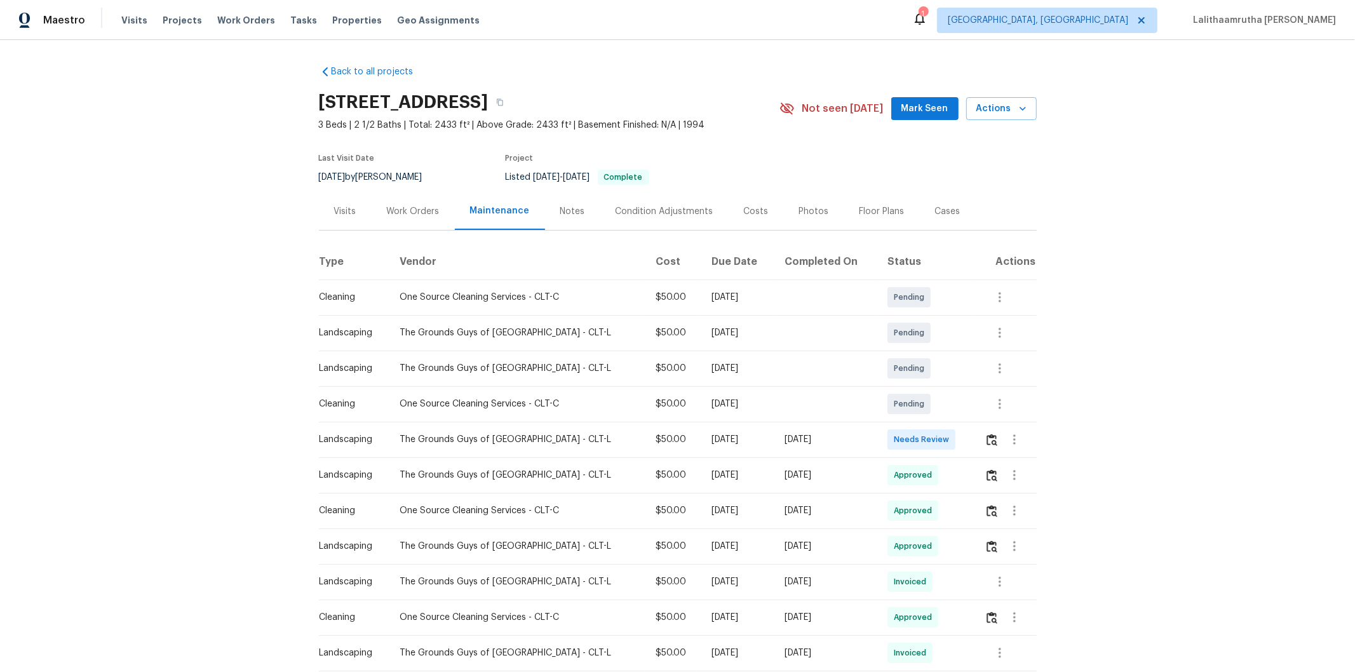
click at [963, 434] on td at bounding box center [1005, 440] width 62 height 36
click at [963, 436] on img "button" at bounding box center [992, 440] width 11 height 12
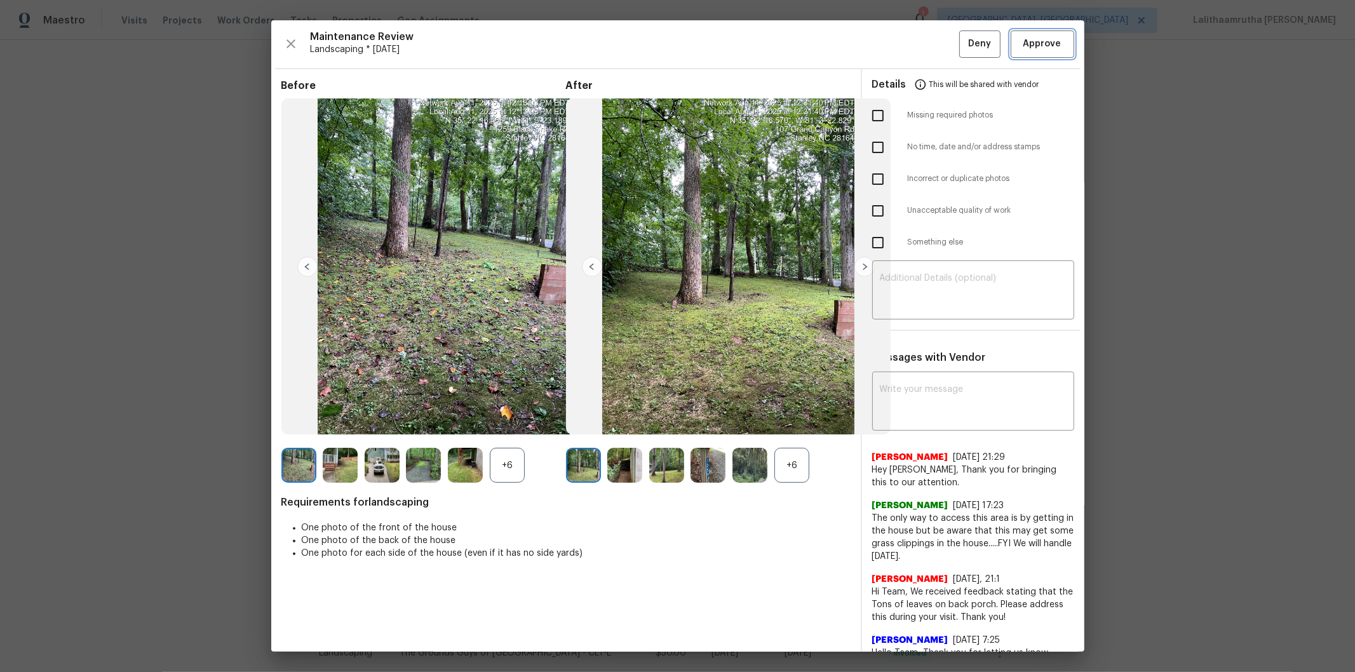
click at [963, 46] on span "Approve" at bounding box center [1042, 44] width 38 height 16
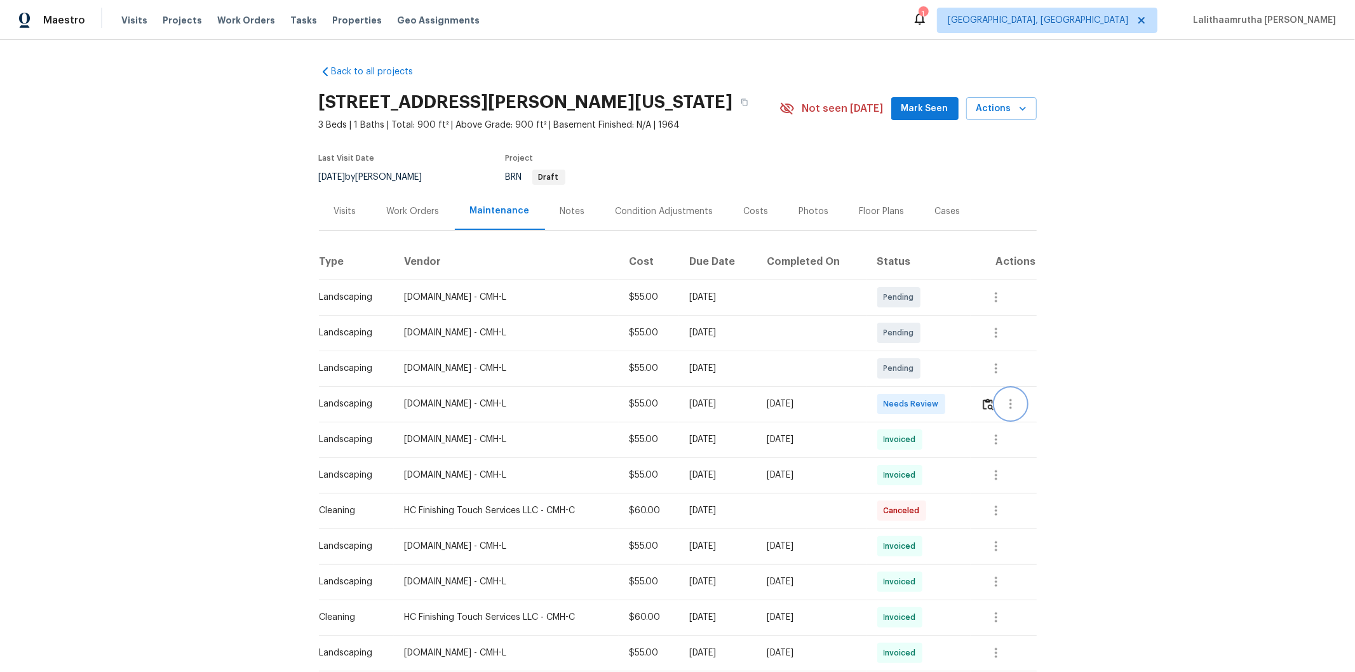
click at [963, 405] on button "button" at bounding box center [1010, 404] width 30 height 30
click at [963, 410] on div at bounding box center [677, 336] width 1355 height 672
click at [963, 405] on img "button" at bounding box center [988, 404] width 11 height 12
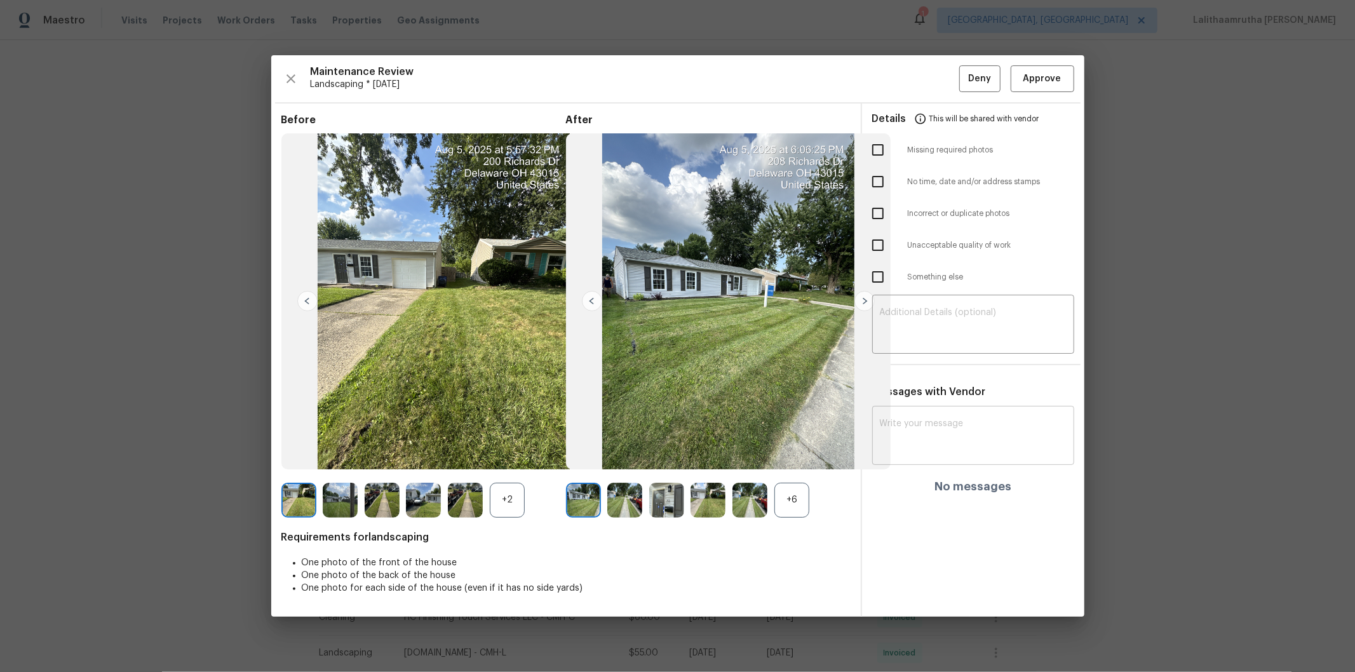
click at [957, 438] on textarea at bounding box center [973, 437] width 187 height 36
paste textarea "Maintenance Audit Team: Hello! After further review the visit has been approved…"
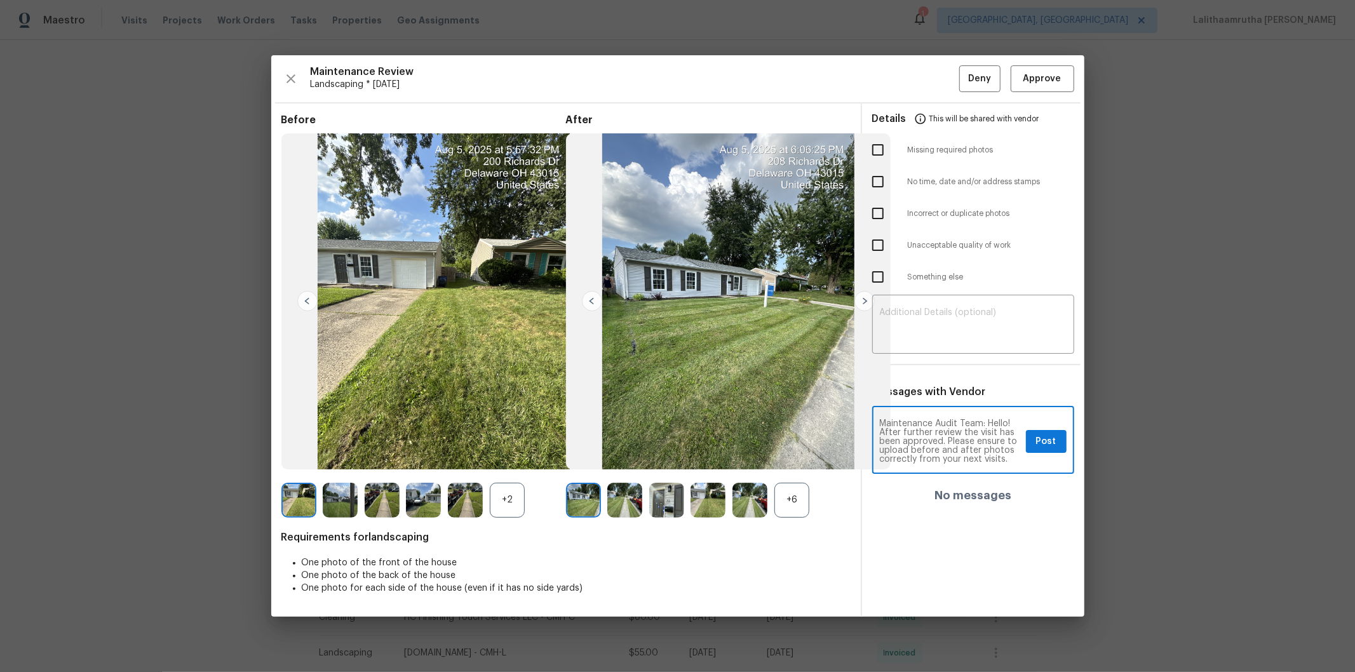
type textarea "Maintenance Audit Team: Hello! After further review the visit has been approved…"
click at [963, 438] on span "Post" at bounding box center [1046, 442] width 20 height 16
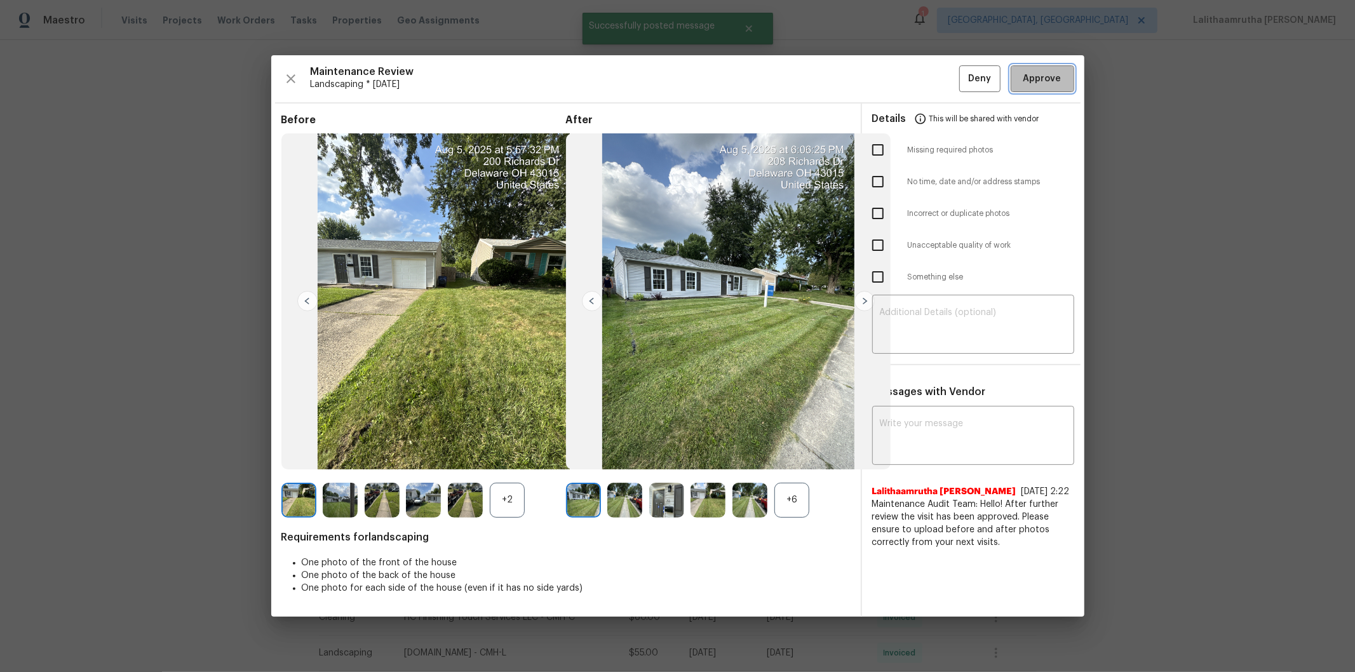
click at [963, 72] on span "Approve" at bounding box center [1042, 79] width 38 height 16
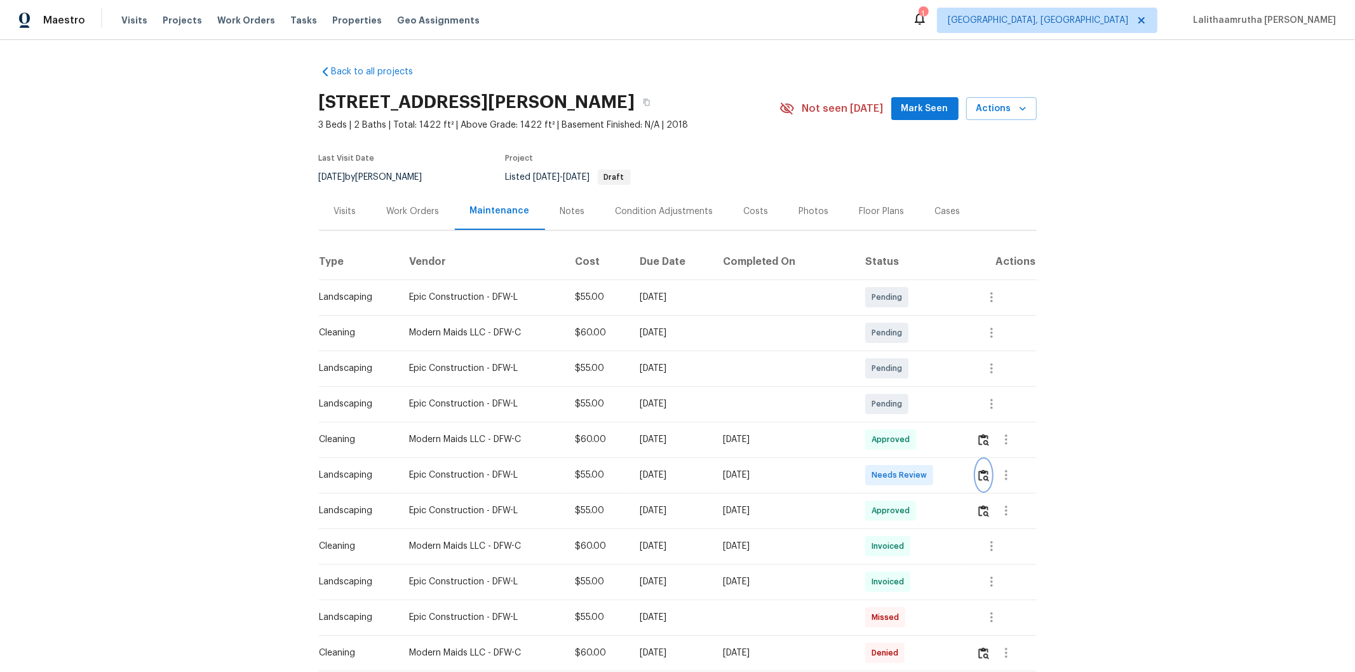
click at [963, 452] on img "button" at bounding box center [983, 475] width 11 height 12
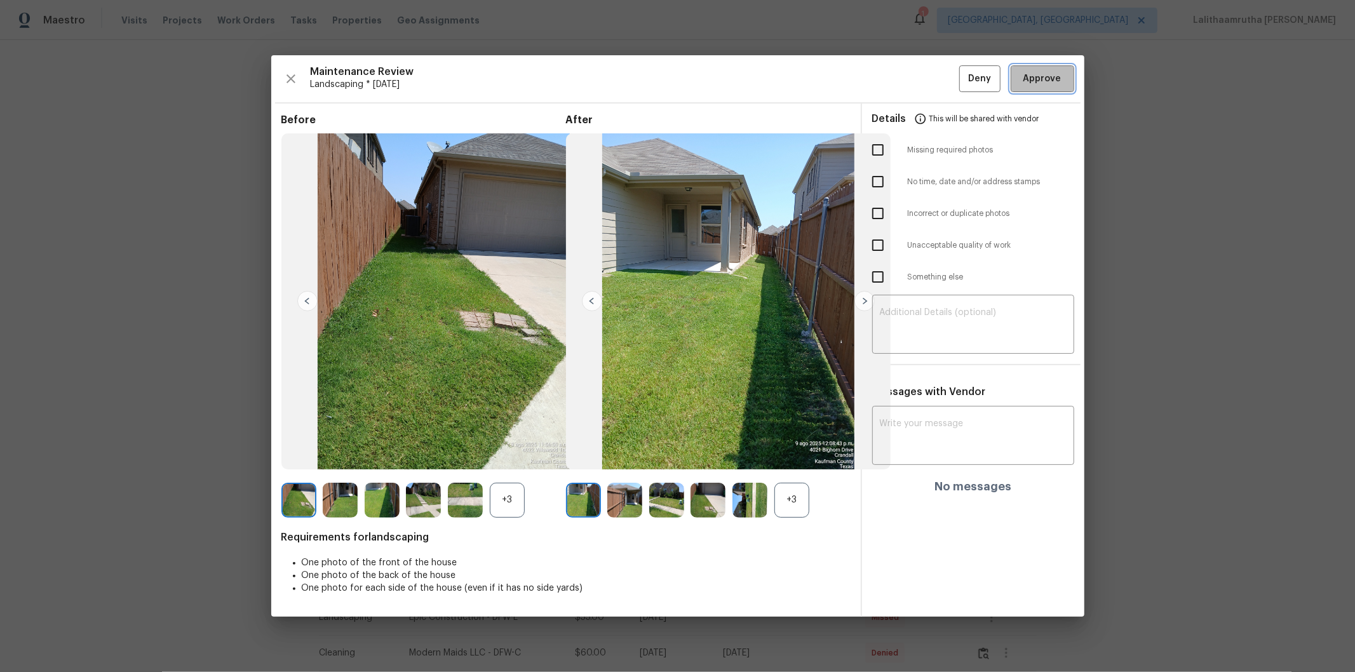
click at [963, 79] on span "Approve" at bounding box center [1042, 79] width 38 height 16
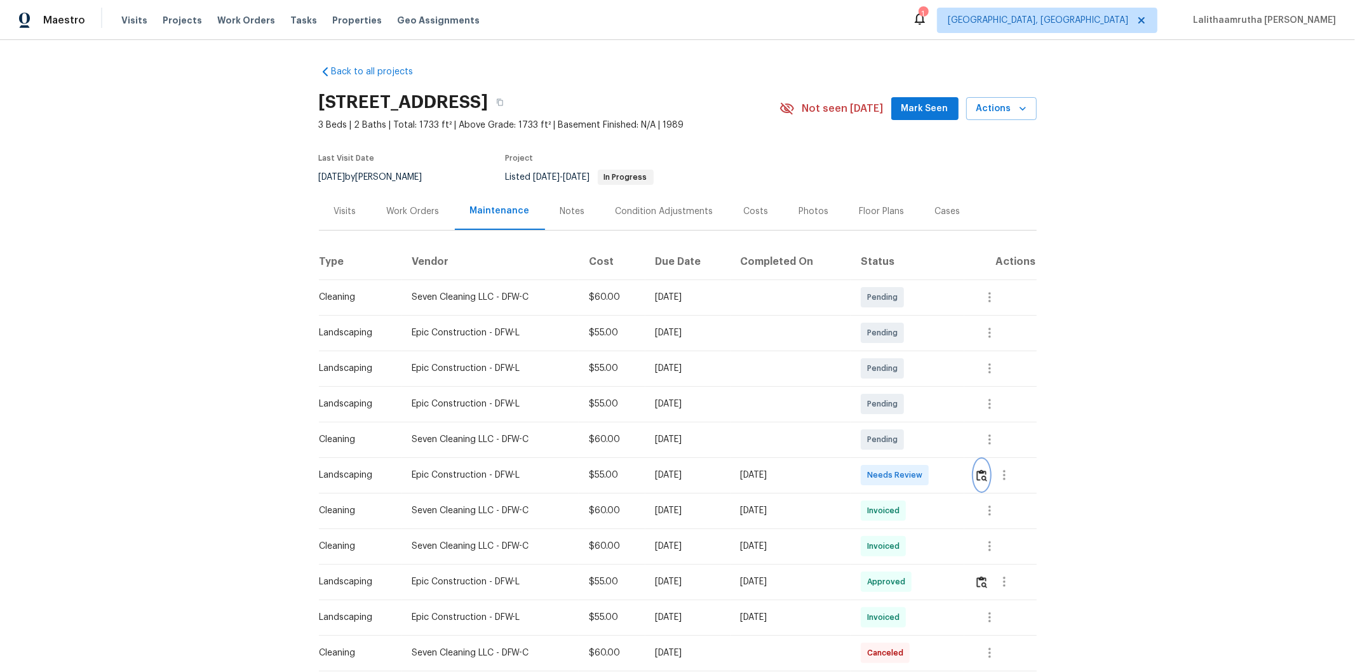
click at [963, 452] on button "button" at bounding box center [981, 475] width 15 height 30
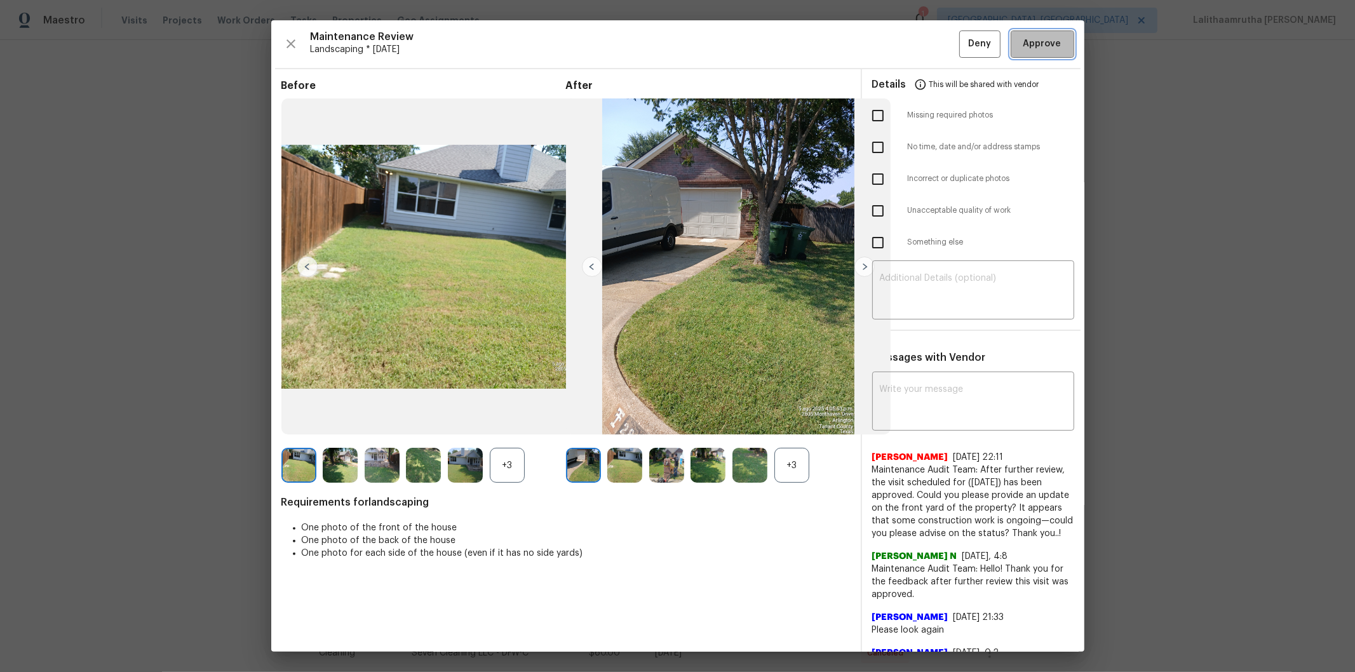
click at [963, 41] on span "Approve" at bounding box center [1042, 44] width 38 height 16
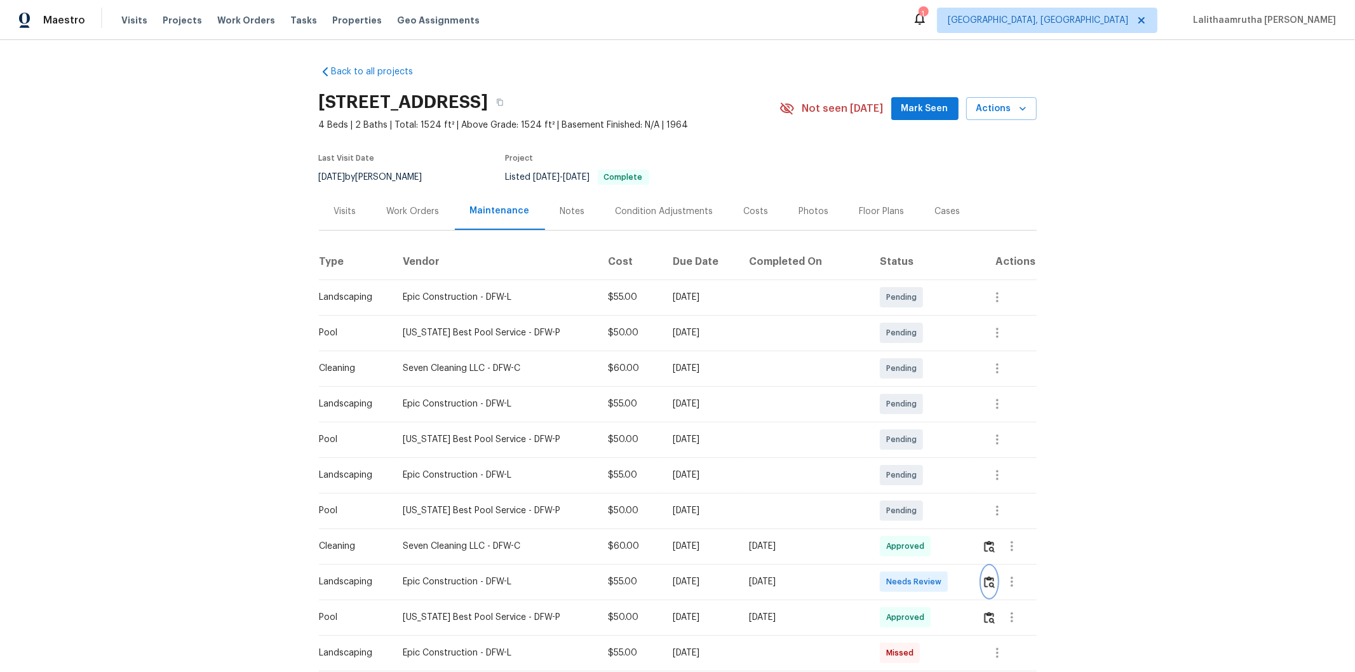
click at [963, 452] on img "button" at bounding box center [989, 582] width 11 height 12
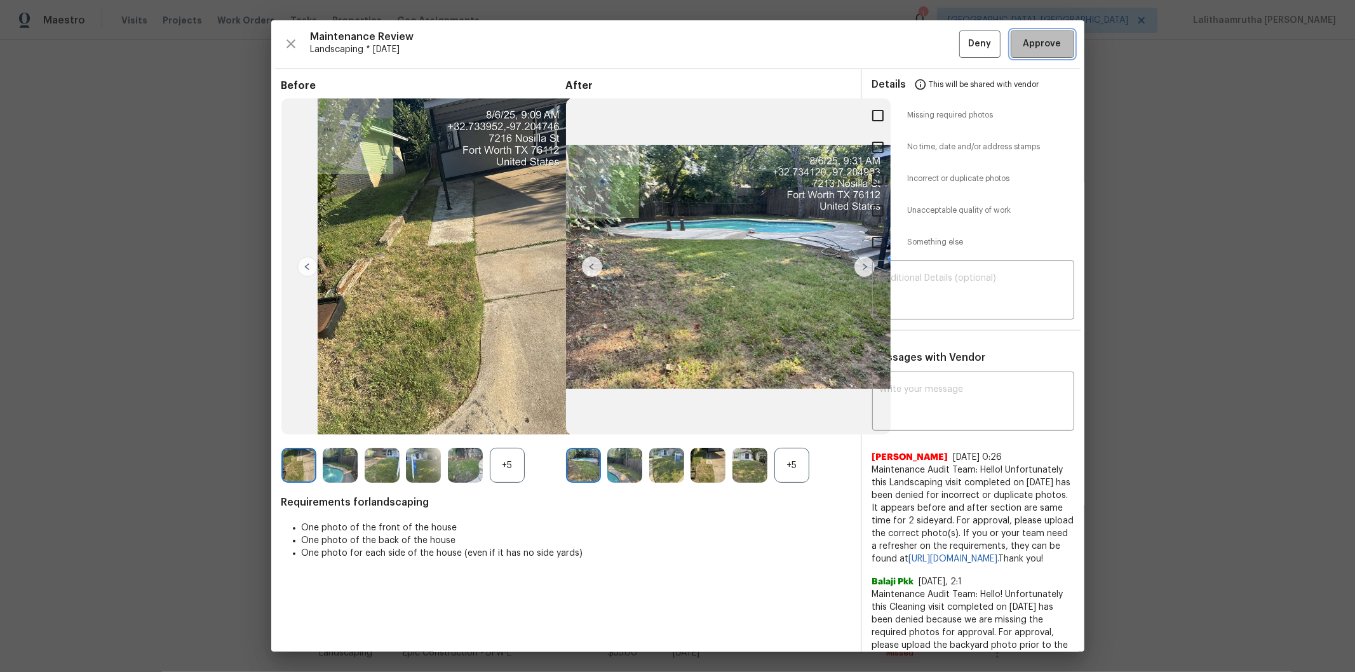
click at [963, 30] on button "Approve" at bounding box center [1043, 43] width 64 height 27
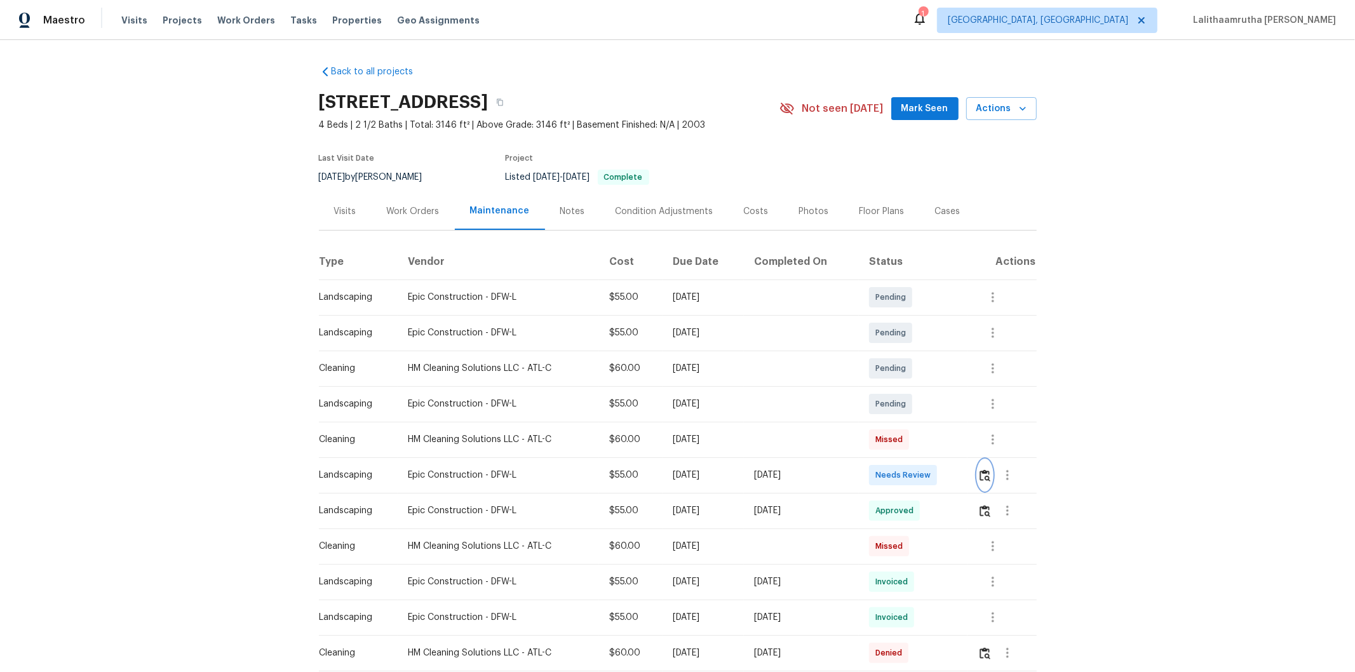
click at [982, 473] on img "button" at bounding box center [985, 475] width 11 height 12
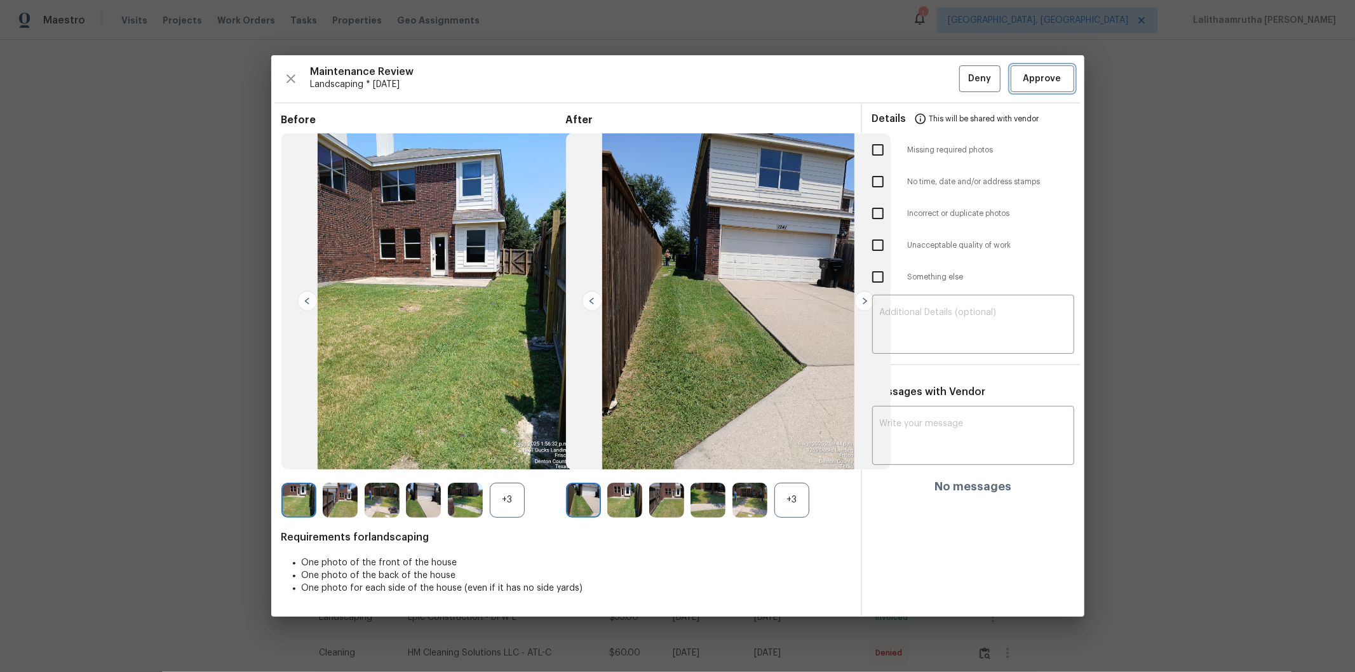
click at [1053, 86] on button "Approve" at bounding box center [1043, 78] width 64 height 27
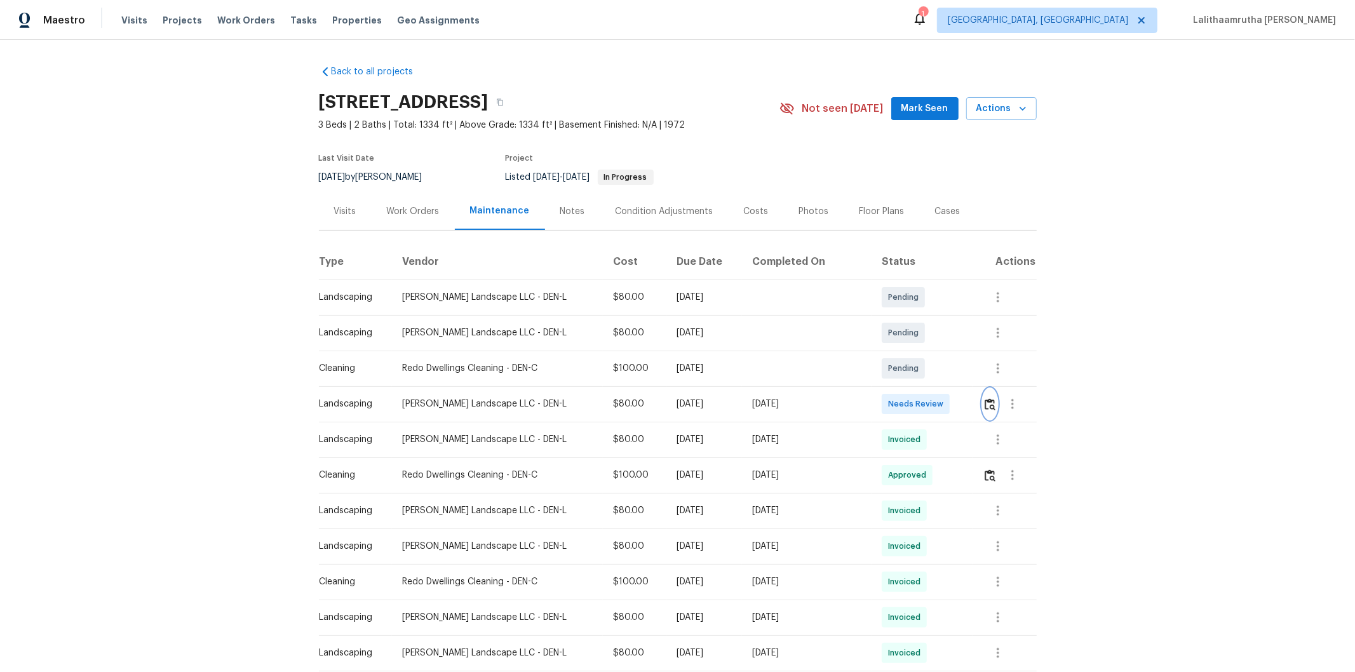
click at [963, 405] on img "button" at bounding box center [990, 404] width 11 height 12
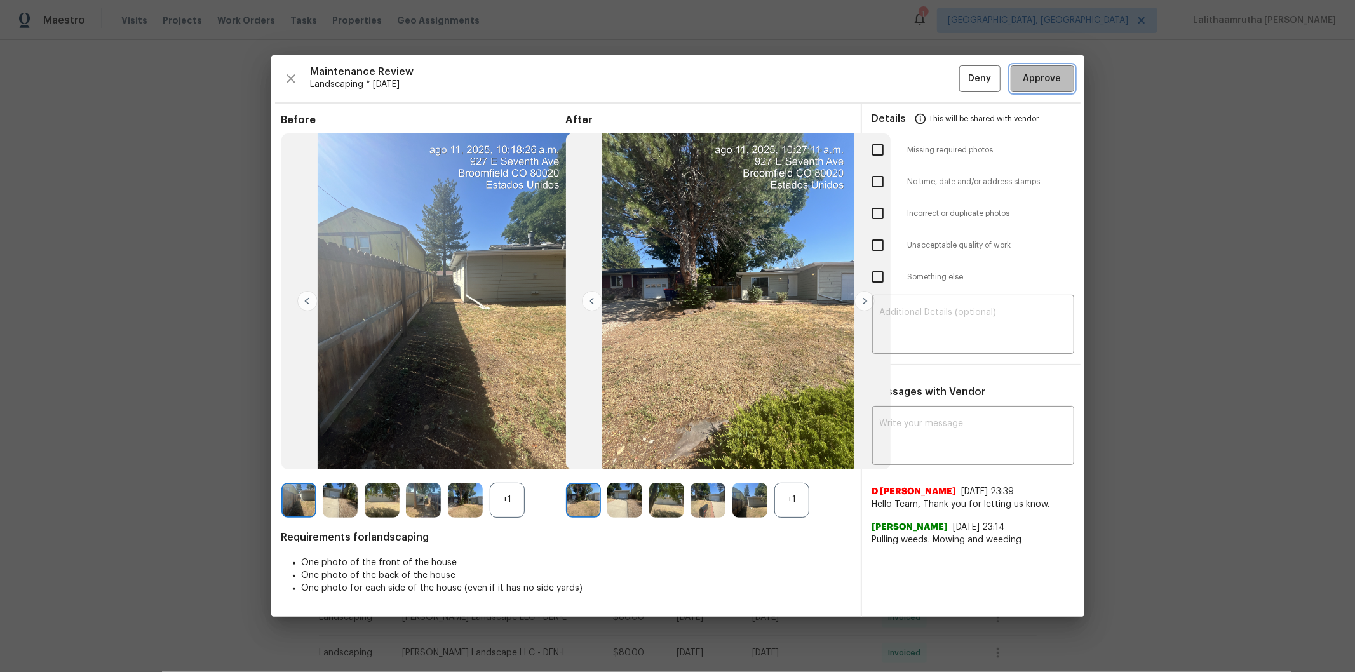
click at [963, 80] on span "Approve" at bounding box center [1042, 79] width 38 height 16
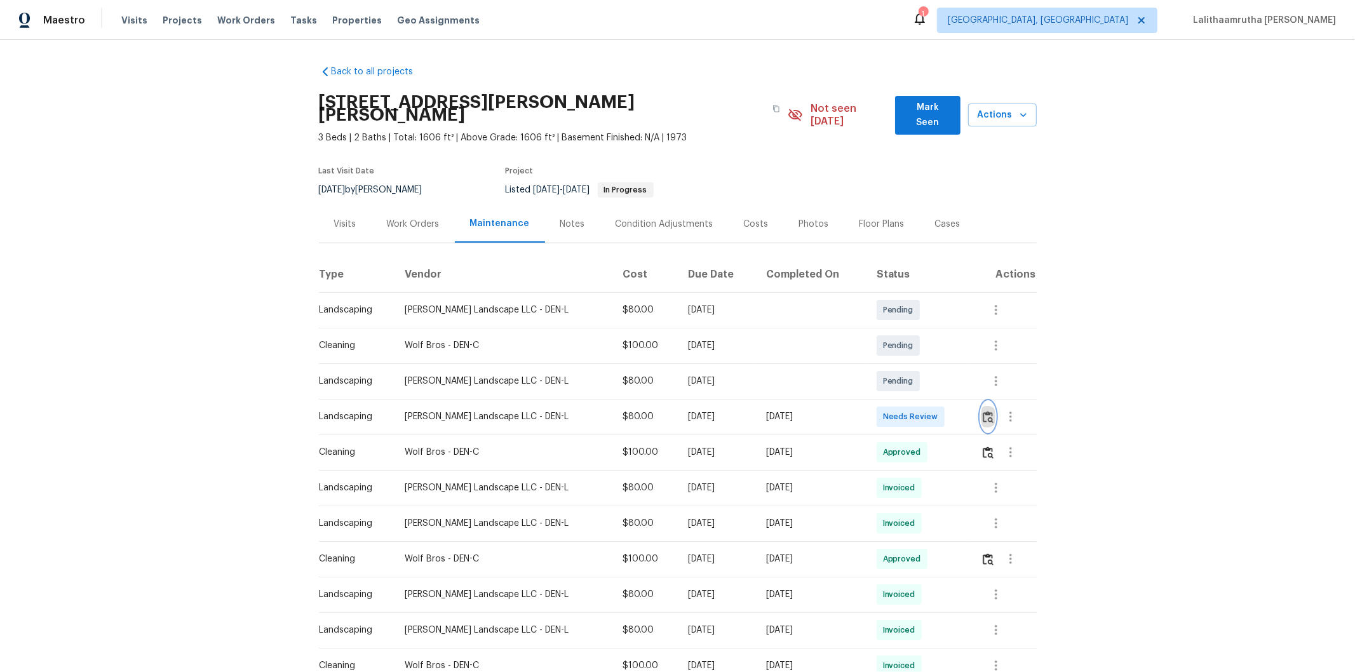
click at [983, 411] on img "button" at bounding box center [988, 417] width 11 height 12
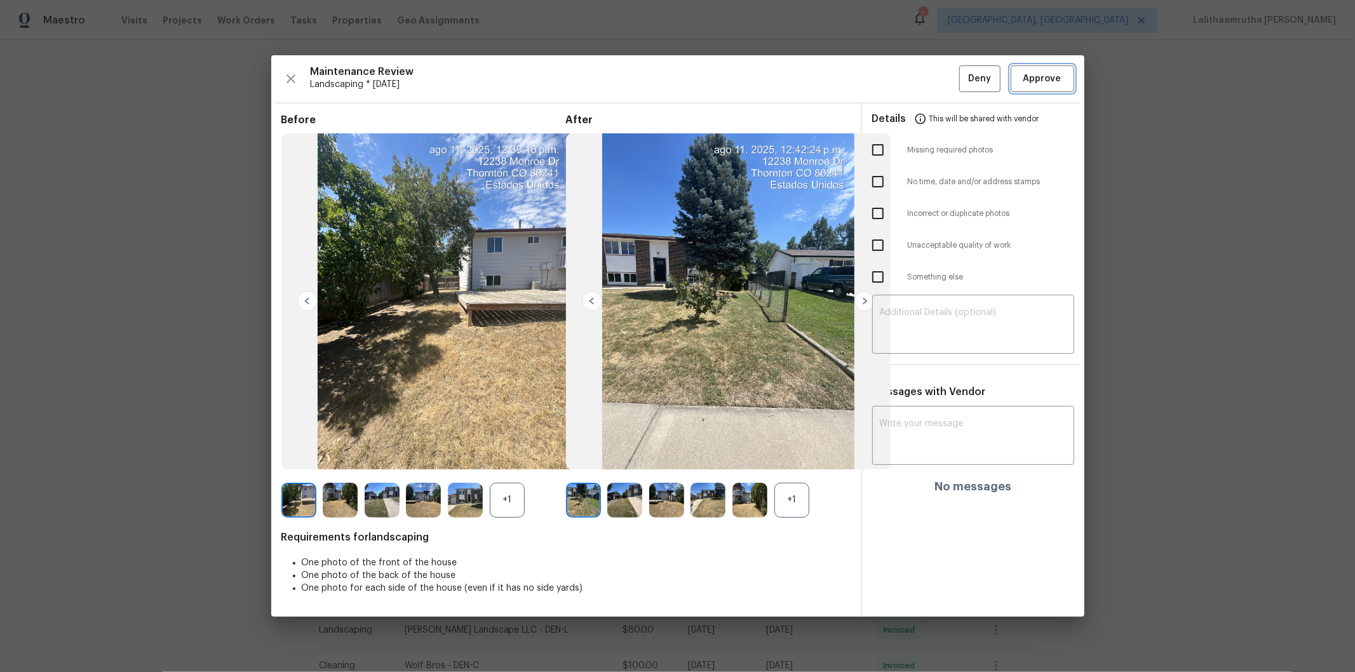
click at [1044, 77] on span "Approve" at bounding box center [1042, 79] width 38 height 16
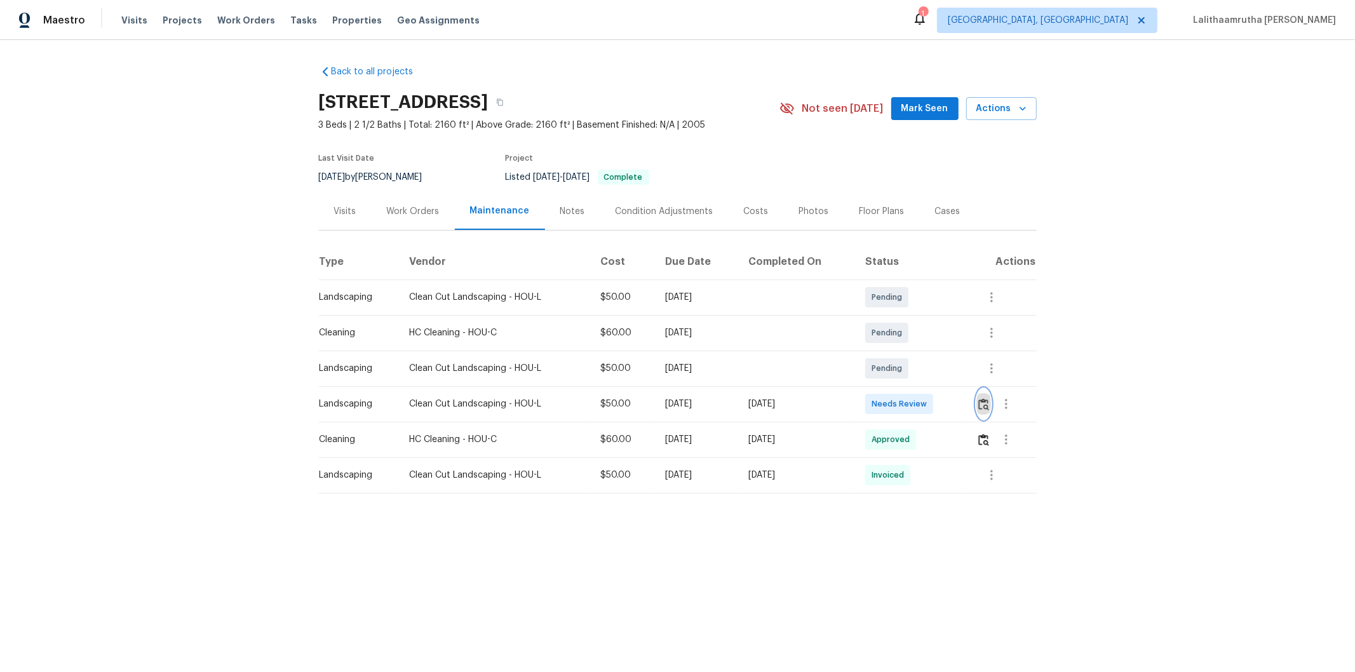
click at [963, 411] on button "button" at bounding box center [983, 404] width 15 height 30
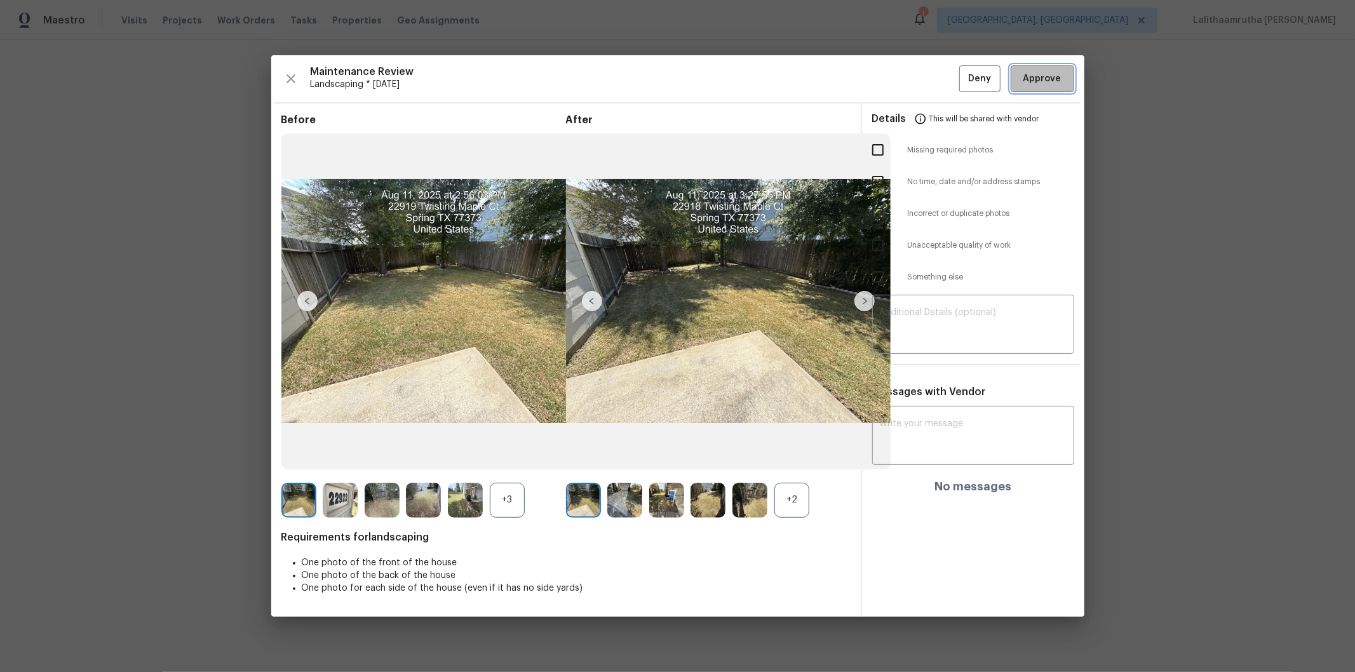
click at [963, 70] on button "Approve" at bounding box center [1043, 78] width 64 height 27
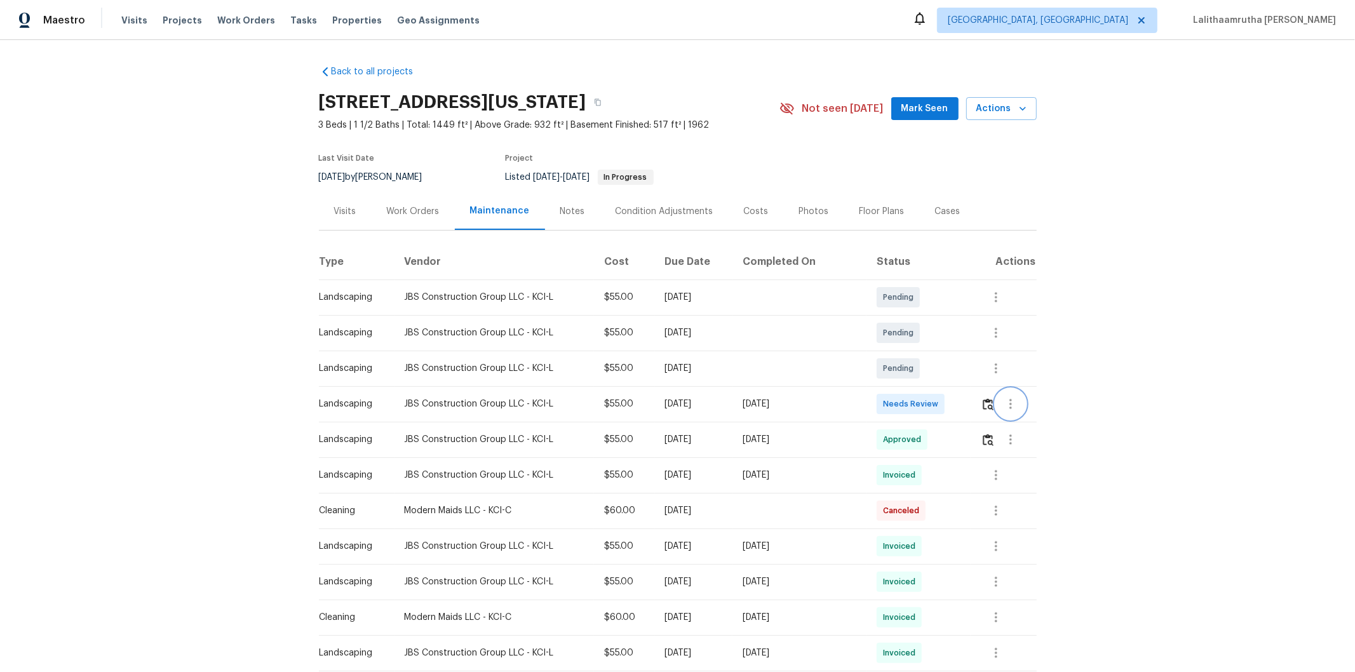
click at [963, 411] on button "button" at bounding box center [1010, 404] width 30 height 30
click at [963, 399] on div at bounding box center [677, 336] width 1355 height 672
click at [963, 405] on img "button" at bounding box center [988, 404] width 11 height 12
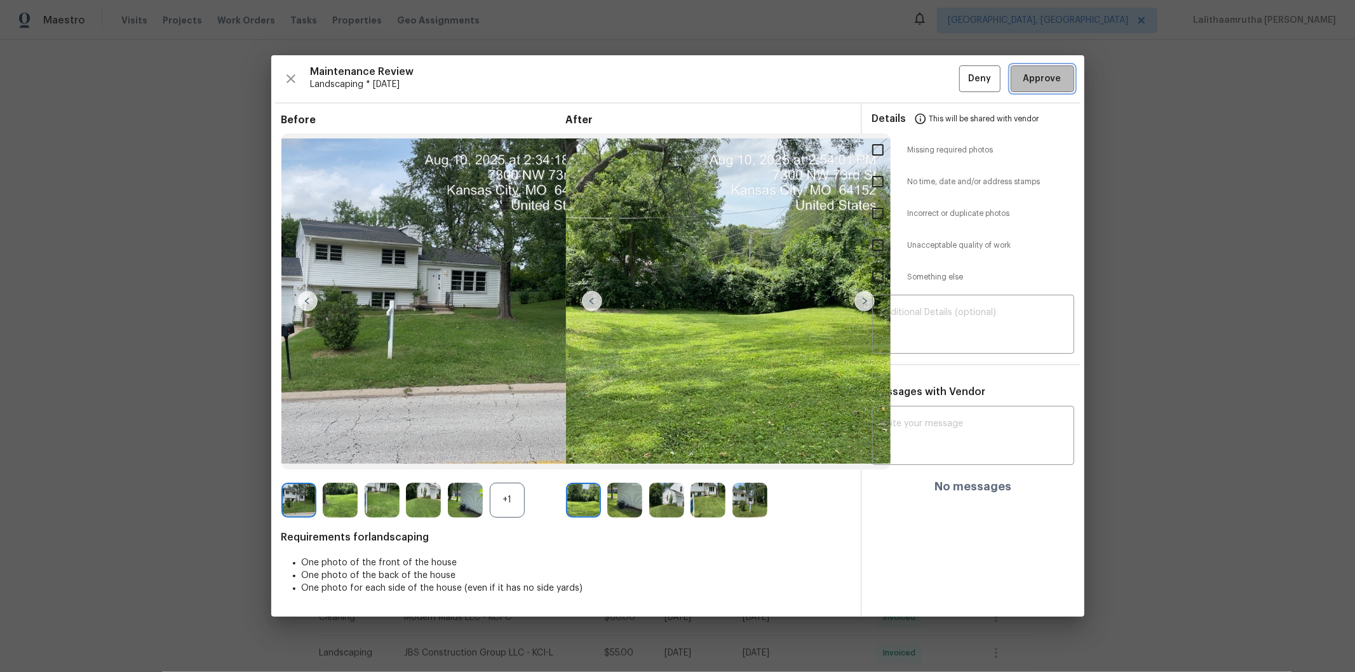
click at [963, 75] on span "Approve" at bounding box center [1042, 79] width 38 height 16
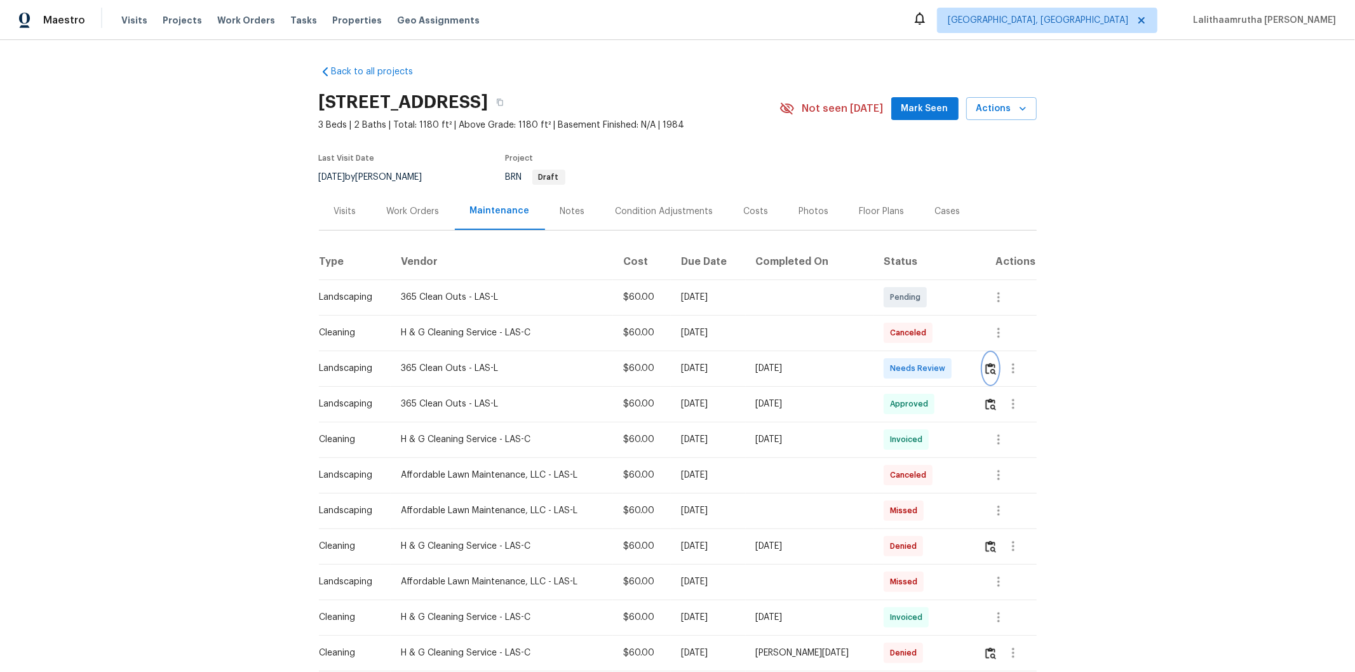
click at [963, 363] on img "button" at bounding box center [990, 369] width 11 height 12
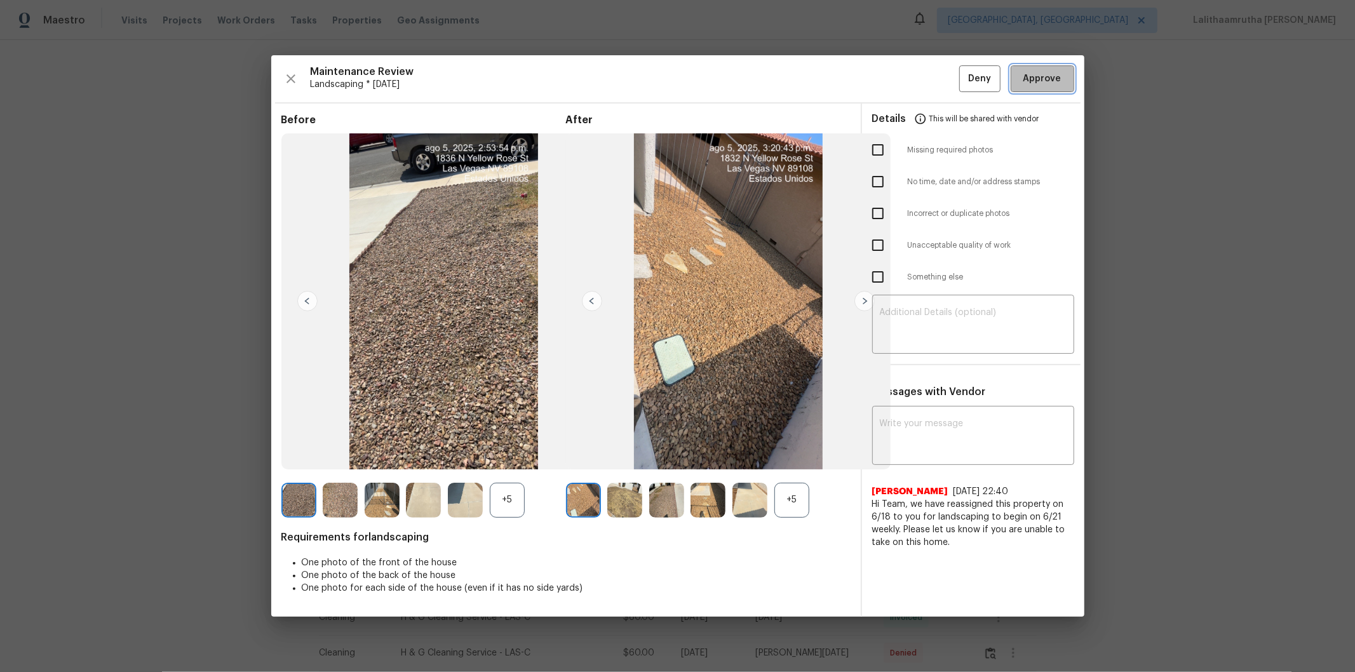
click at [963, 79] on span "Approve" at bounding box center [1042, 79] width 38 height 16
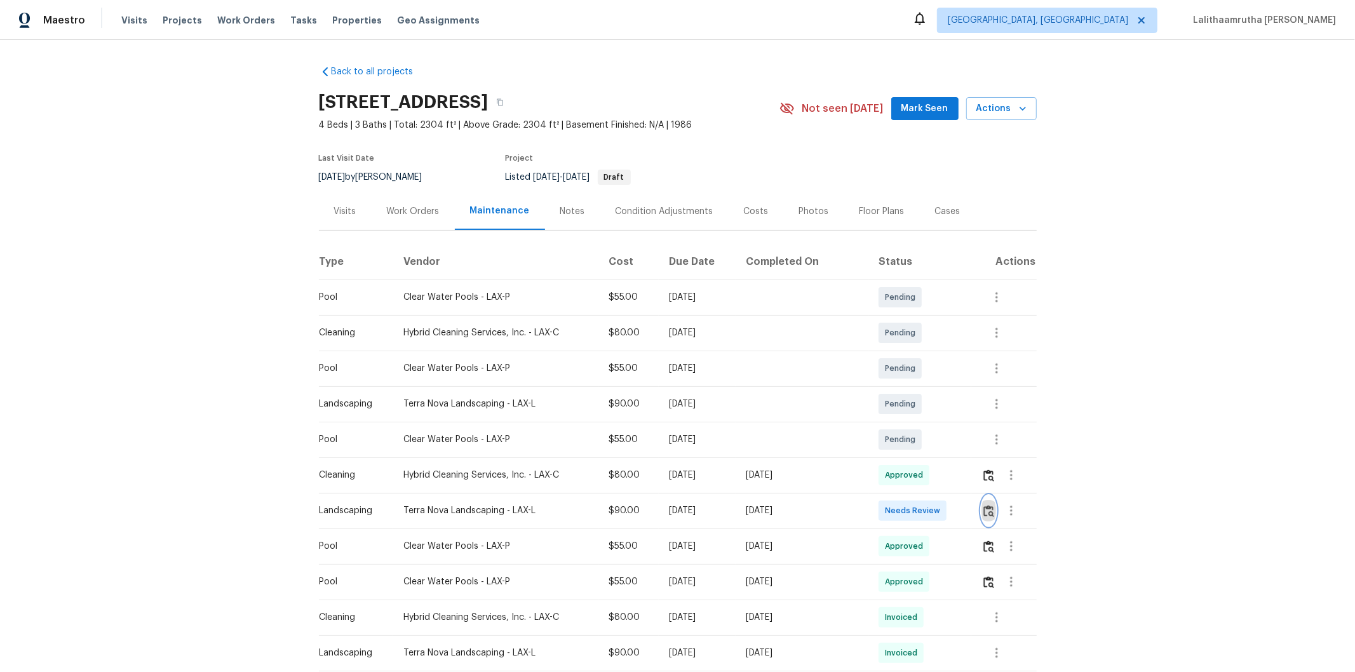
click at [963, 452] on img "button" at bounding box center [988, 511] width 11 height 12
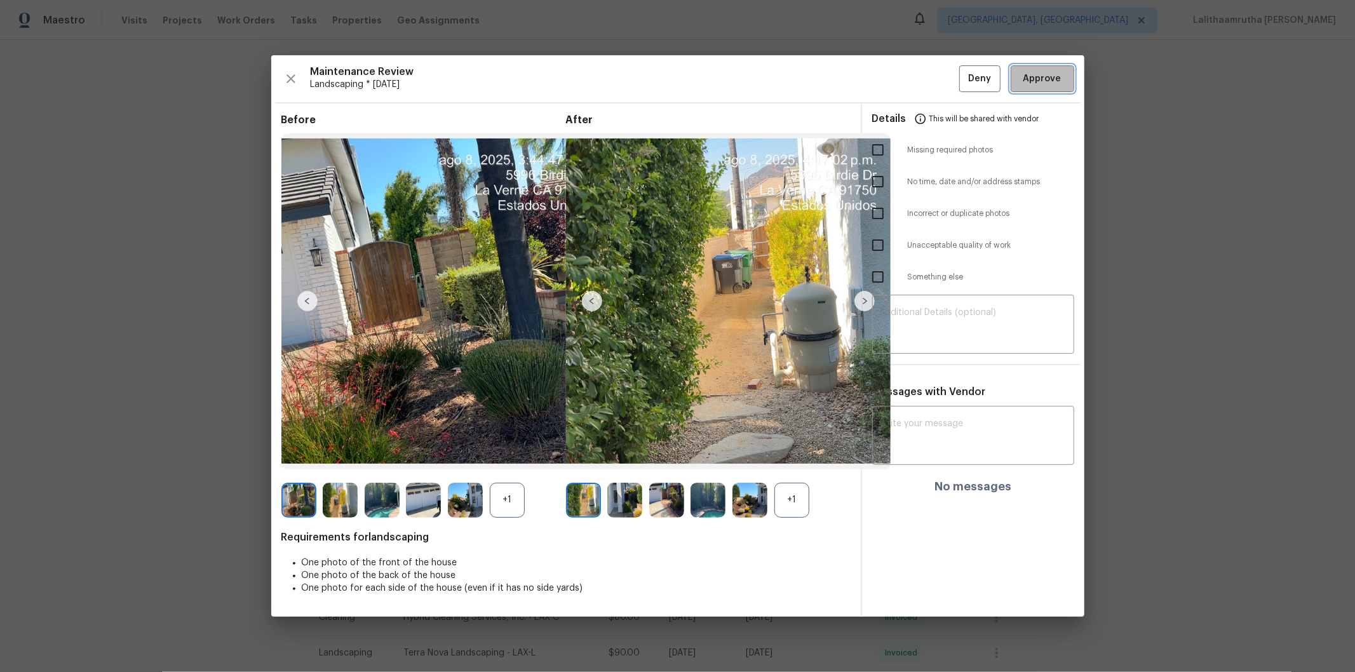
click at [963, 71] on span "Approve" at bounding box center [1042, 79] width 38 height 16
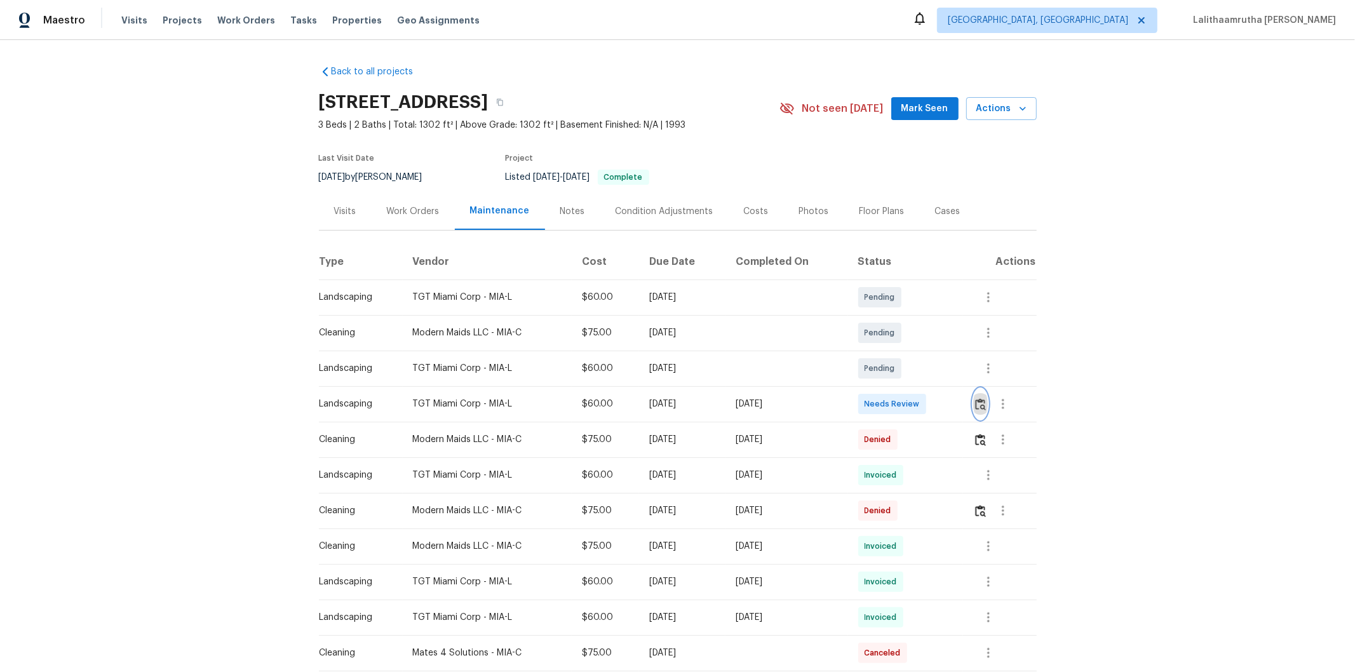
click at [963, 405] on img "button" at bounding box center [980, 404] width 11 height 12
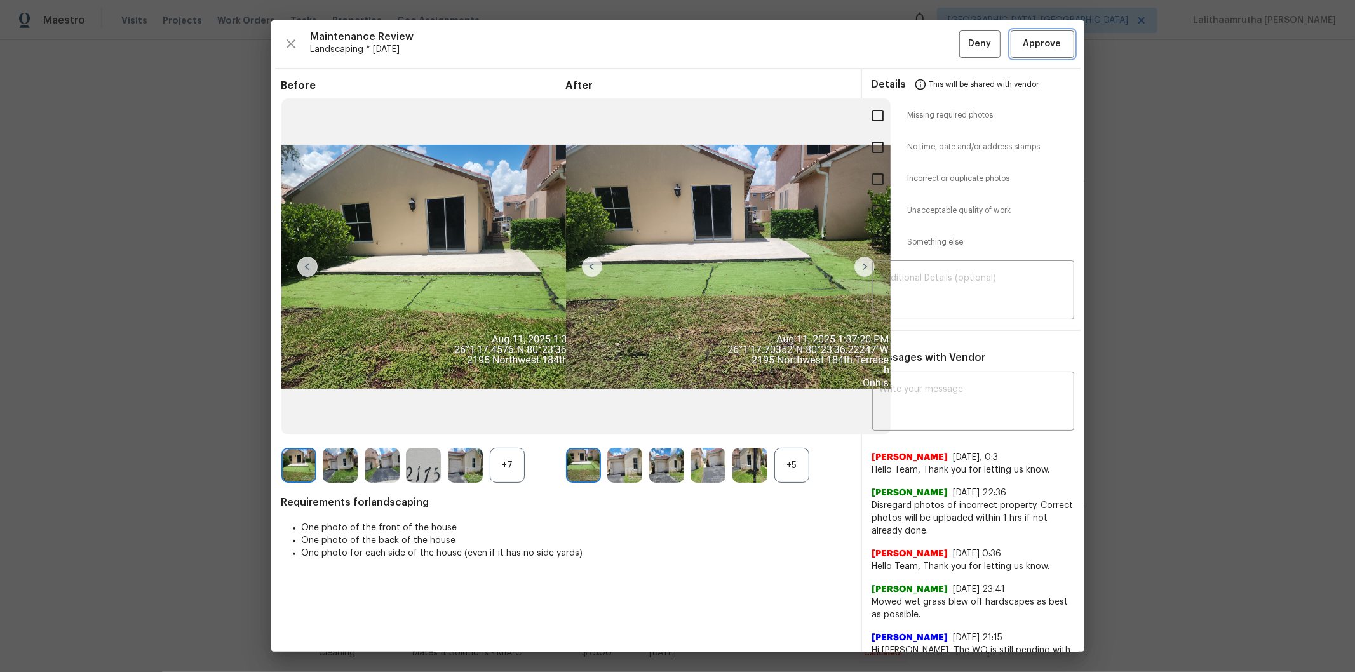
click at [963, 43] on span "Approve" at bounding box center [1042, 44] width 38 height 16
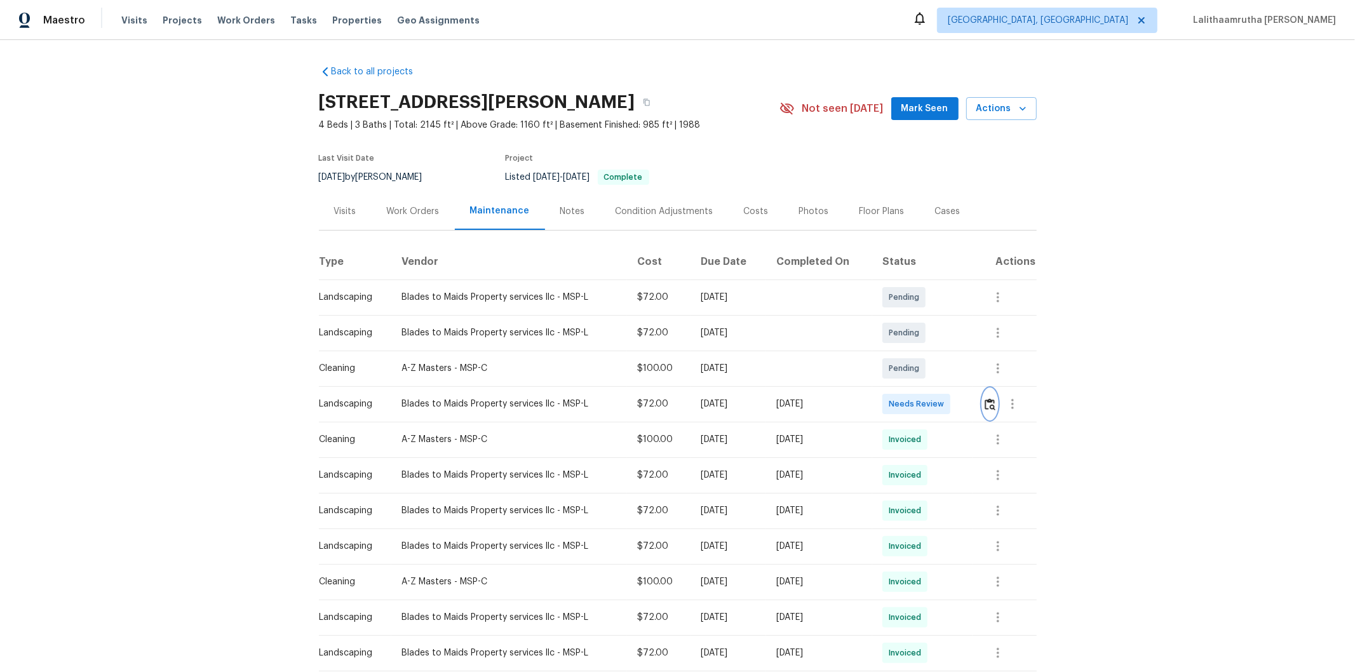
click at [985, 401] on img "button" at bounding box center [990, 404] width 11 height 12
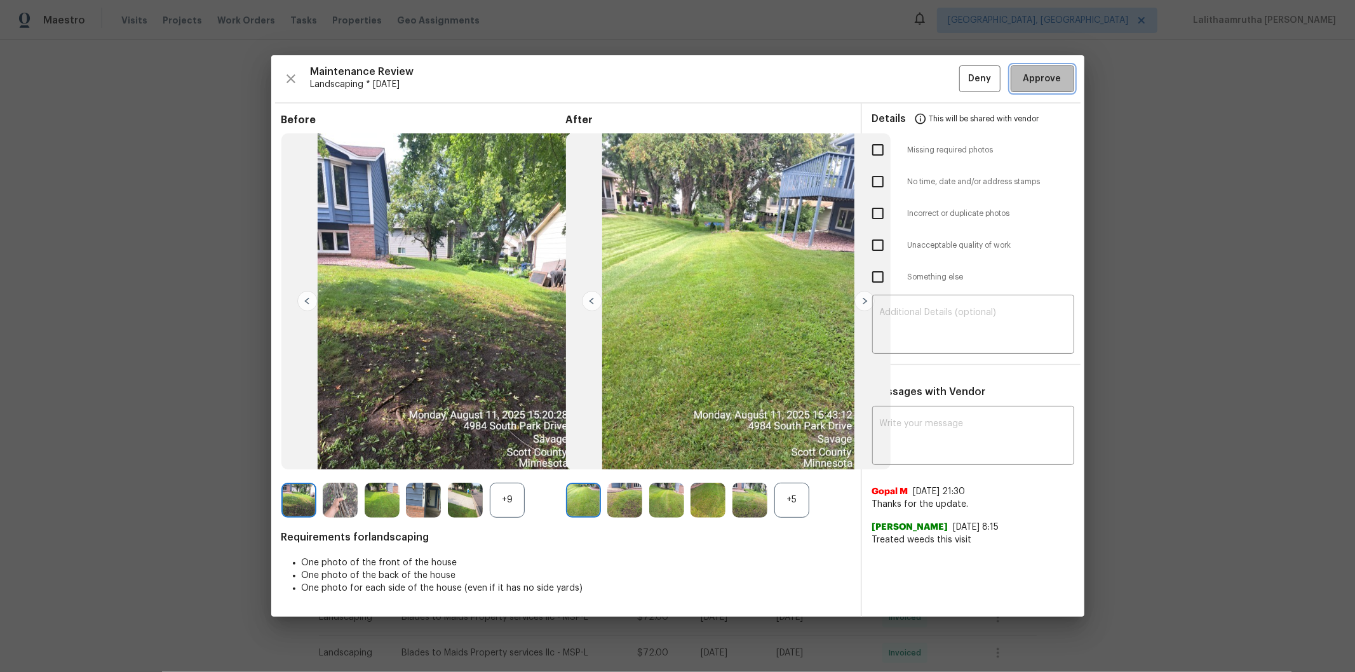
click at [1049, 84] on span "Approve" at bounding box center [1042, 79] width 38 height 16
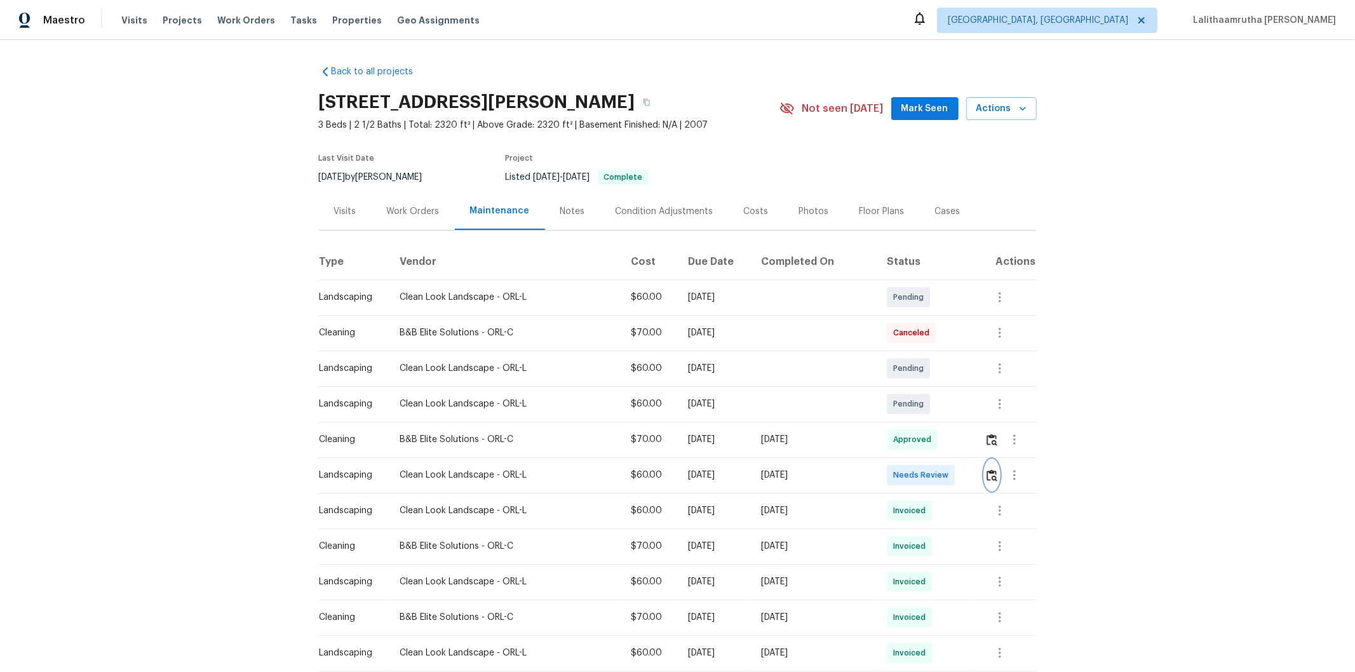
click at [963, 452] on img "button" at bounding box center [992, 475] width 11 height 12
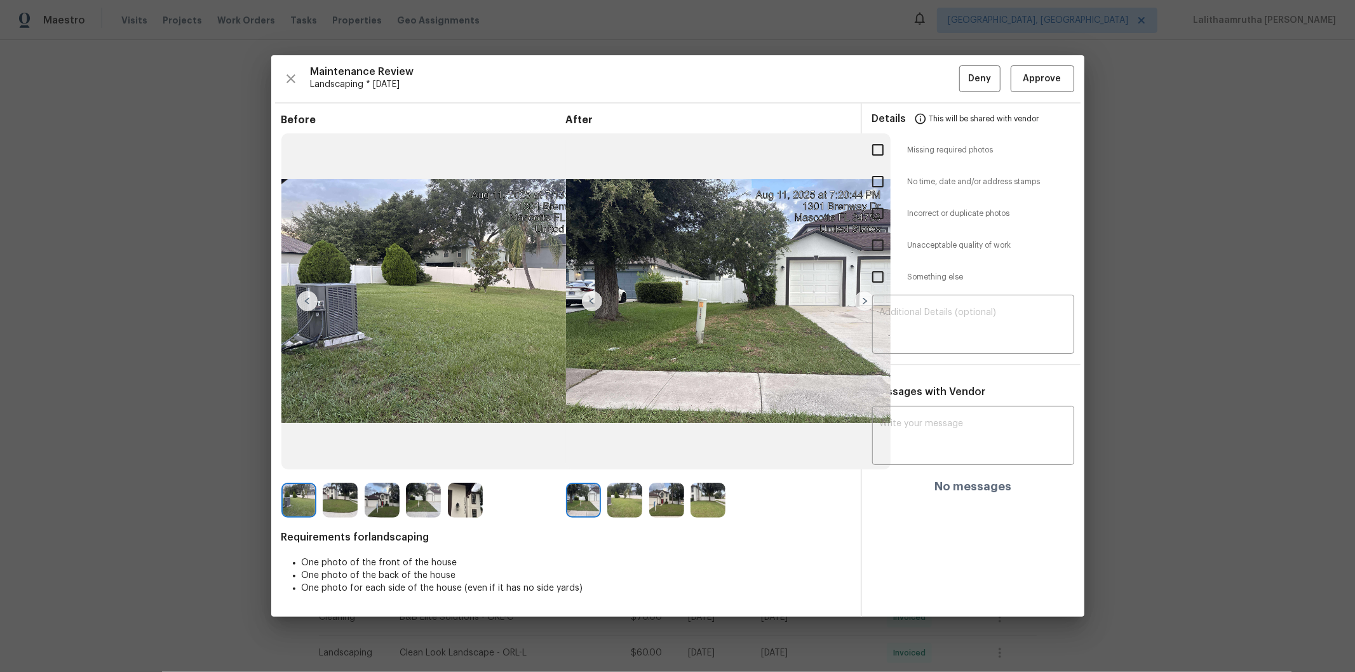
click at [613, 452] on img at bounding box center [624, 500] width 35 height 35
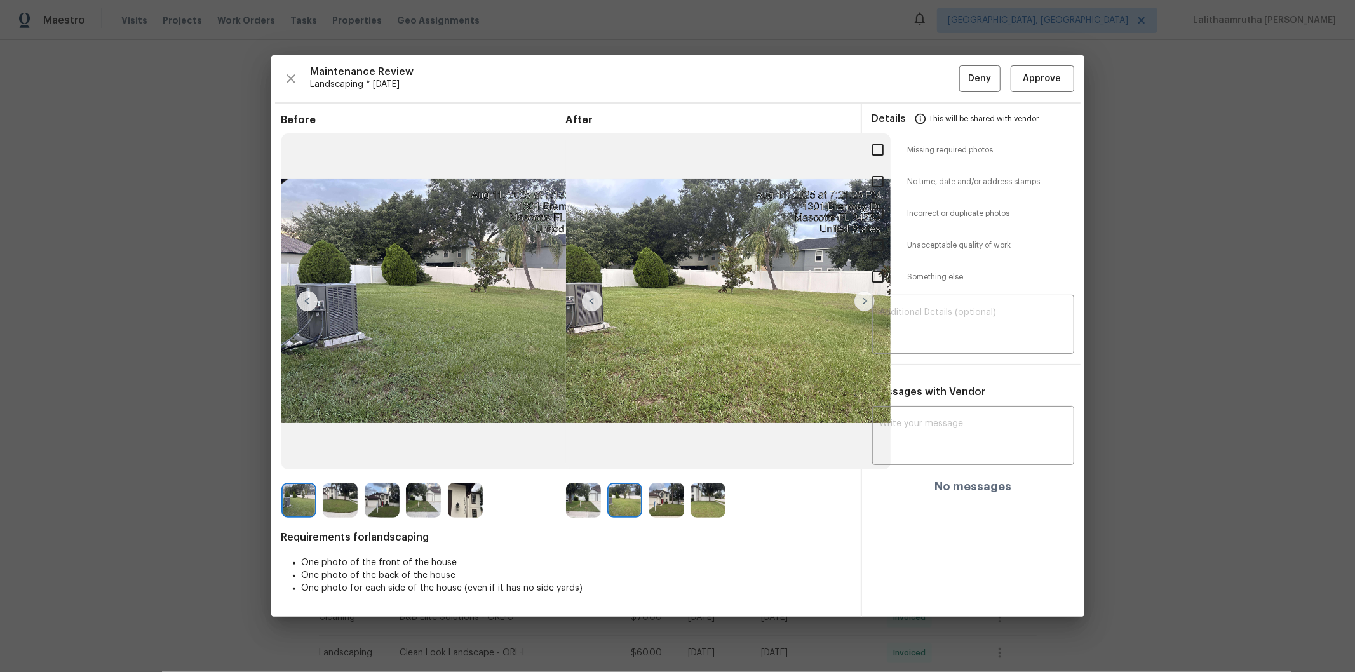
click at [655, 452] on img at bounding box center [666, 500] width 35 height 35
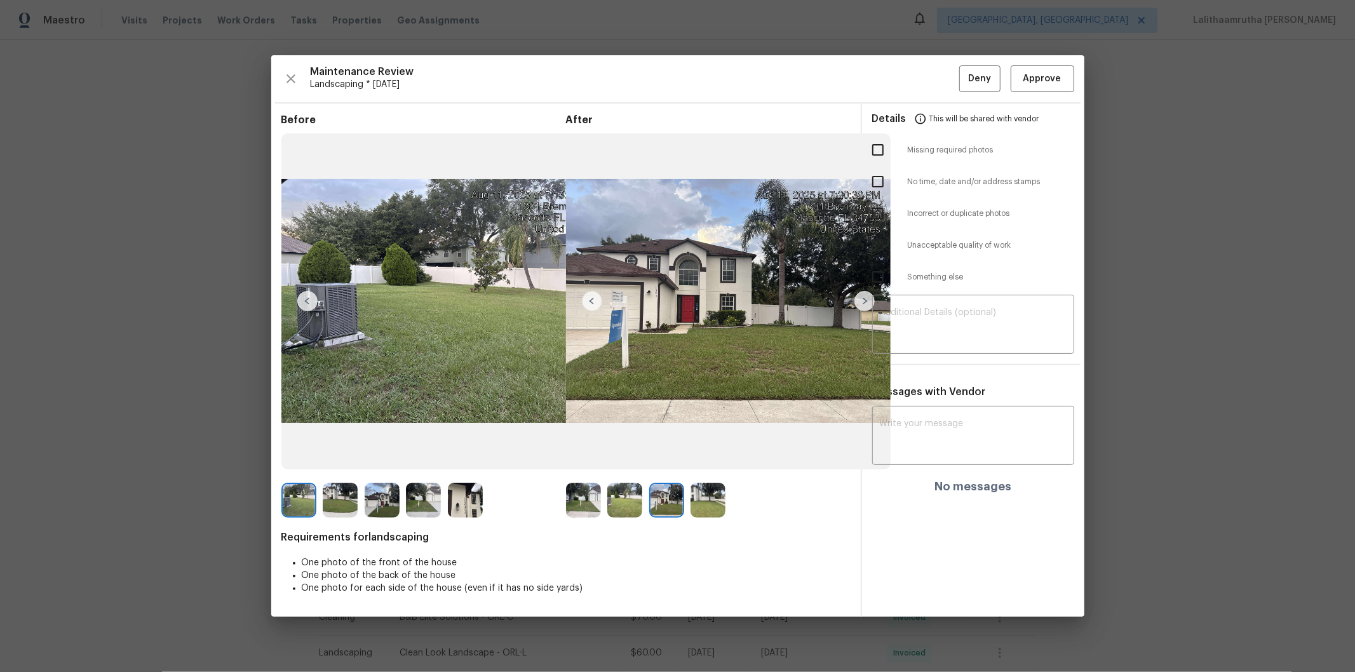
click at [703, 452] on img at bounding box center [707, 500] width 35 height 35
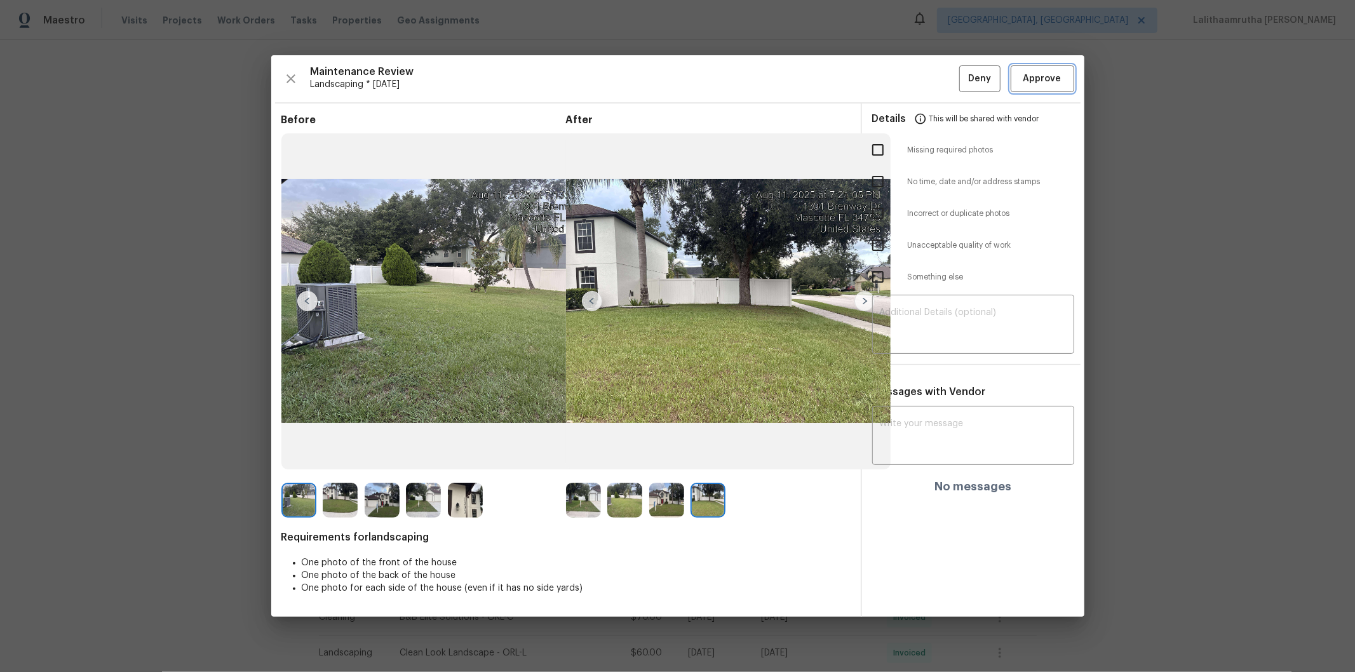
click at [963, 79] on span "Approve" at bounding box center [1042, 79] width 43 height 16
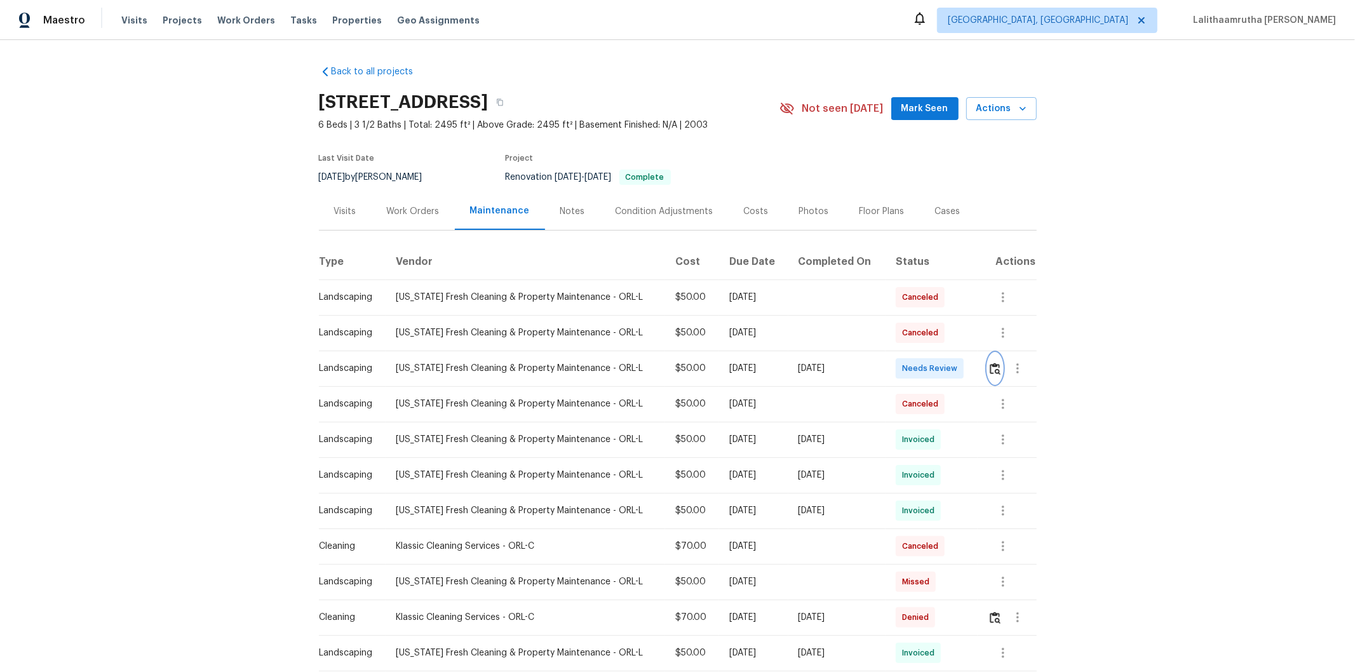
click at [963, 366] on div at bounding box center [1012, 368] width 48 height 30
click at [963, 360] on button "button" at bounding box center [995, 368] width 15 height 30
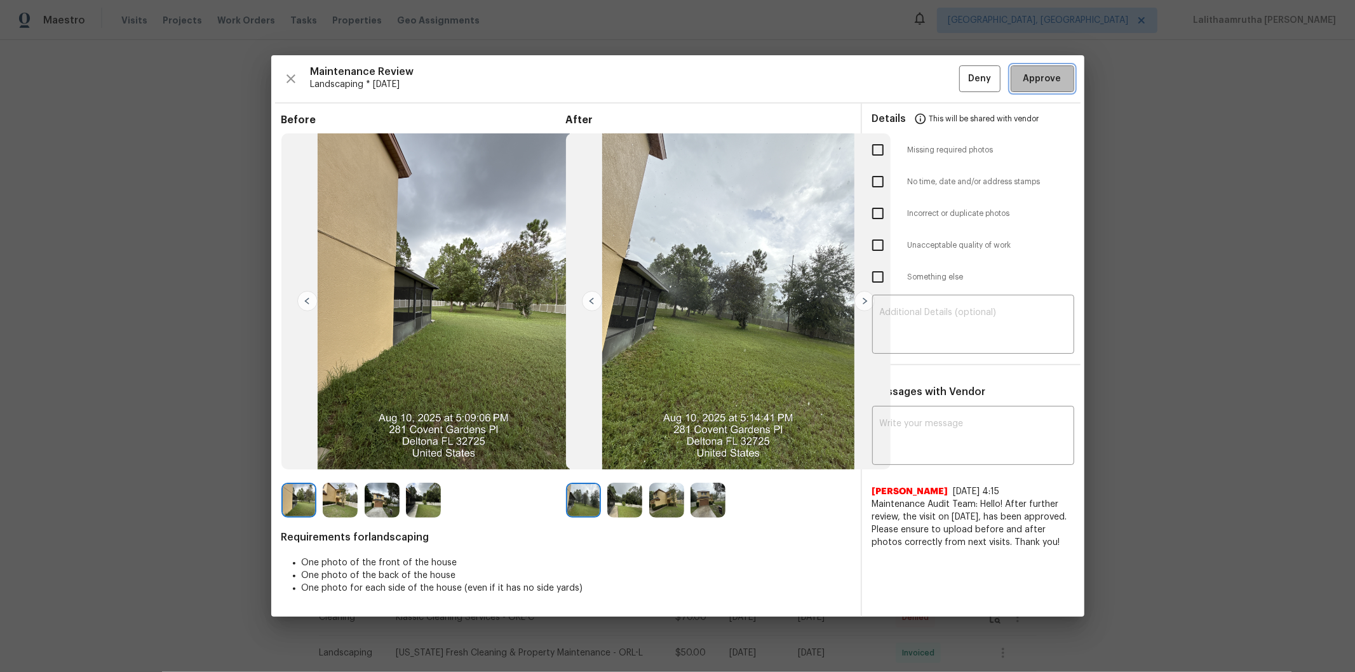
click at [963, 74] on span "Approve" at bounding box center [1042, 79] width 38 height 16
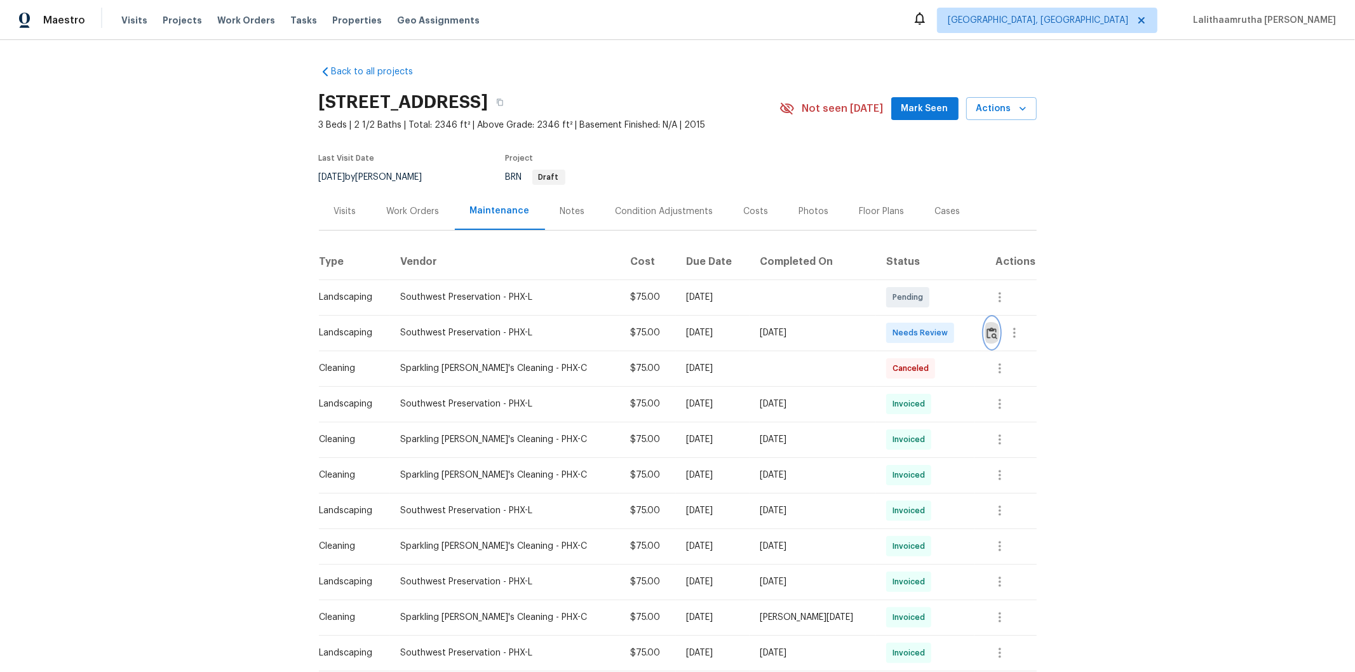
click at [963, 338] on img "button" at bounding box center [992, 333] width 11 height 12
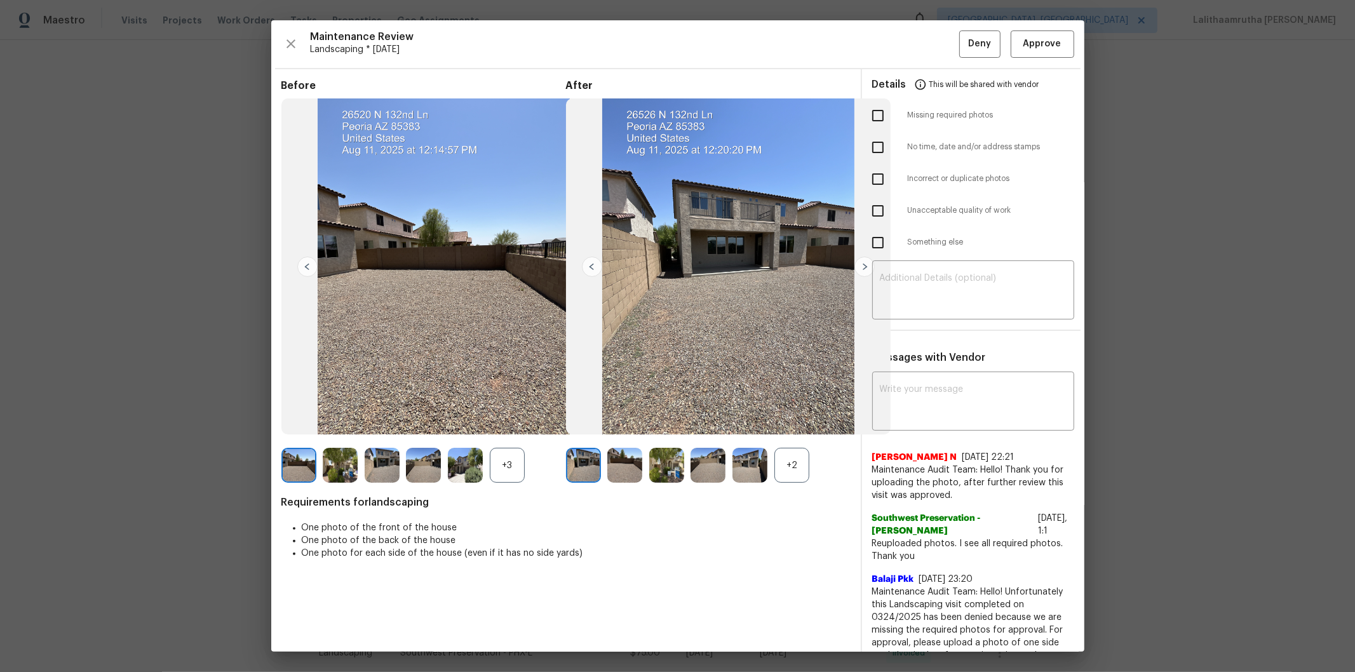
click at [708, 452] on img at bounding box center [707, 465] width 35 height 35
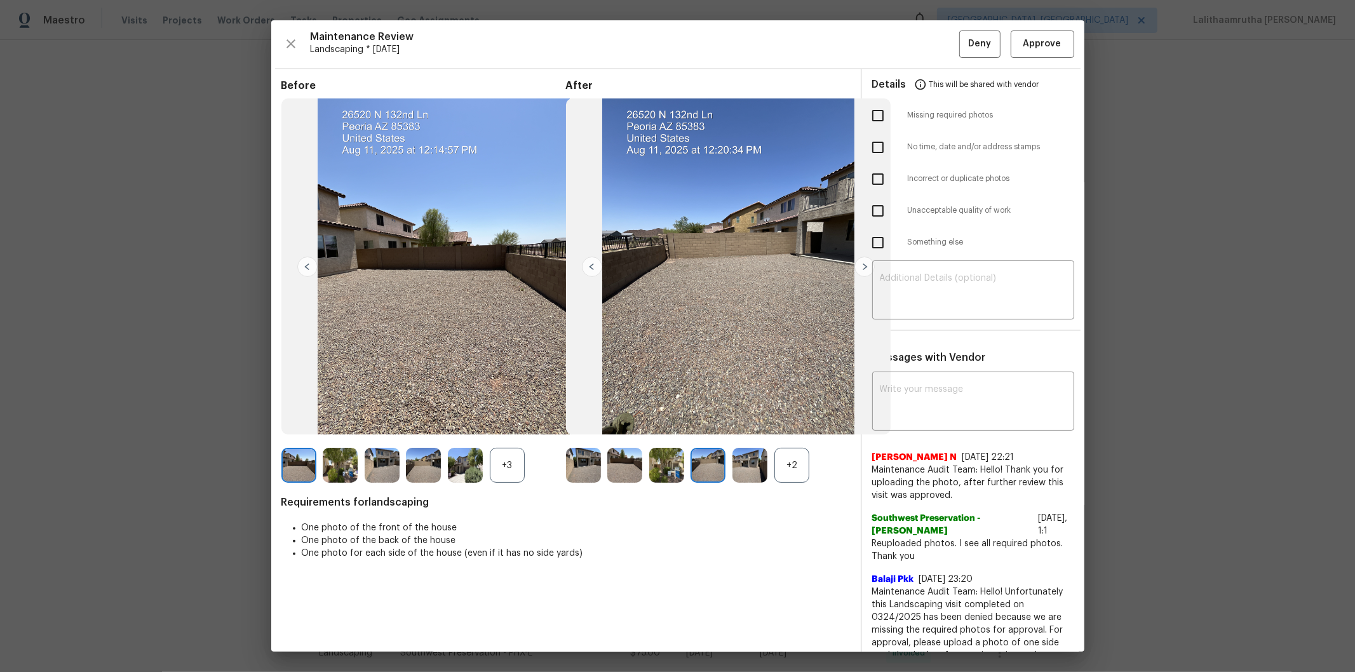
click at [611, 452] on img at bounding box center [624, 465] width 35 height 35
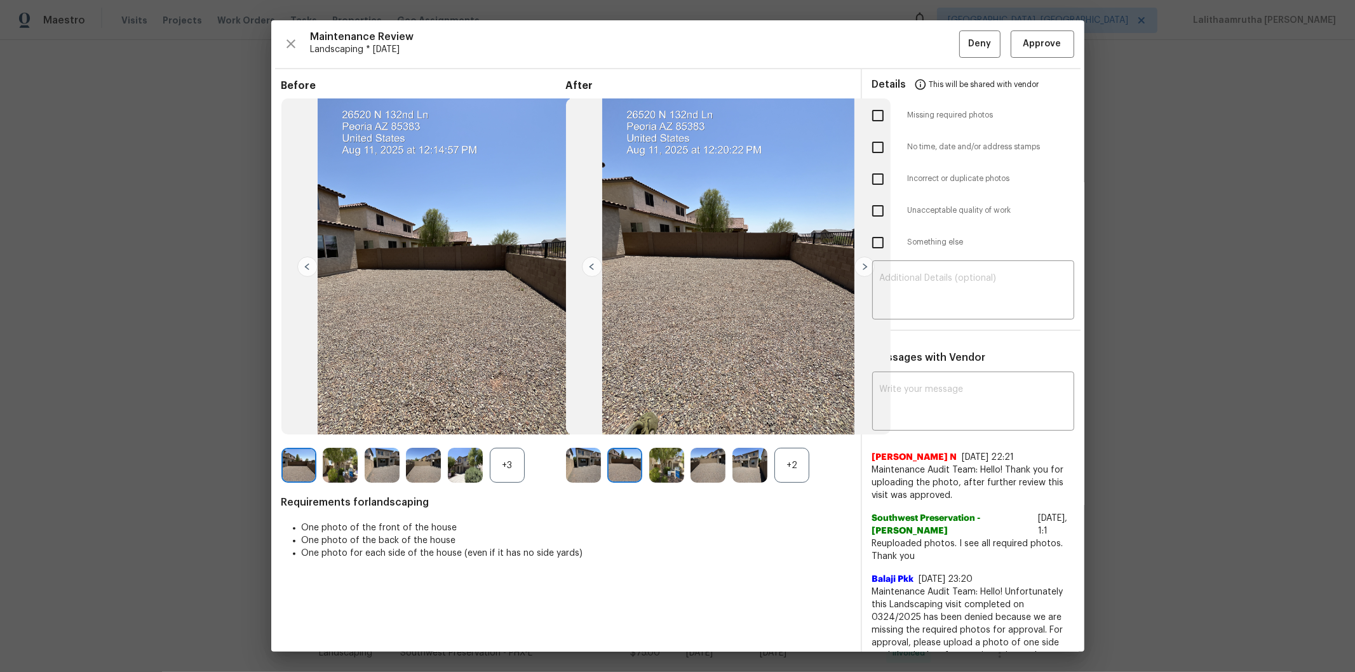
click at [574, 452] on img at bounding box center [583, 465] width 35 height 35
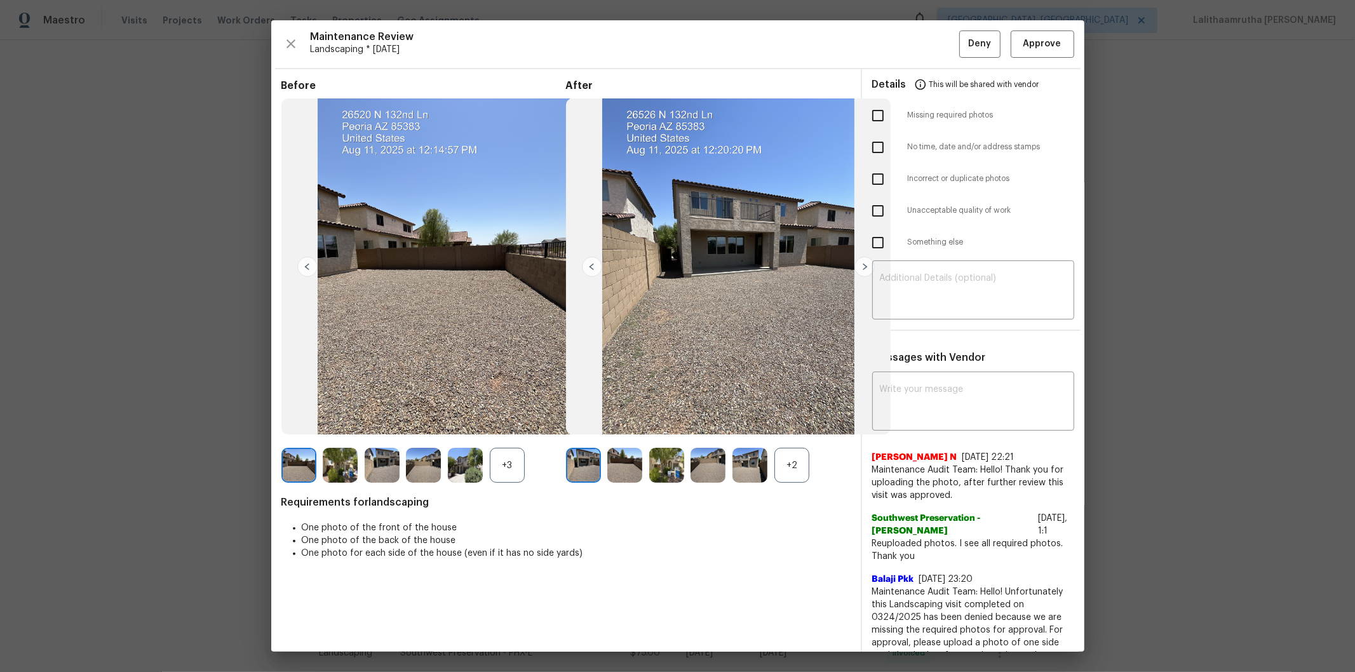
click at [627, 452] on img at bounding box center [624, 465] width 35 height 35
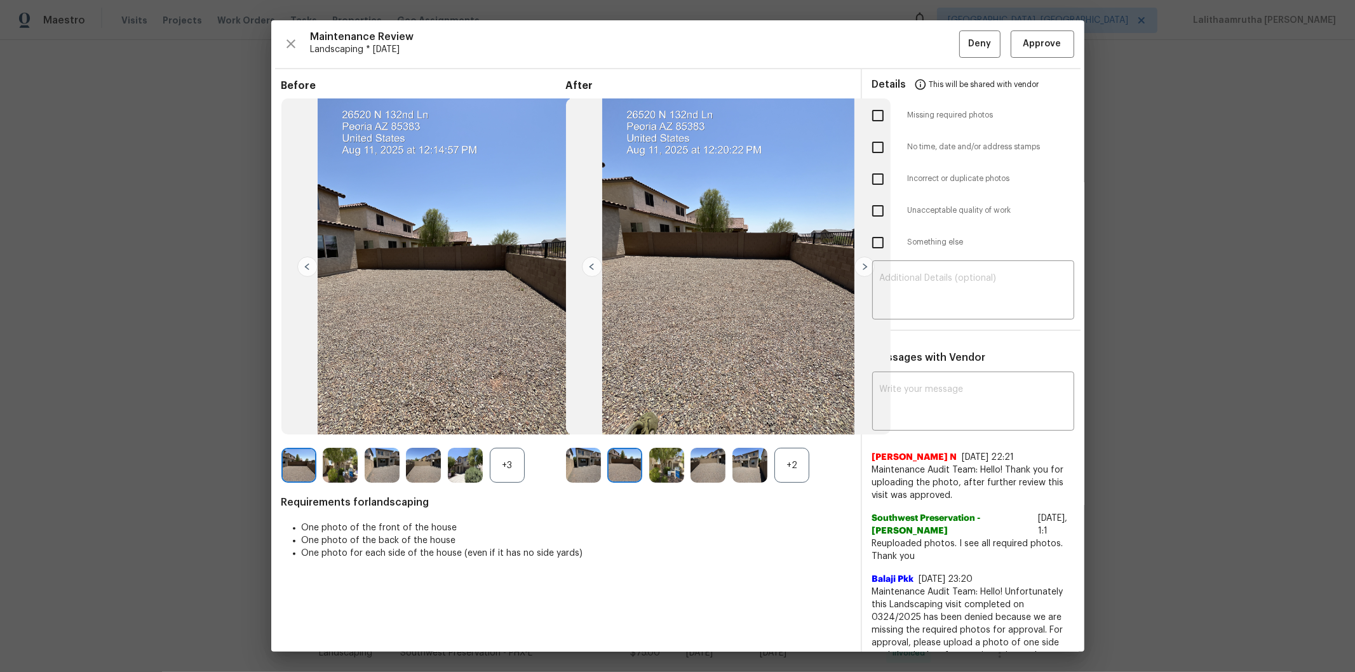
click at [666, 452] on img at bounding box center [666, 465] width 35 height 35
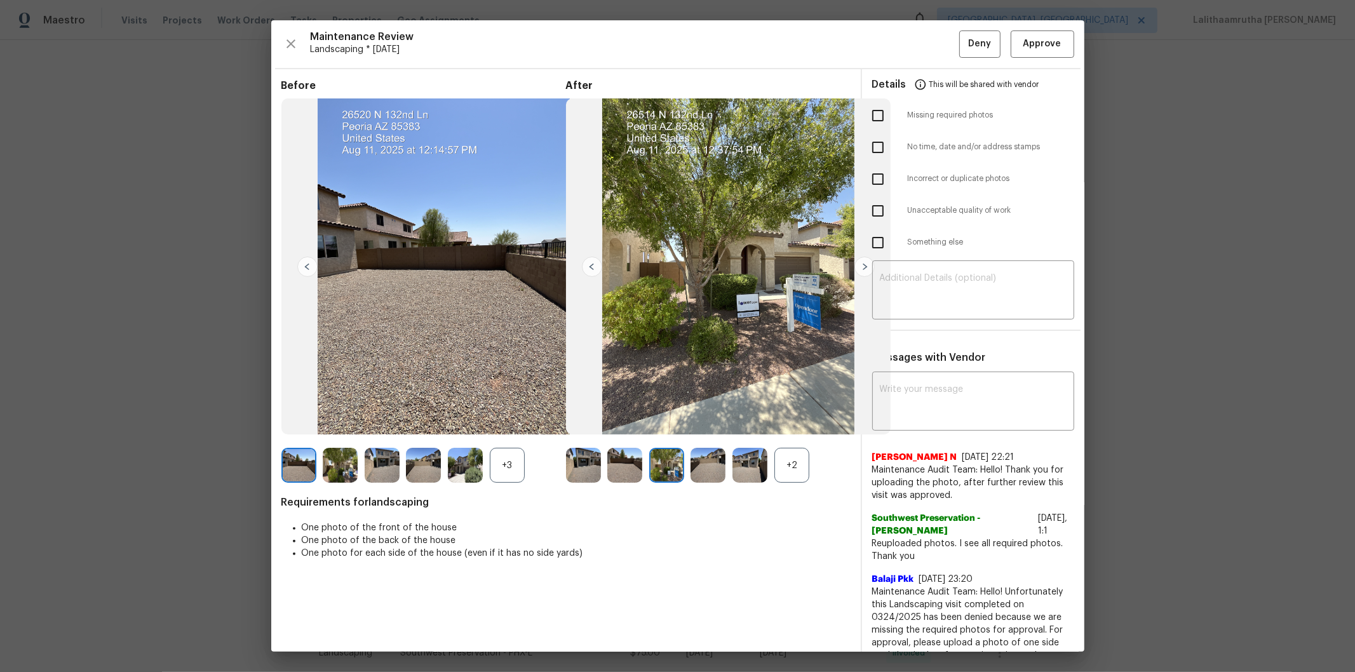
click at [703, 452] on img at bounding box center [707, 465] width 35 height 35
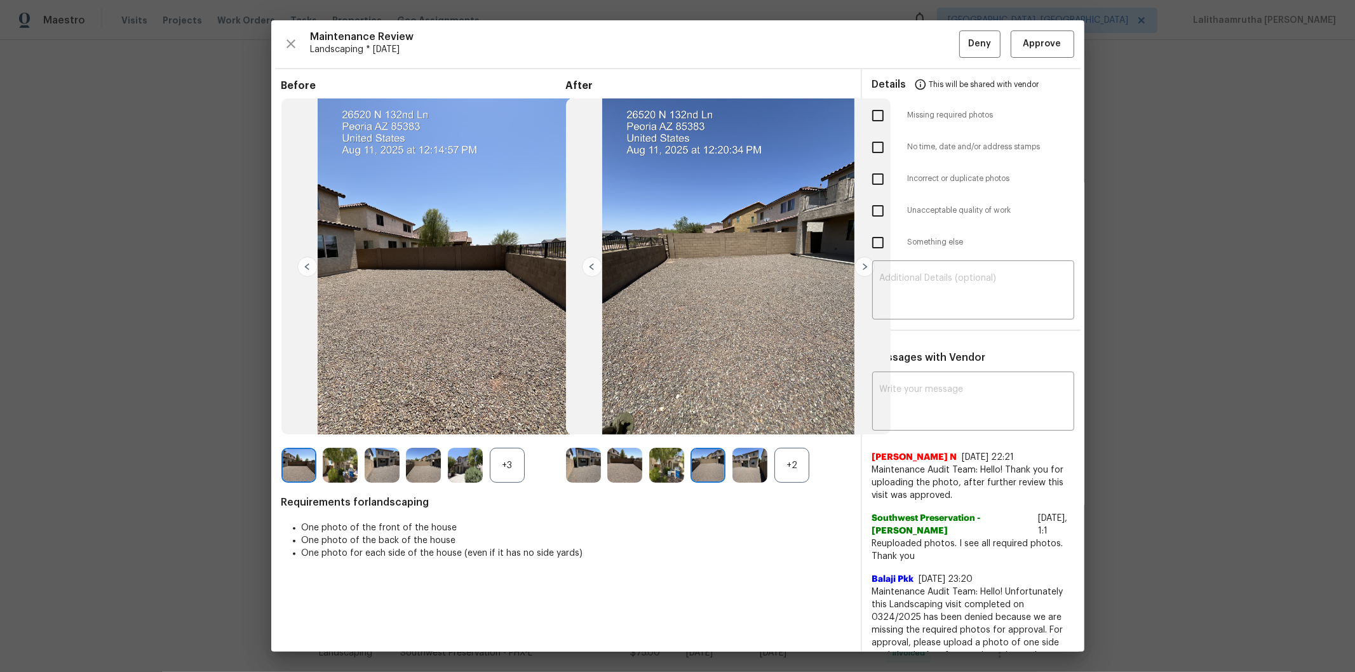
click at [756, 452] on img at bounding box center [749, 465] width 35 height 35
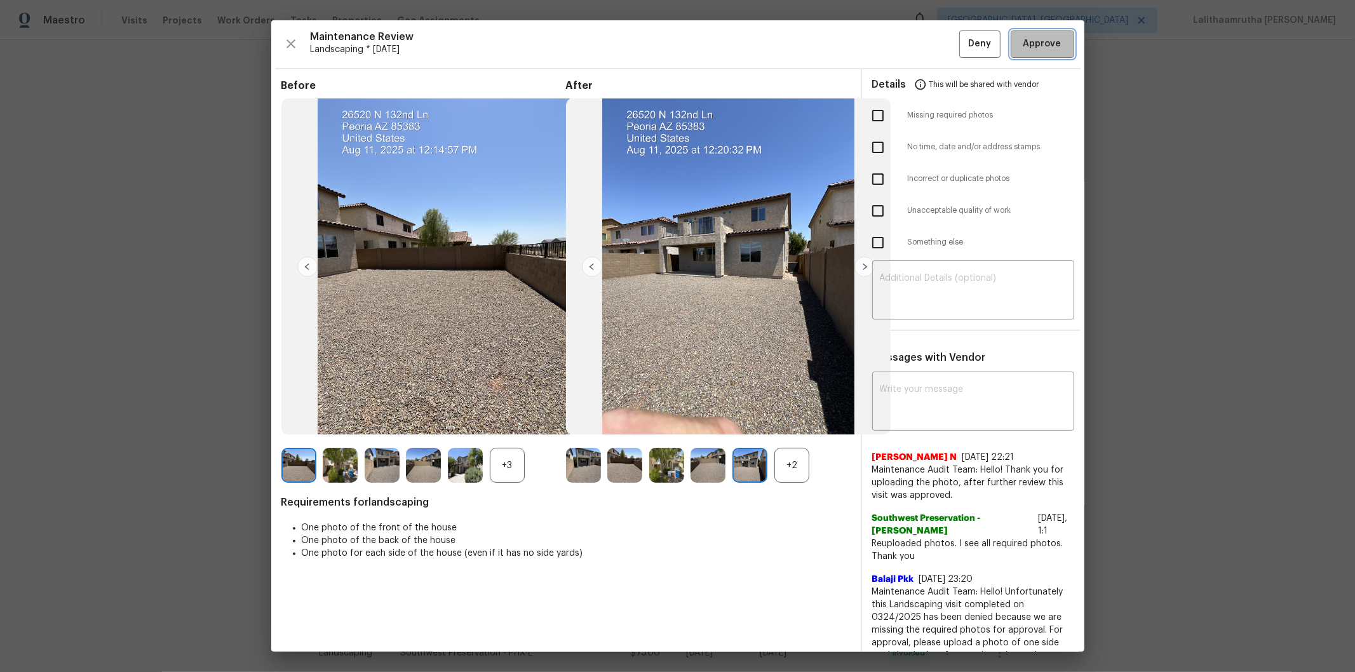
click at [963, 37] on span "Approve" at bounding box center [1042, 44] width 38 height 16
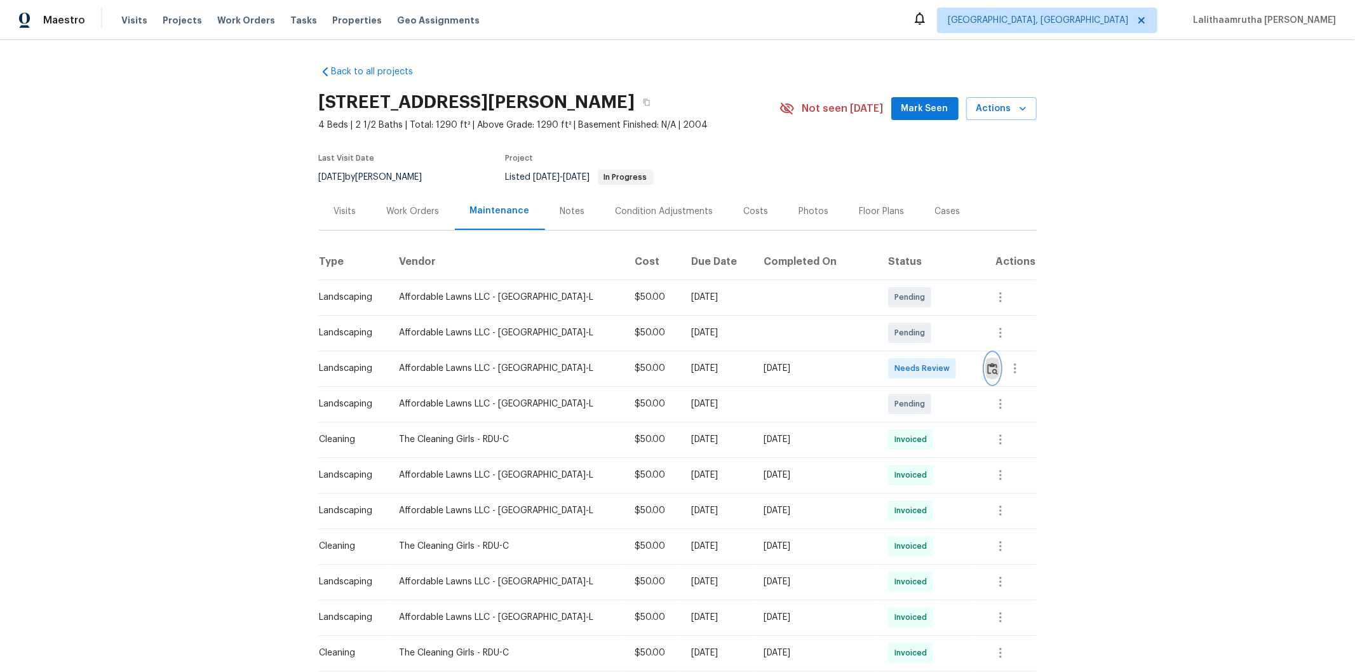
click at [963, 365] on img "button" at bounding box center [992, 369] width 11 height 12
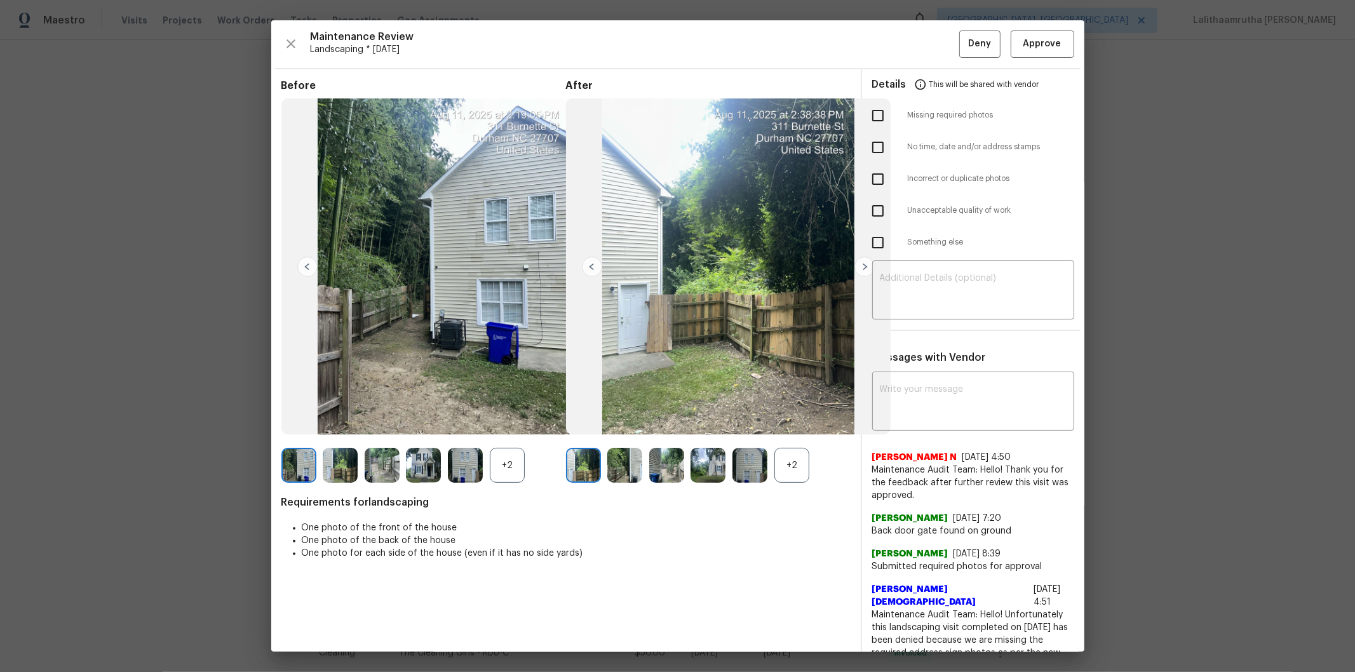
click at [616, 452] on img at bounding box center [624, 465] width 35 height 35
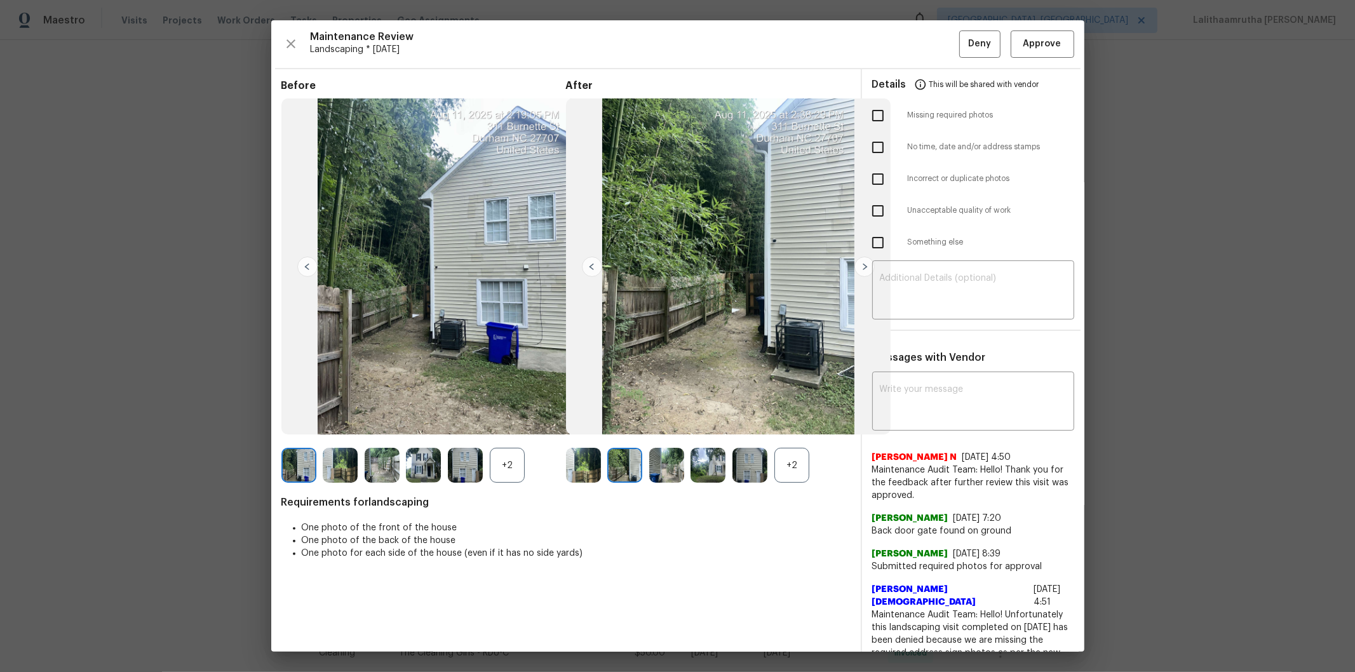
click at [668, 452] on img at bounding box center [666, 465] width 35 height 35
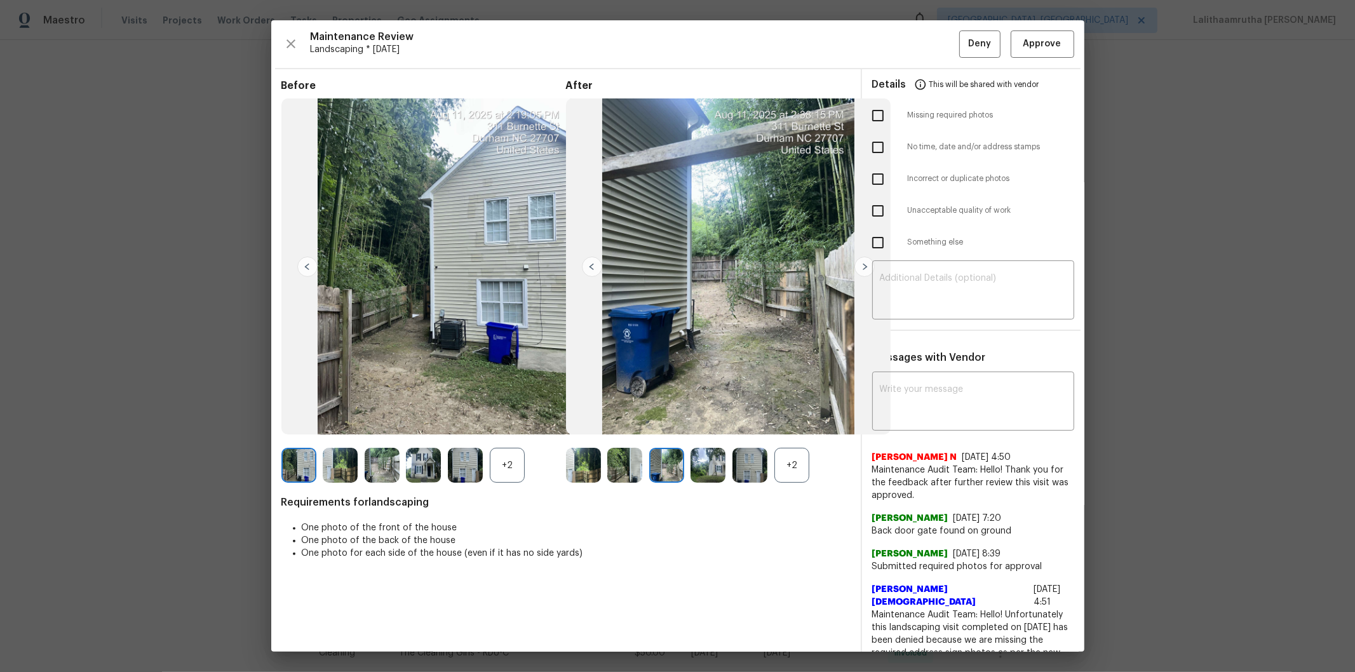
click at [708, 452] on img at bounding box center [707, 465] width 35 height 35
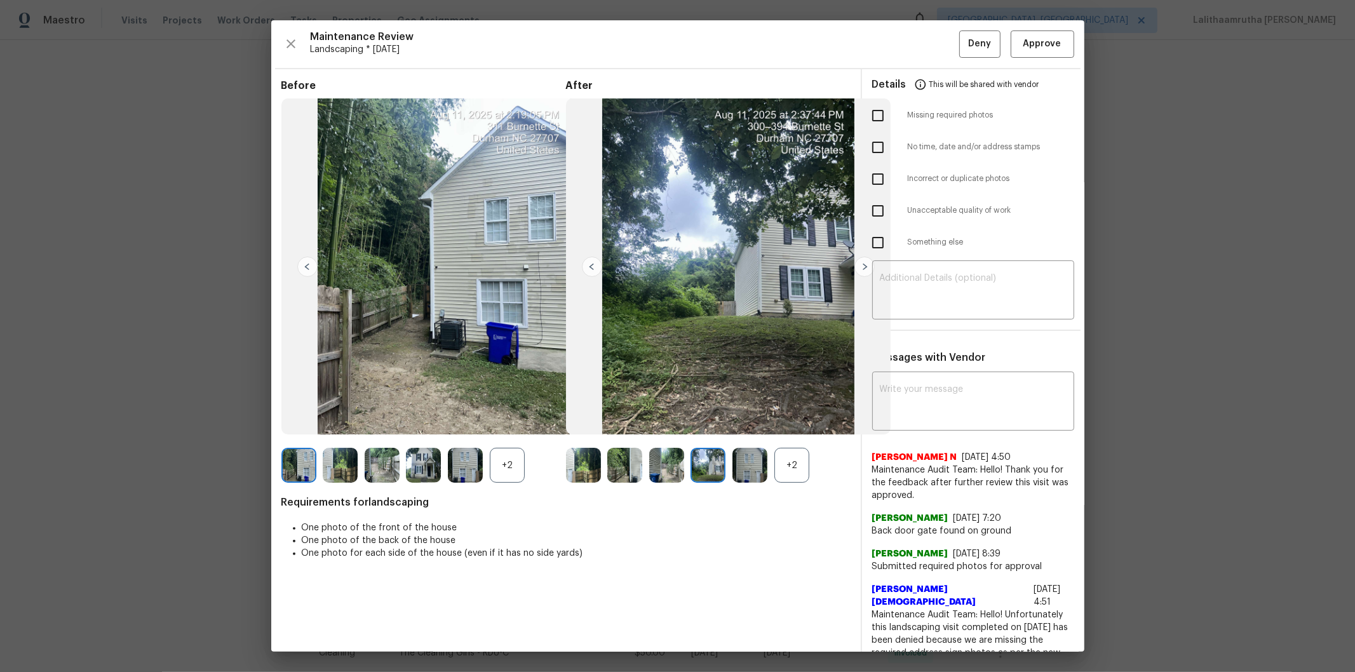
click at [732, 452] on img at bounding box center [749, 465] width 35 height 35
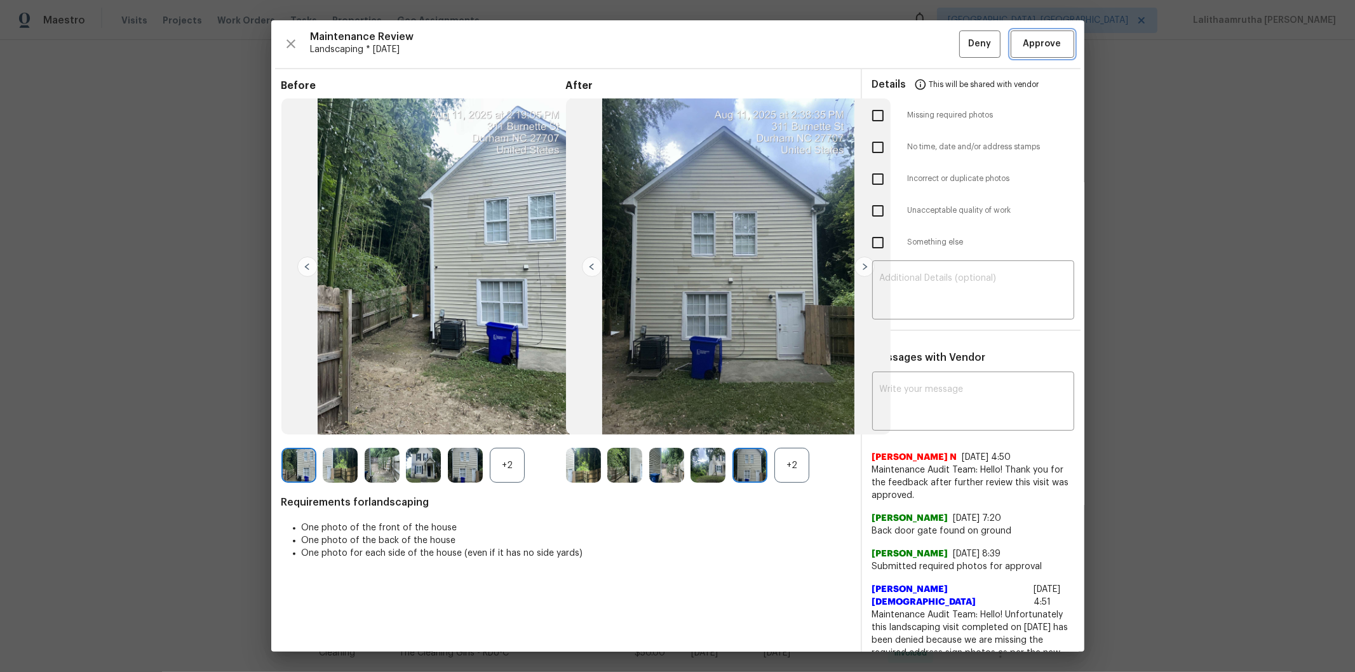
click at [963, 42] on button "Approve" at bounding box center [1043, 43] width 64 height 27
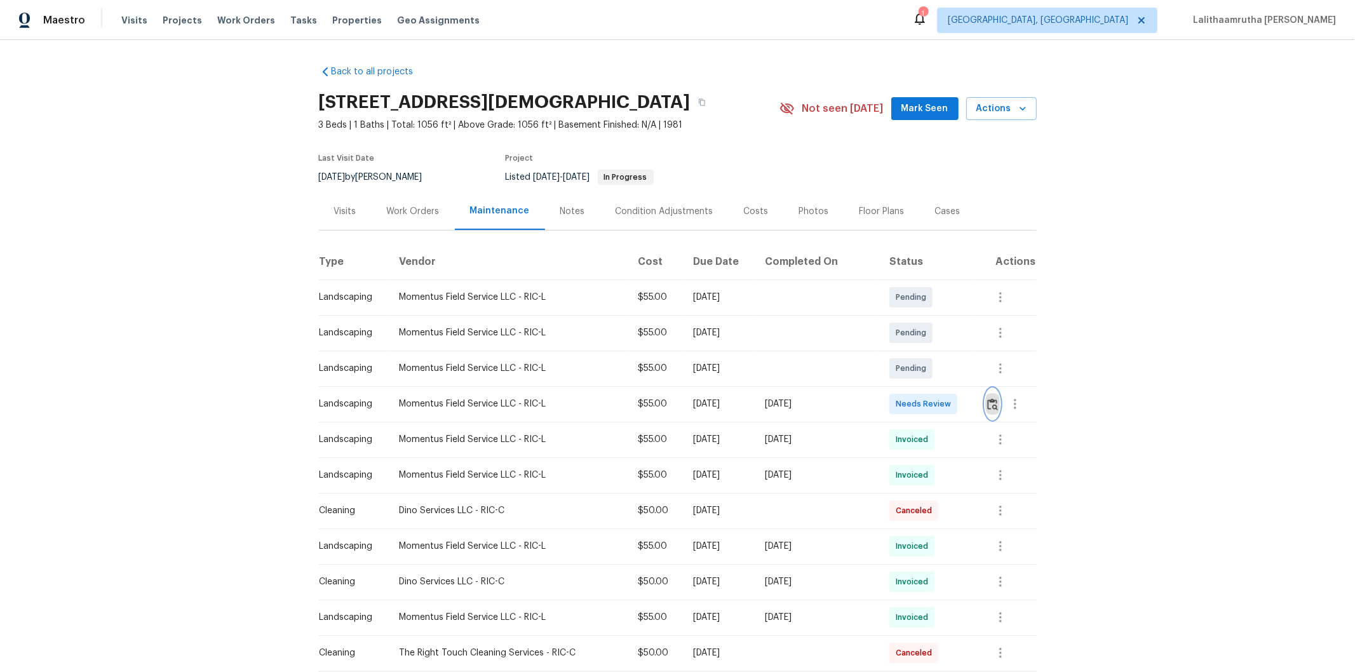
click at [963, 401] on img "button" at bounding box center [992, 404] width 11 height 12
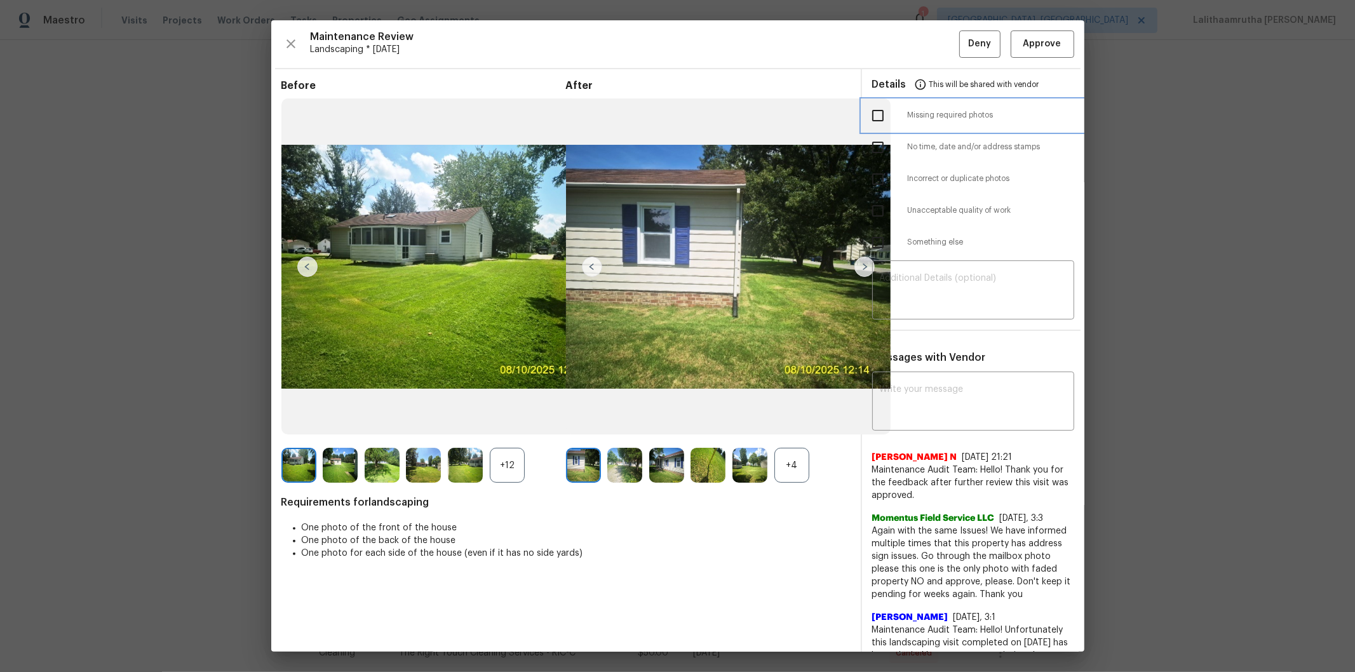
click at [963, 100] on div "Missing required photos" at bounding box center [973, 116] width 222 height 32
click at [963, 43] on span "Approve" at bounding box center [1042, 44] width 38 height 16
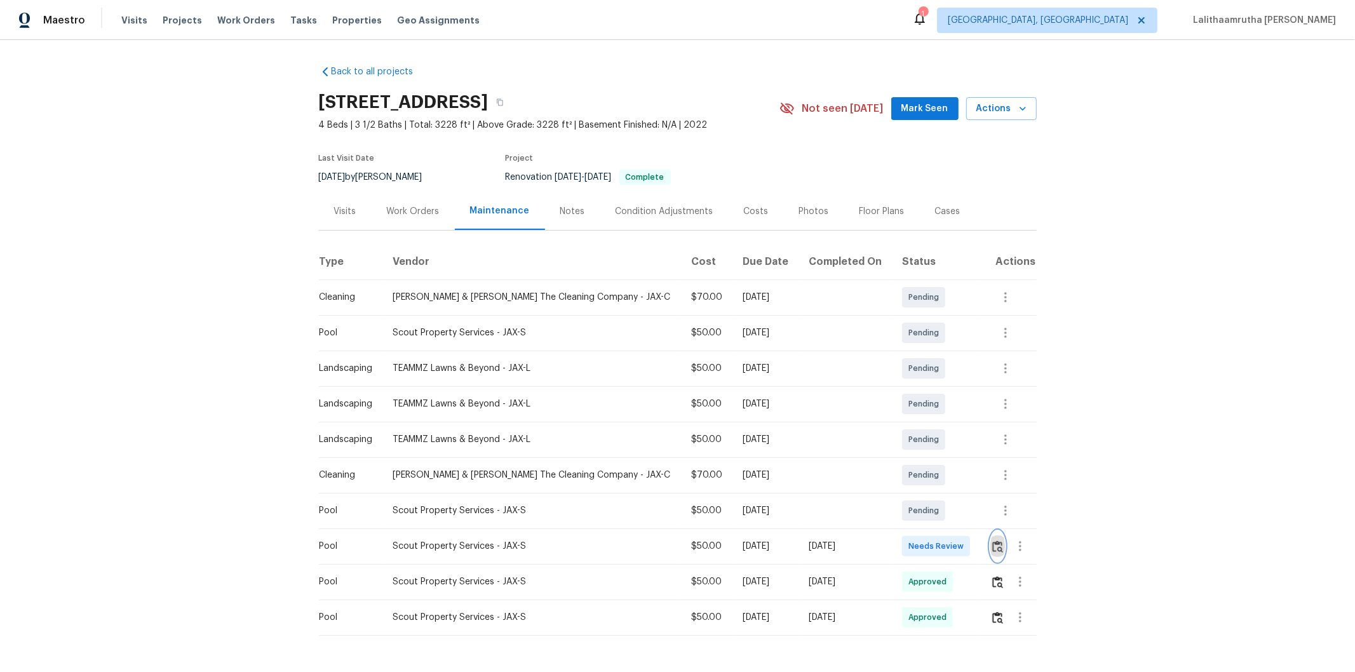
click at [963, 452] on button "button" at bounding box center [997, 546] width 15 height 30
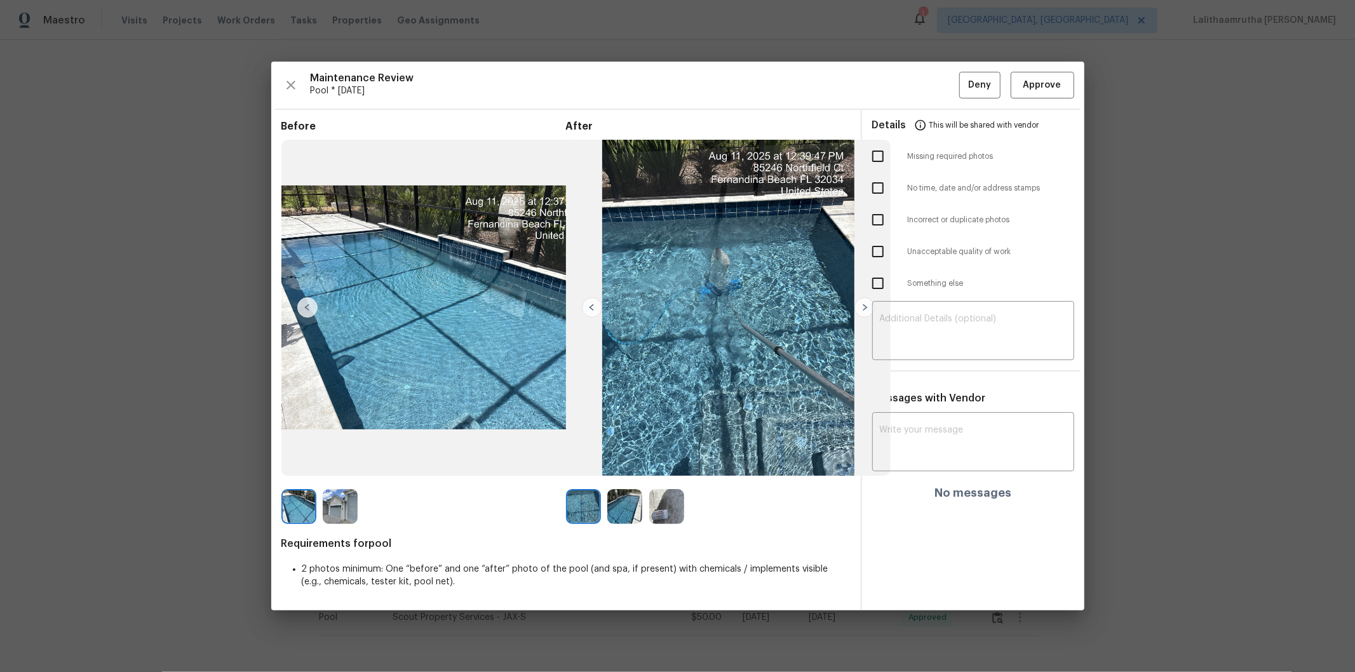
click at [963, 99] on div "Maintenance Review Pool * Mon, Aug 11 Deny Approve Before After Requirements fo…" at bounding box center [677, 336] width 813 height 549
click at [963, 76] on button "Approve" at bounding box center [1043, 85] width 64 height 27
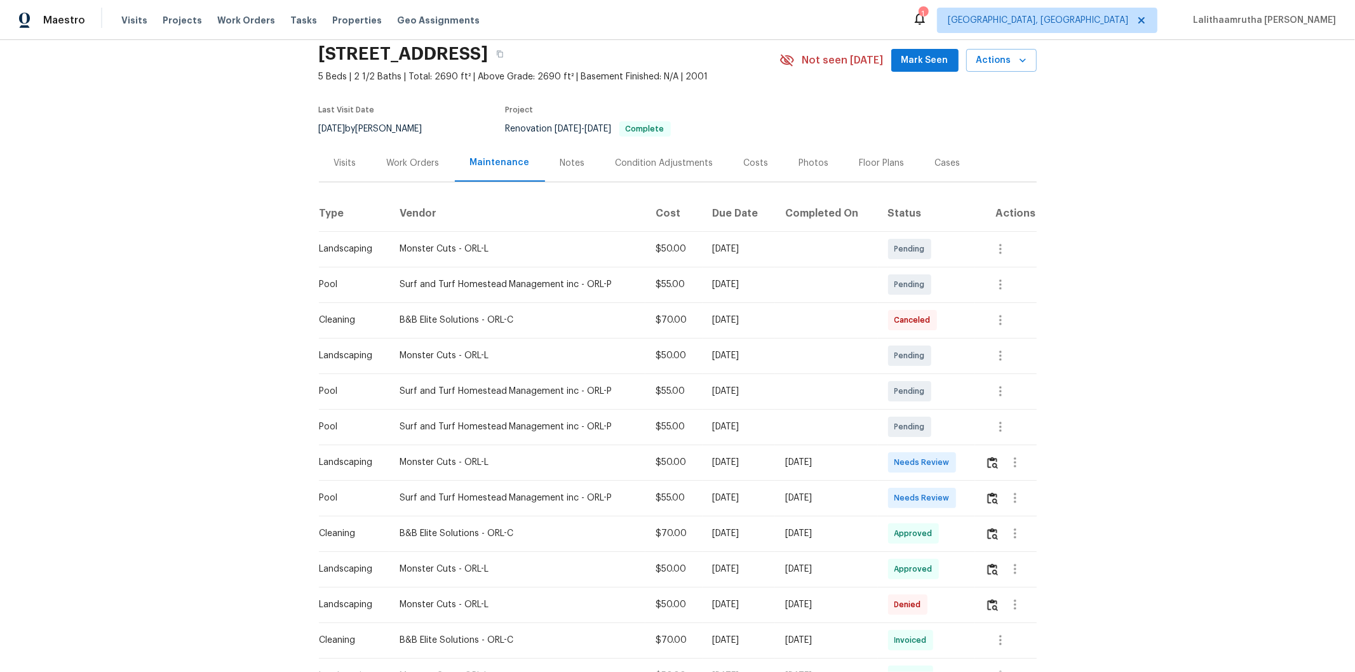
scroll to position [71, 0]
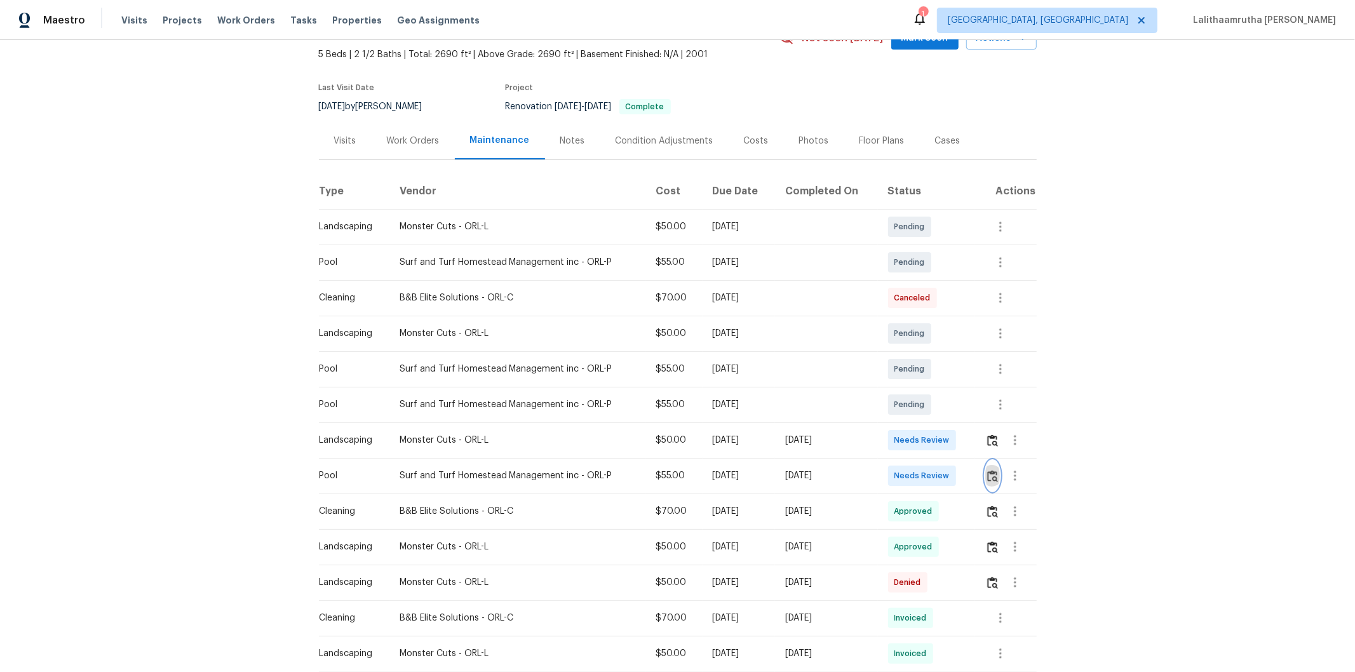
click at [963, 452] on img "button" at bounding box center [992, 476] width 11 height 12
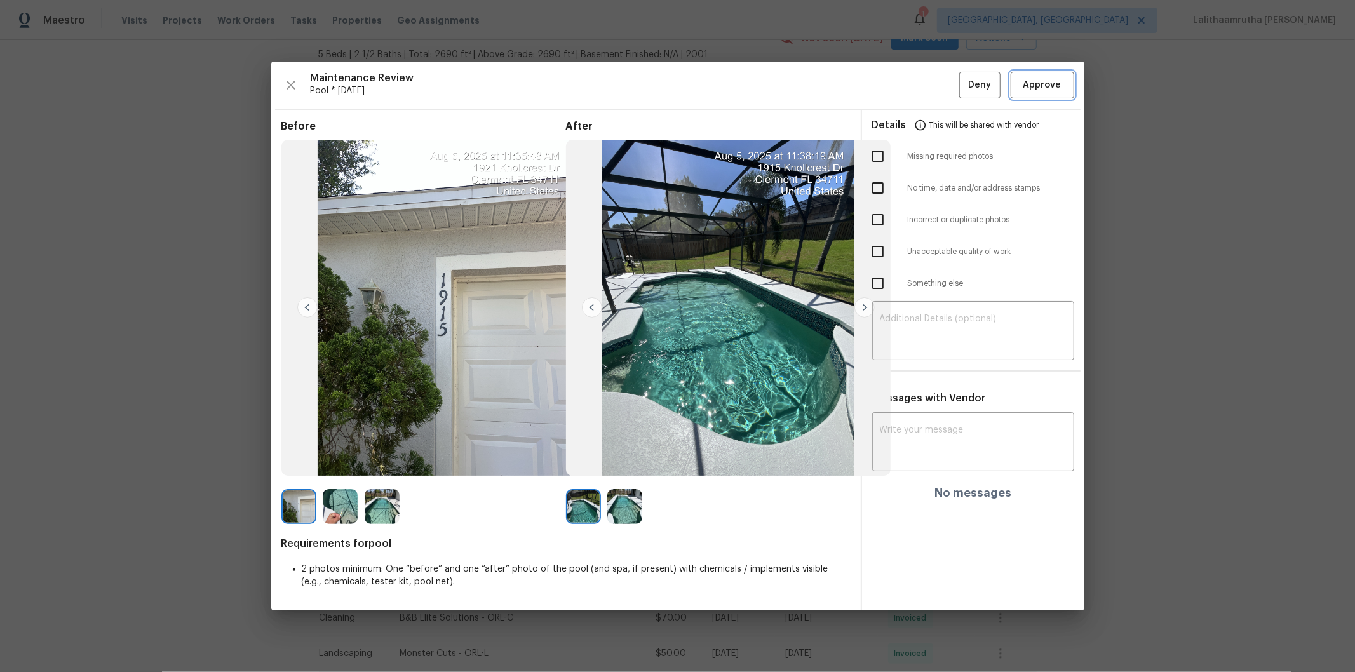
click at [963, 81] on span "Approve" at bounding box center [1042, 85] width 38 height 16
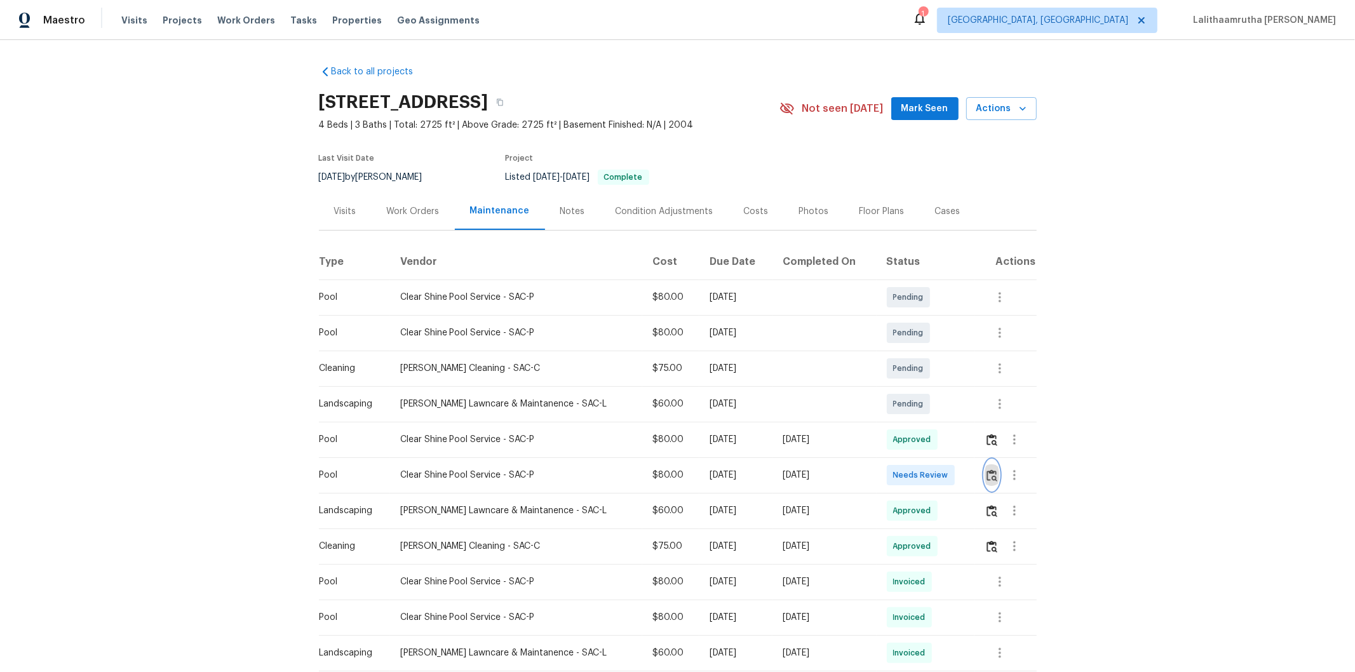
click at [938, 433] on img "button" at bounding box center [992, 475] width 11 height 12
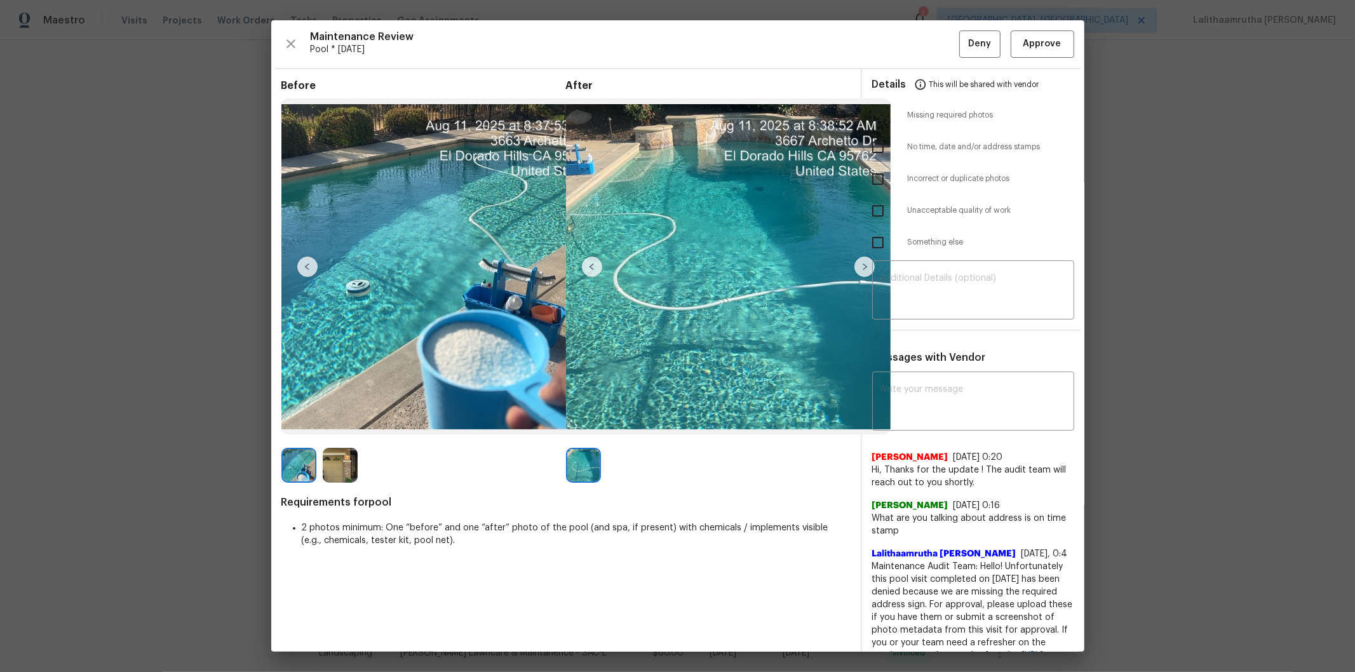
click at [938, 29] on div "Maintenance Review Pool * [DATE] Deny Approve Before After Requirements for poo…" at bounding box center [677, 335] width 813 height 631
click at [938, 37] on span "Approve" at bounding box center [1042, 44] width 38 height 16
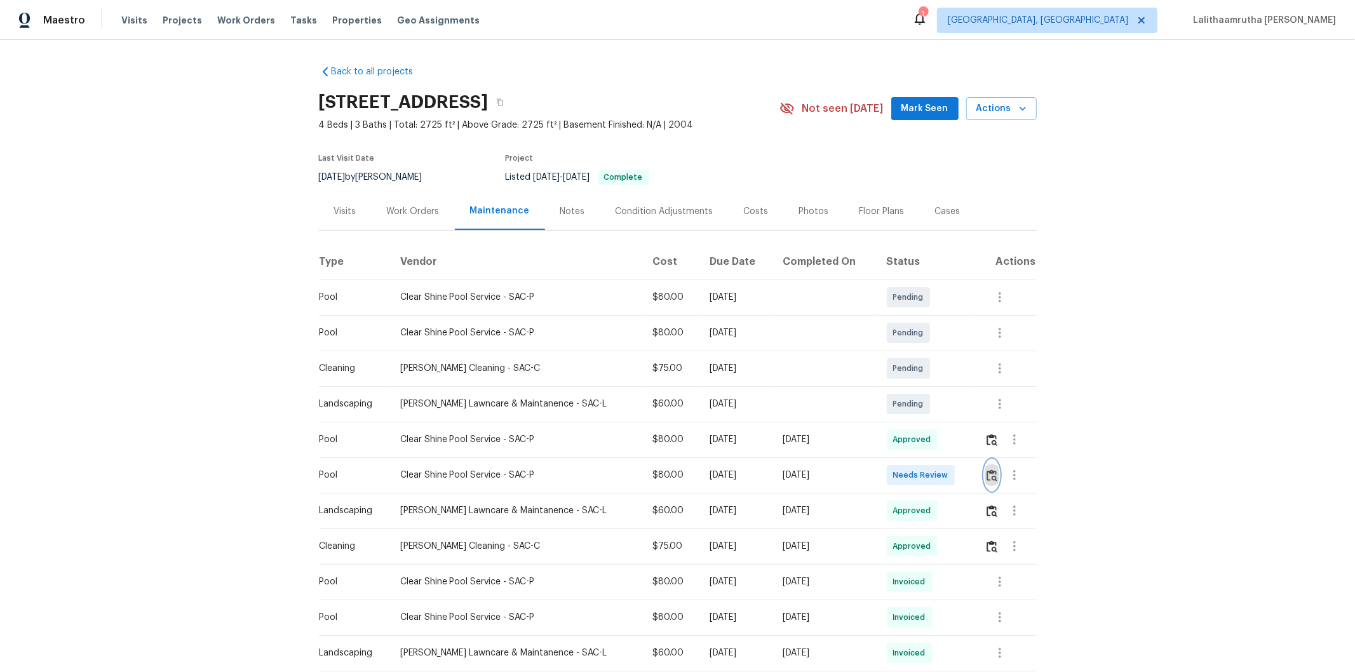
click at [963, 452] on img "button" at bounding box center [992, 475] width 11 height 12
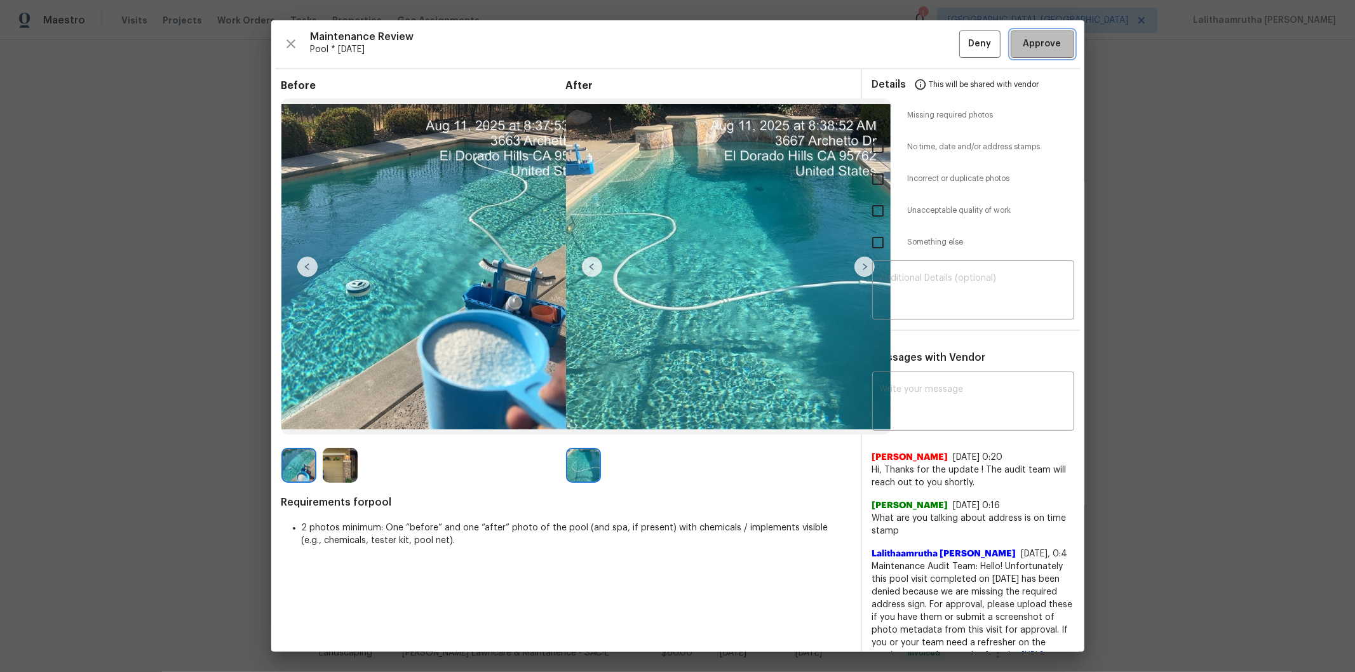
click at [963, 46] on span "Approve" at bounding box center [1042, 44] width 38 height 16
click at [963, 30] on button "Approve" at bounding box center [1043, 43] width 64 height 27
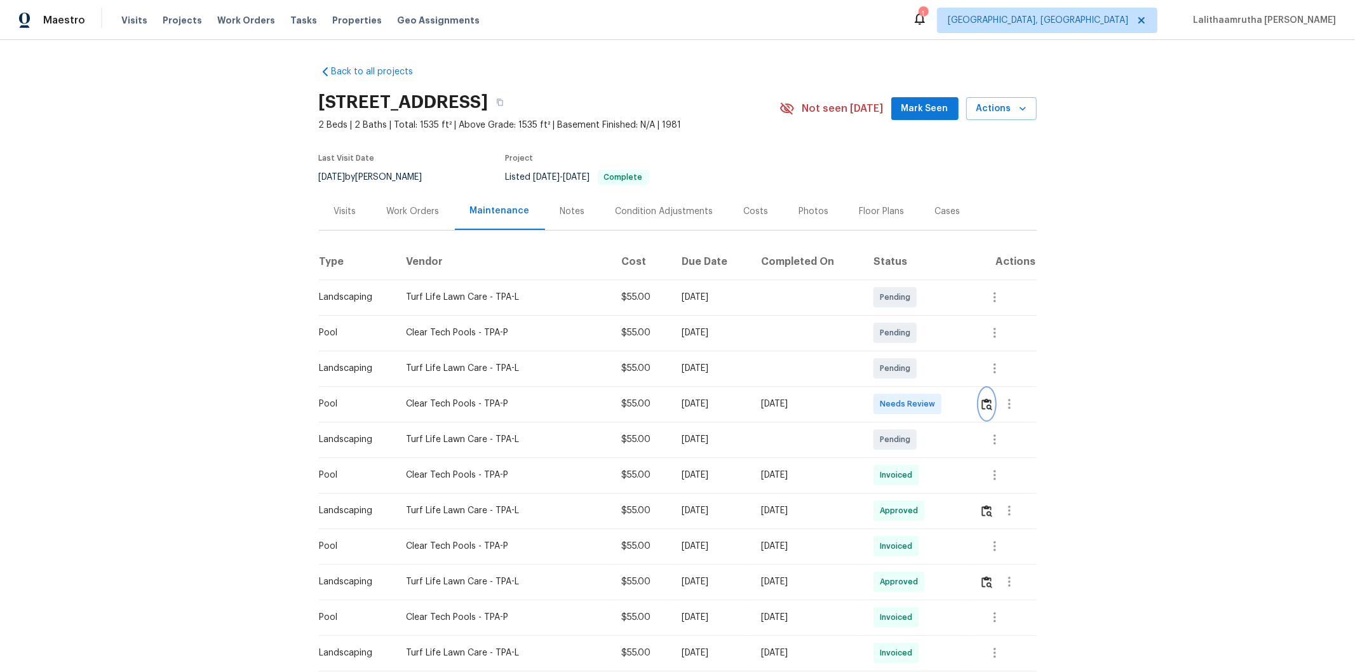
click at [963, 401] on img "button" at bounding box center [986, 404] width 11 height 12
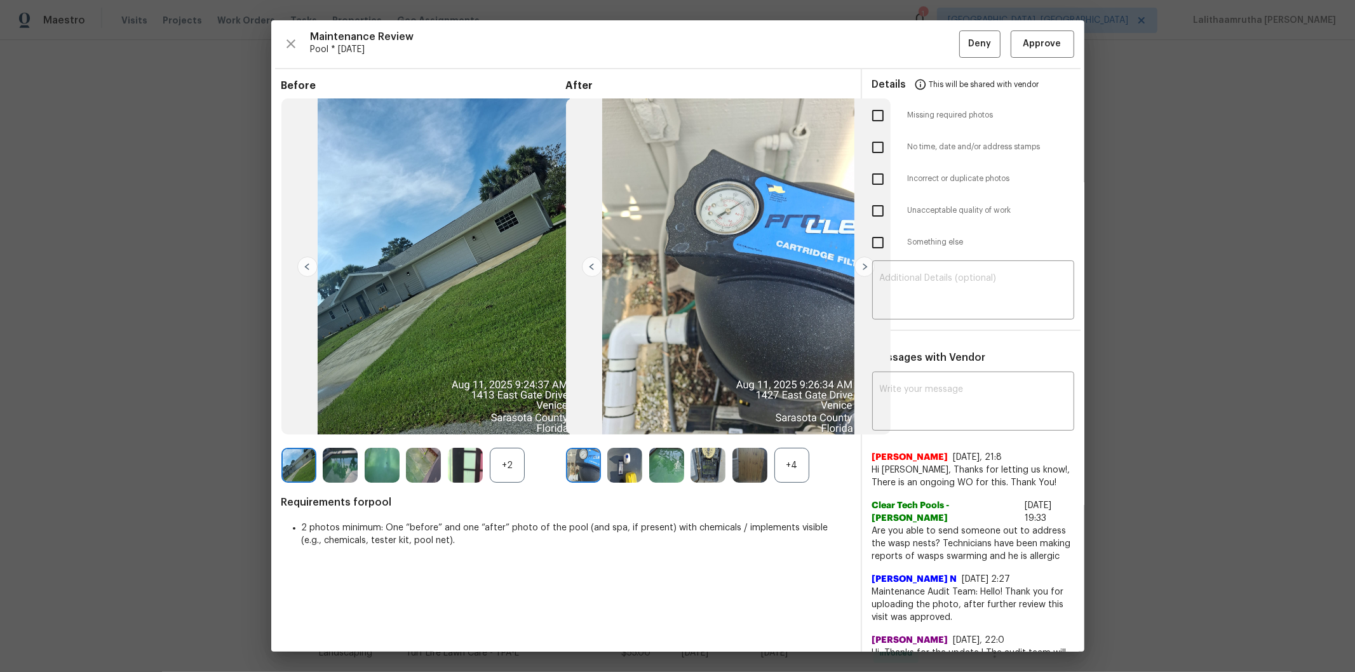
click at [963, 72] on div "Details This will be shared with vendor" at bounding box center [973, 84] width 202 height 30
click at [963, 46] on span "Approve" at bounding box center [1042, 44] width 38 height 16
